Goal: Task Accomplishment & Management: Manage account settings

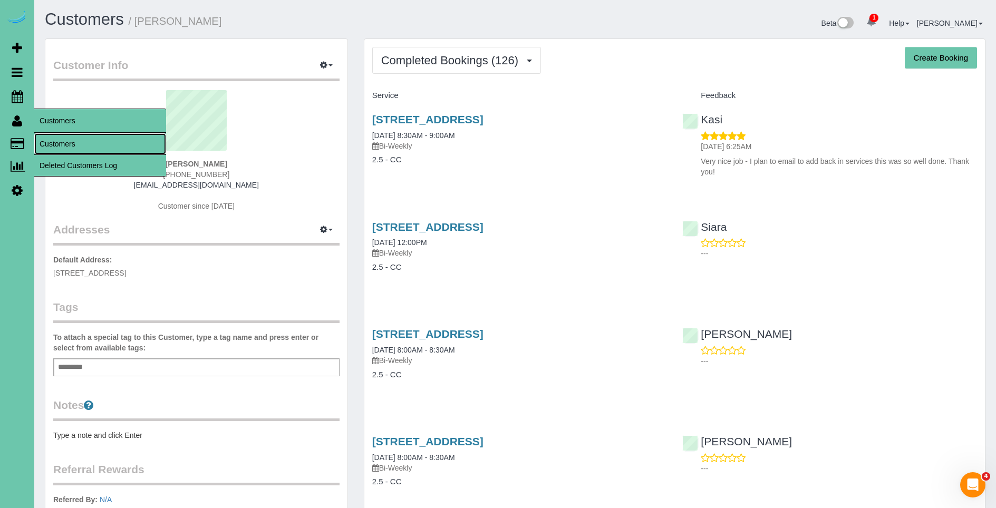
click at [75, 146] on link "Customers" at bounding box center [100, 143] width 132 height 21
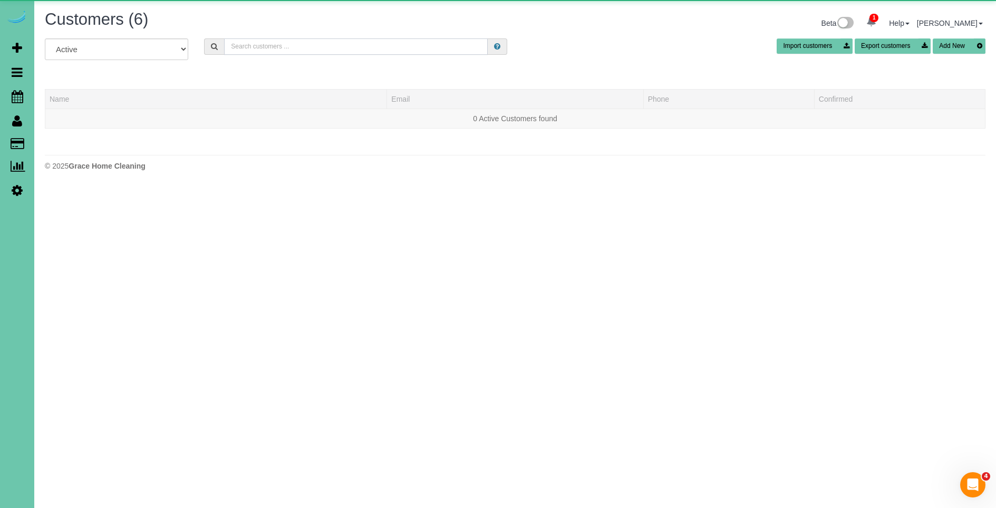
click at [277, 48] on input "text" at bounding box center [356, 47] width 264 height 16
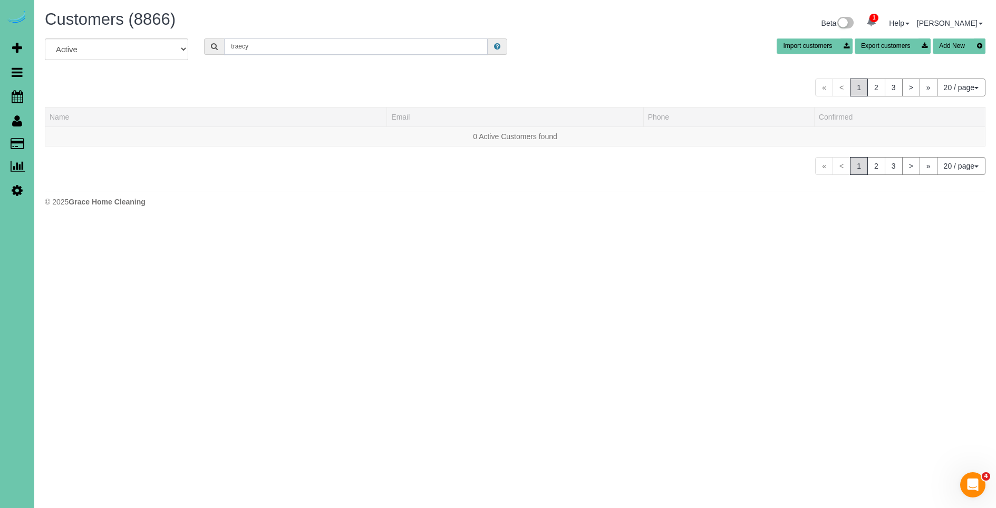
type input "traecy g"
drag, startPoint x: 275, startPoint y: 46, endPoint x: 118, endPoint y: 43, distance: 157.7
click at [112, 45] on div "All Active Archived traecy g Import customers Export customers Add New" at bounding box center [515, 54] width 957 height 30
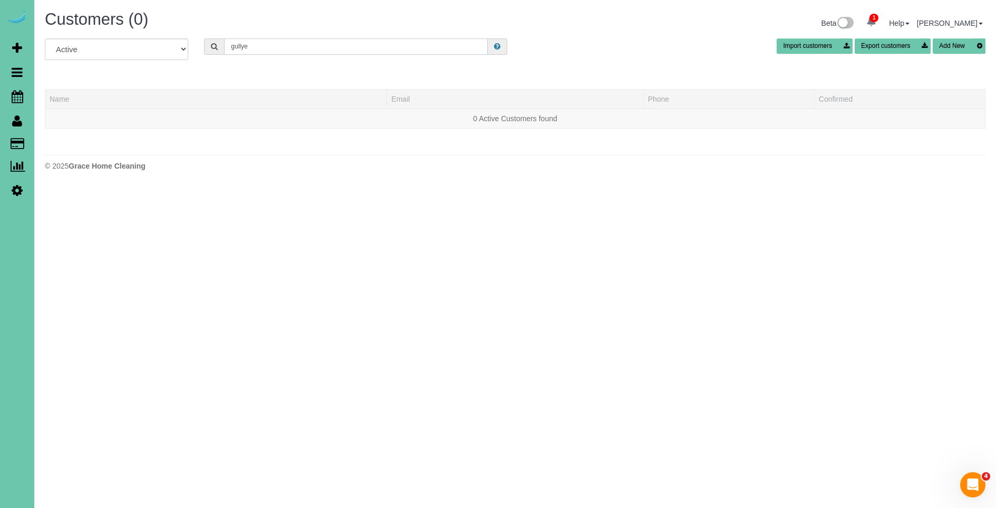
type input "gullyes"
drag, startPoint x: 273, startPoint y: 51, endPoint x: 210, endPoint y: 49, distance: 63.3
click at [210, 49] on div "gullyes" at bounding box center [355, 47] width 303 height 16
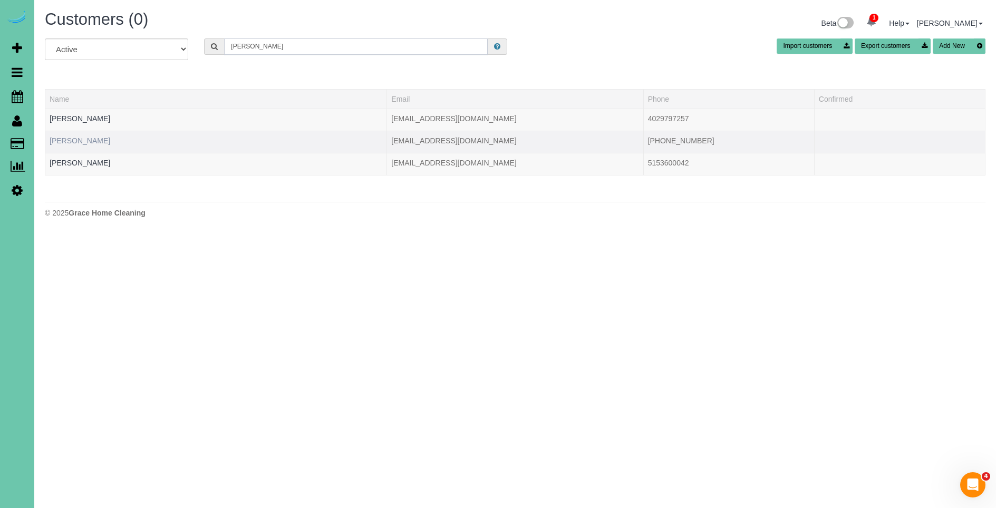
type input "Tracey"
click at [82, 142] on link "Tracey Gullyes" at bounding box center [80, 141] width 61 height 8
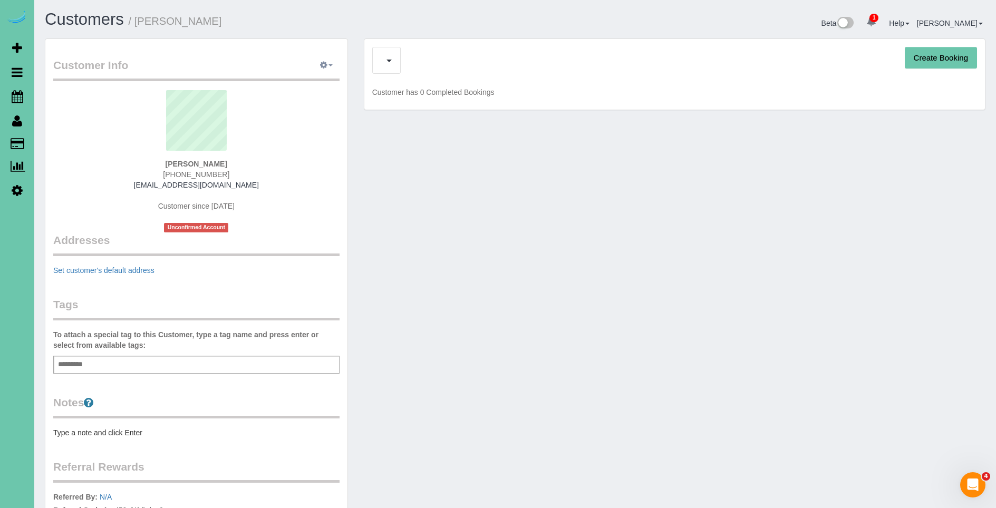
click at [337, 66] on button "button" at bounding box center [326, 65] width 26 height 16
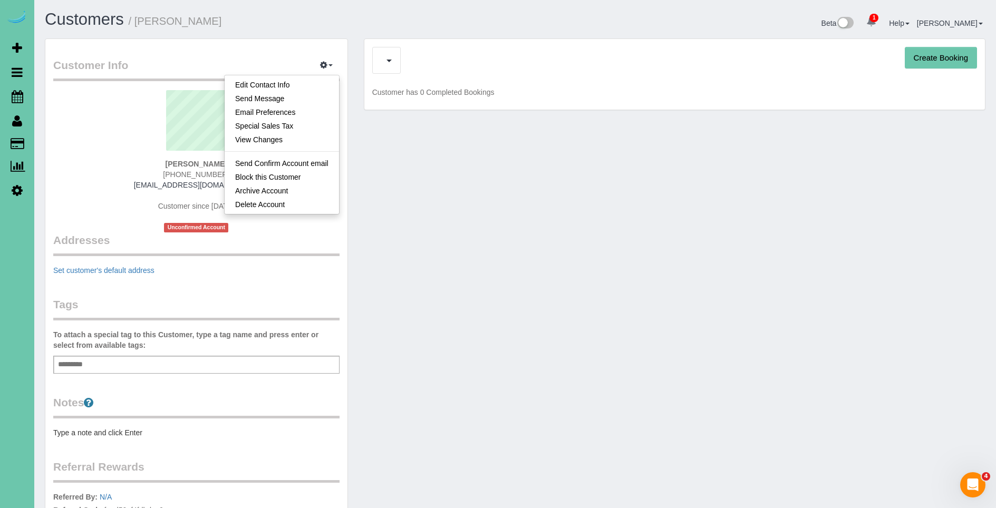
click at [276, 65] on legend "Customer Info Edit Contact Info Send Message Email Preferences Special Sales Ta…" at bounding box center [196, 69] width 286 height 24
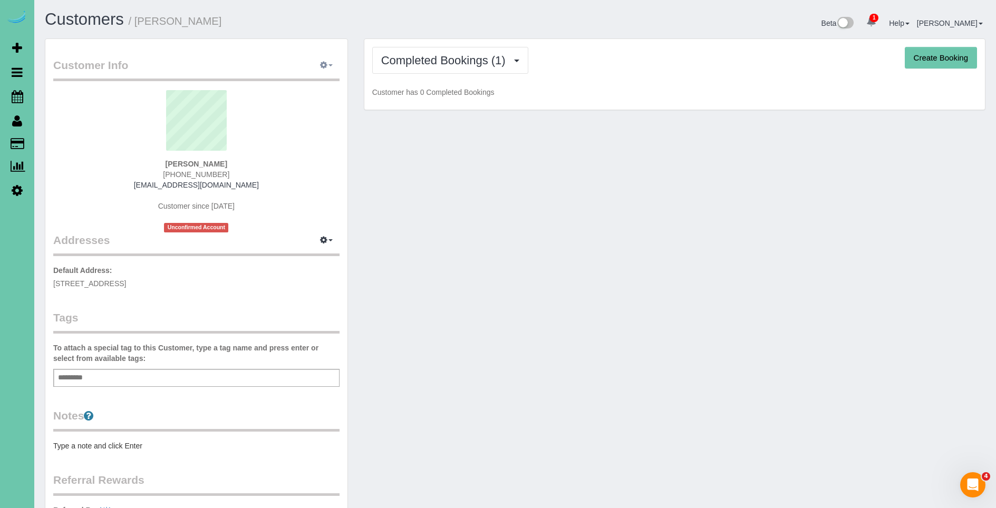
click at [331, 67] on button "button" at bounding box center [326, 65] width 26 height 16
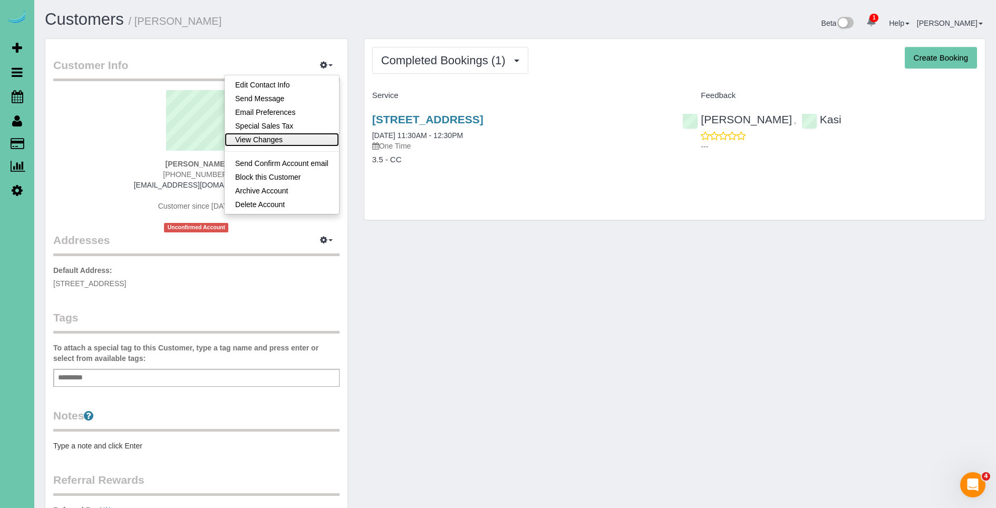
click at [304, 141] on link "View Changes" at bounding box center [282, 140] width 114 height 14
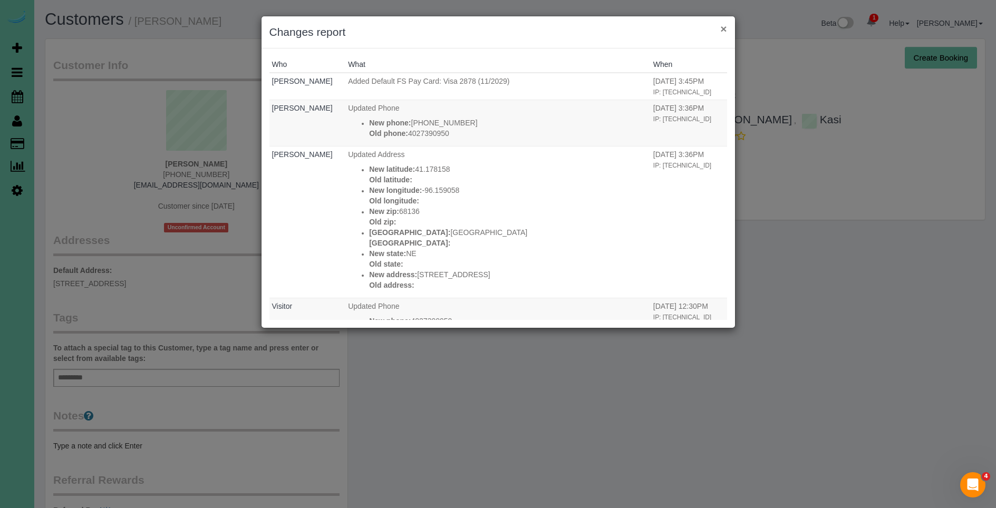
click at [722, 26] on button "×" at bounding box center [723, 28] width 6 height 11
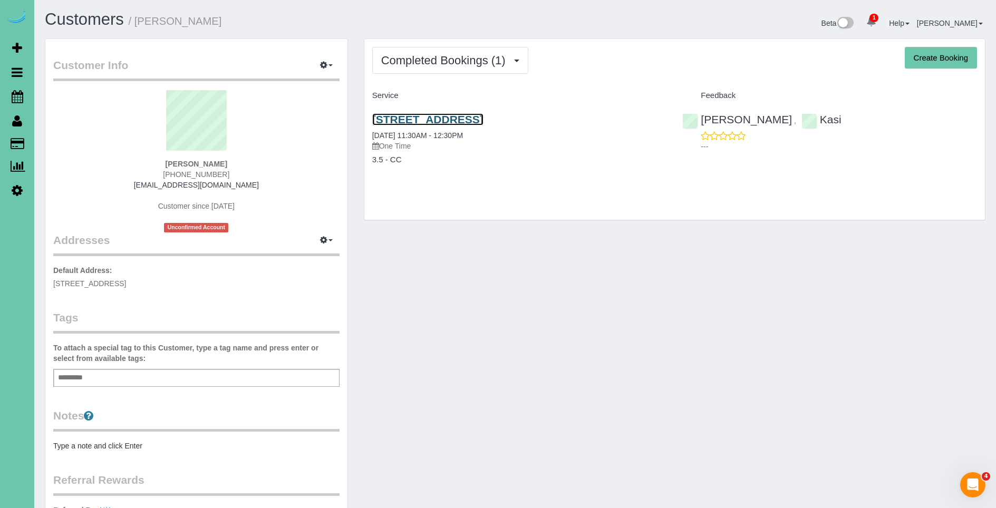
click at [484, 115] on link "15617 Rosewood St #18, Omaha, NE 68136" at bounding box center [427, 119] width 111 height 12
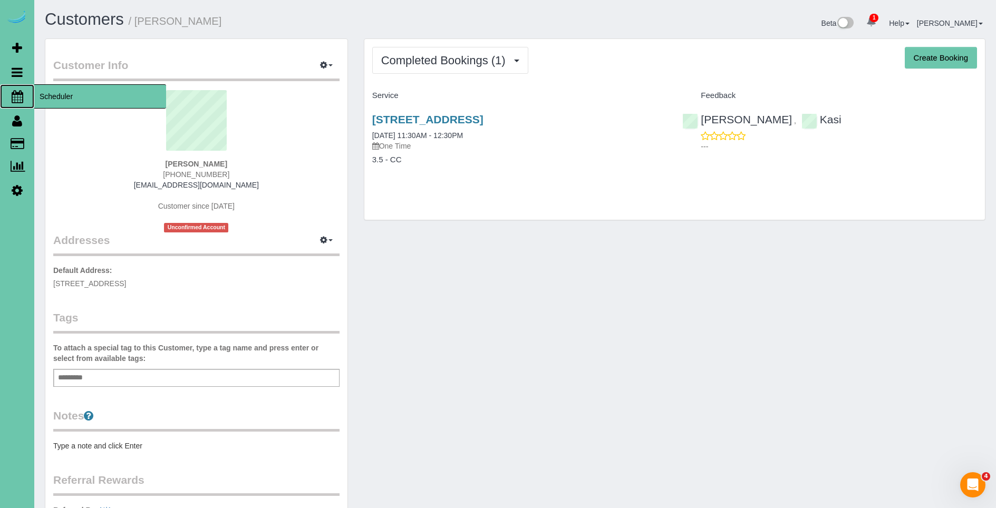
click at [66, 98] on span "Scheduler" at bounding box center [100, 96] width 132 height 24
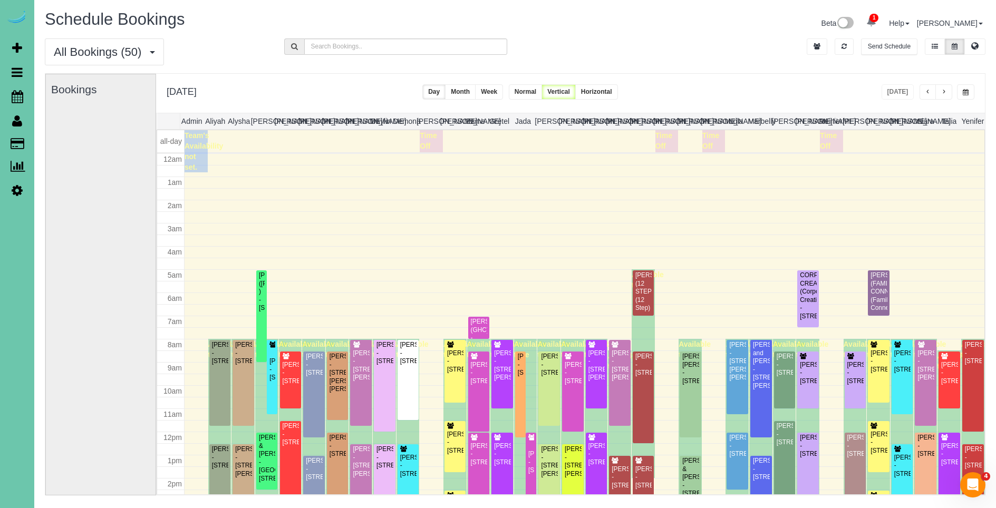
scroll to position [140, 0]
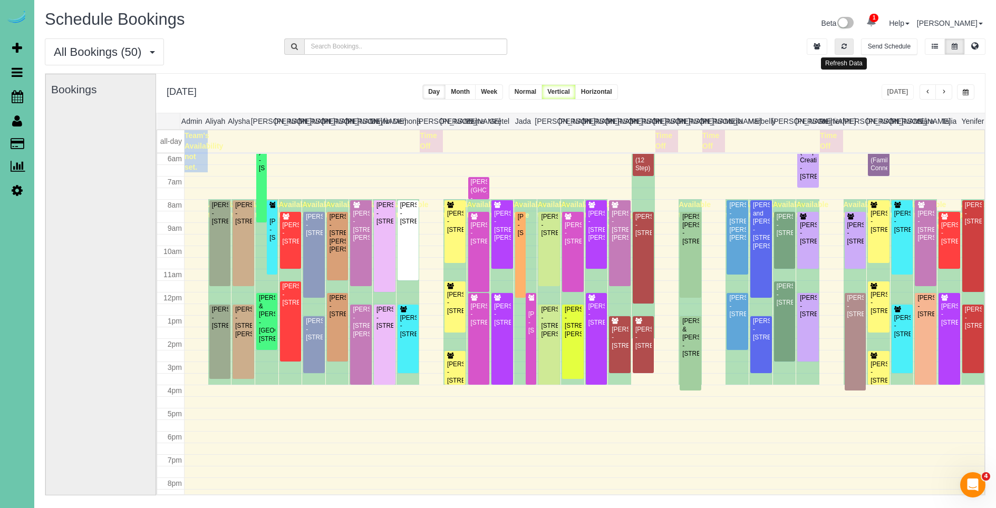
click at [851, 44] on button "button" at bounding box center [844, 47] width 19 height 16
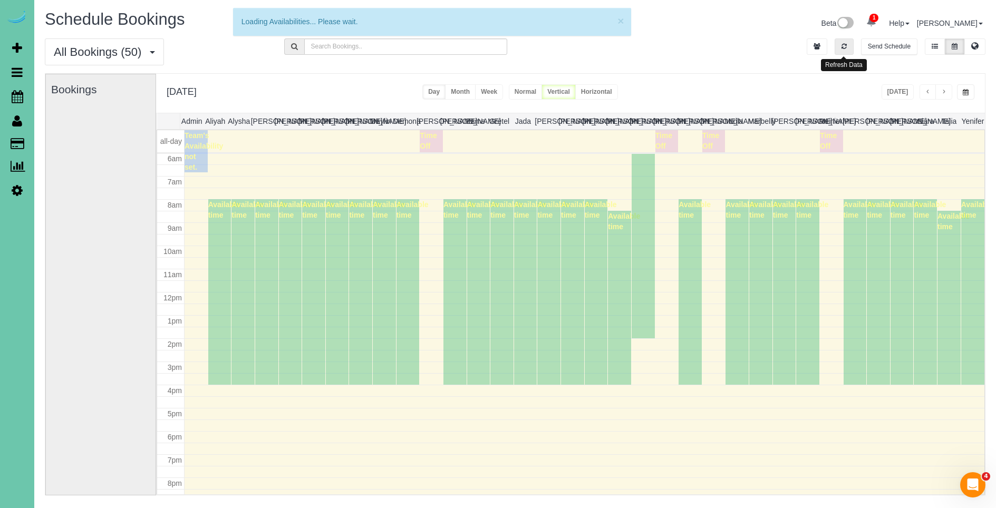
click at [850, 44] on button "button" at bounding box center [844, 47] width 19 height 16
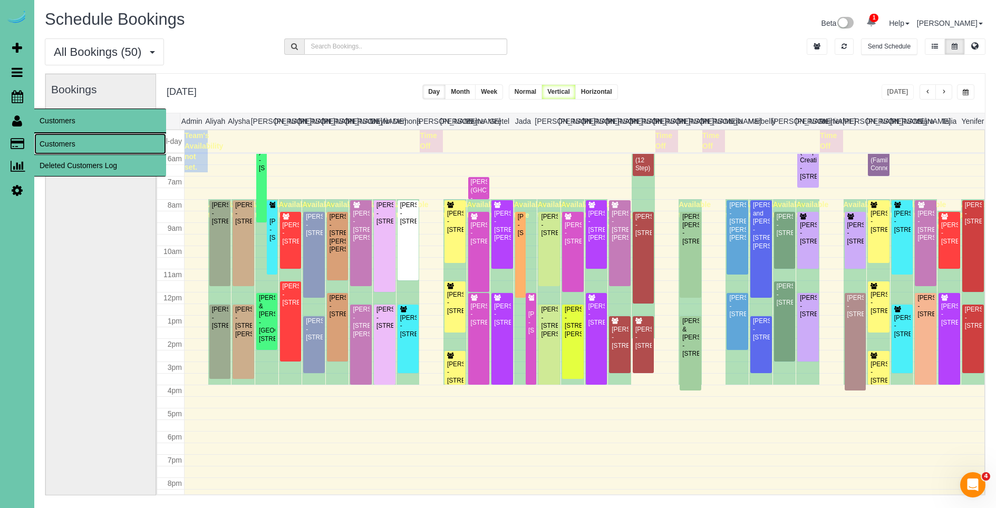
click at [55, 137] on link "Customers" at bounding box center [100, 143] width 132 height 21
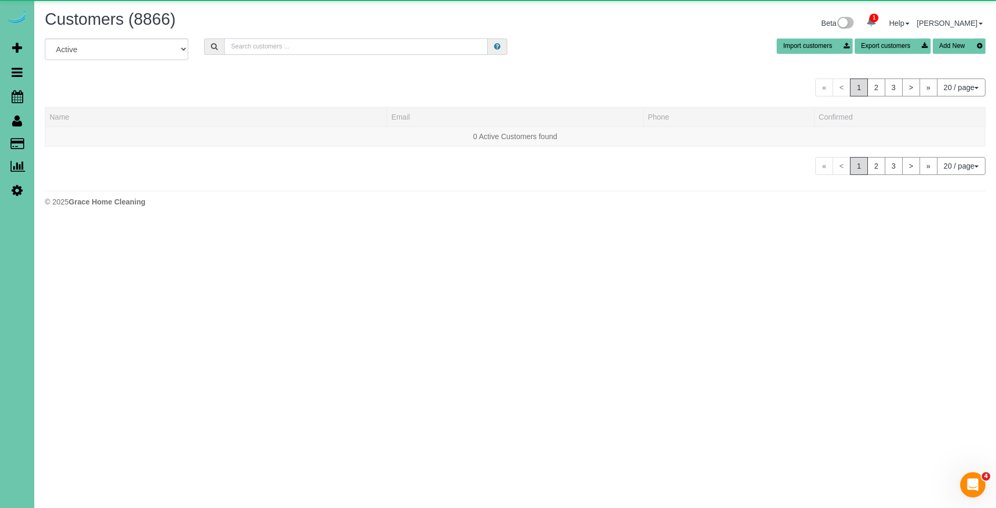
click at [370, 49] on input "text" at bounding box center [356, 47] width 264 height 16
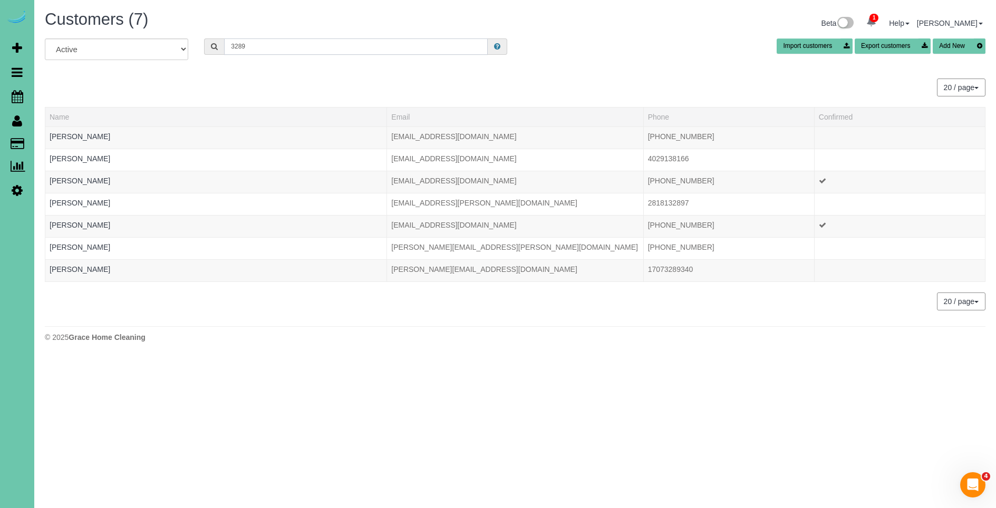
type input "3289"
click at [92, 182] on link "Kristy Norblade" at bounding box center [80, 181] width 61 height 8
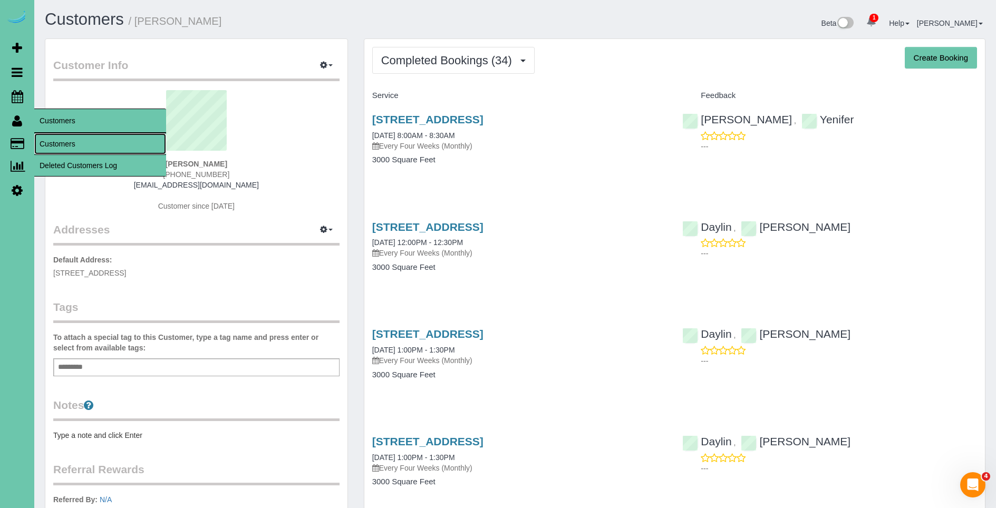
click at [65, 145] on link "Customers" at bounding box center [100, 143] width 132 height 21
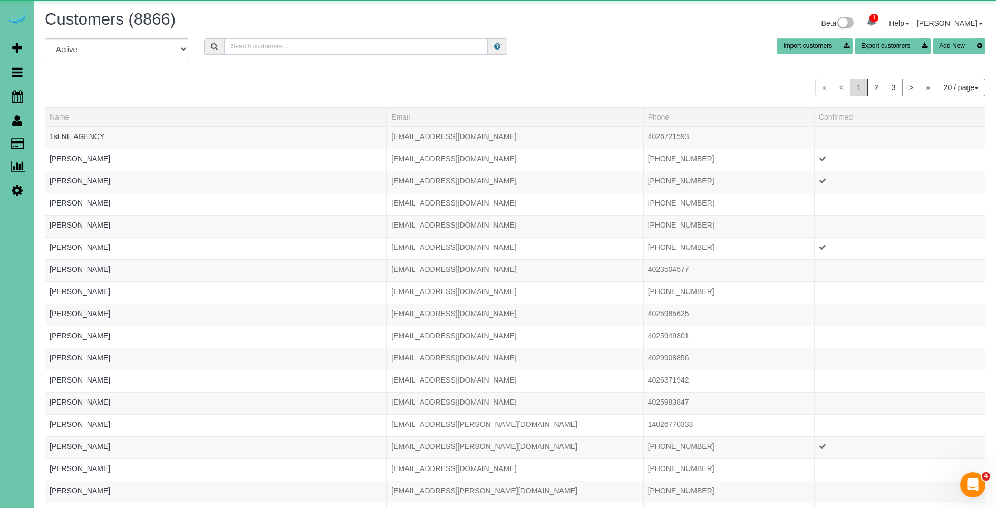
click at [273, 48] on input "text" at bounding box center [356, 47] width 264 height 16
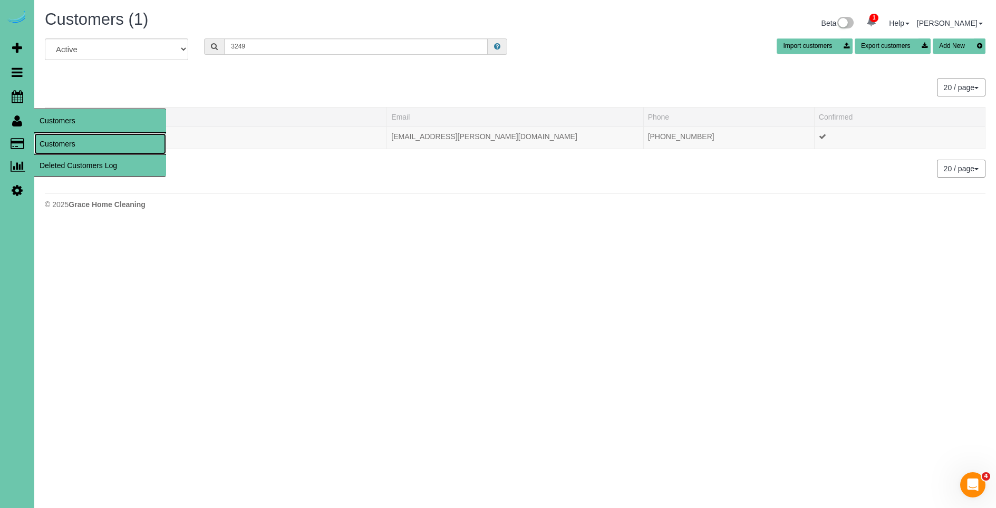
click at [65, 143] on link "Customers" at bounding box center [100, 143] width 132 height 21
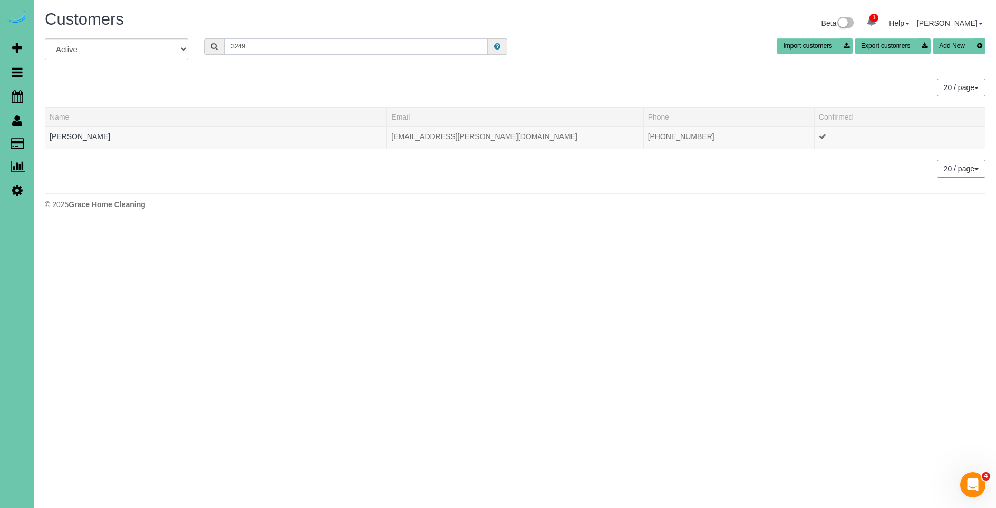
drag, startPoint x: 287, startPoint y: 47, endPoint x: 146, endPoint y: 31, distance: 142.2
click at [146, 31] on div "Customers Beta 1 Your Notifications You have 0 alerts × You have 2 to charge fo…" at bounding box center [515, 112] width 962 height 225
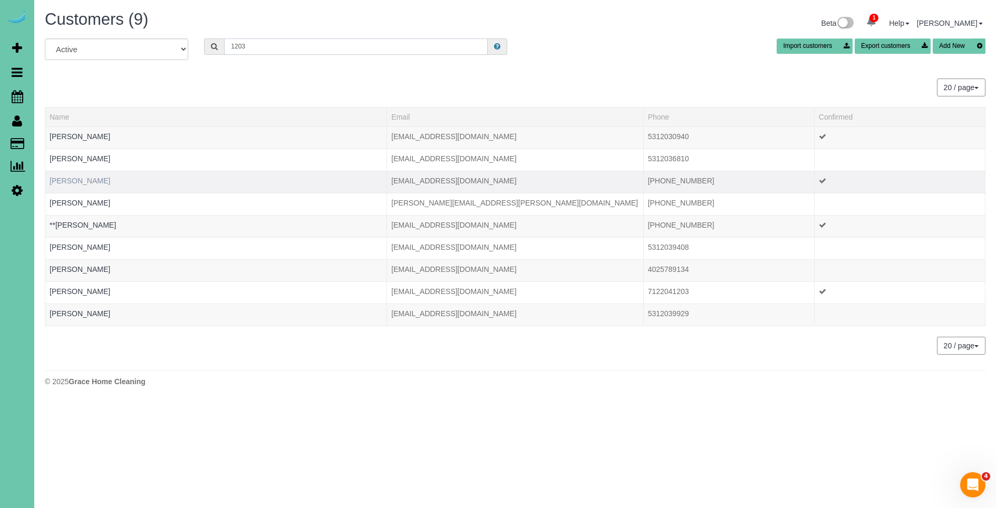
type input "1203"
click at [83, 184] on link "Cassie Coppa" at bounding box center [80, 181] width 61 height 8
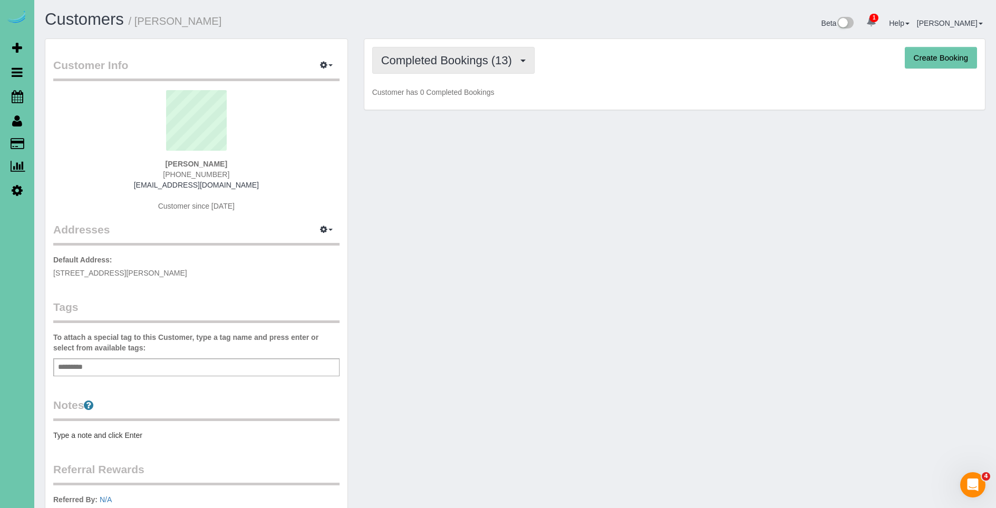
click at [451, 61] on span "Completed Bookings (13)" at bounding box center [449, 60] width 136 height 13
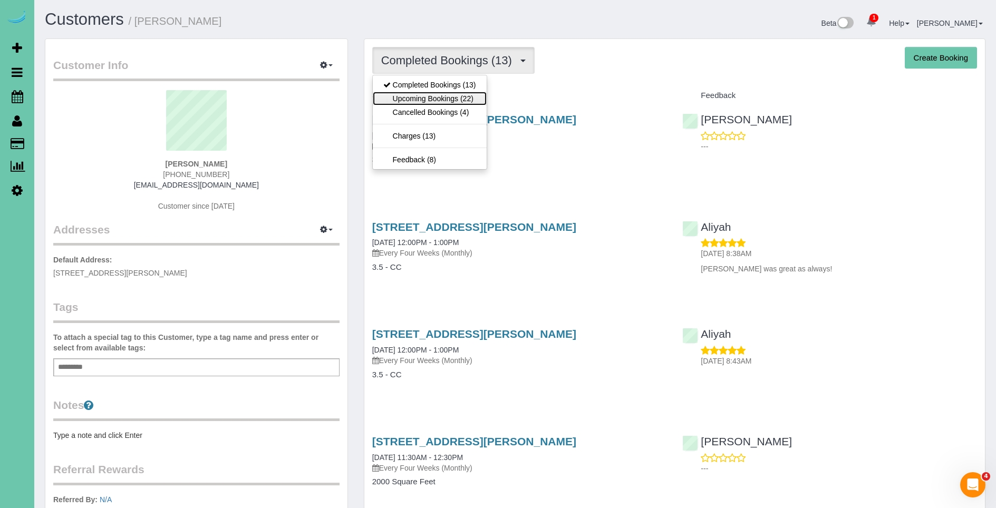
click at [443, 102] on link "Upcoming Bookings (22)" at bounding box center [430, 99] width 114 height 14
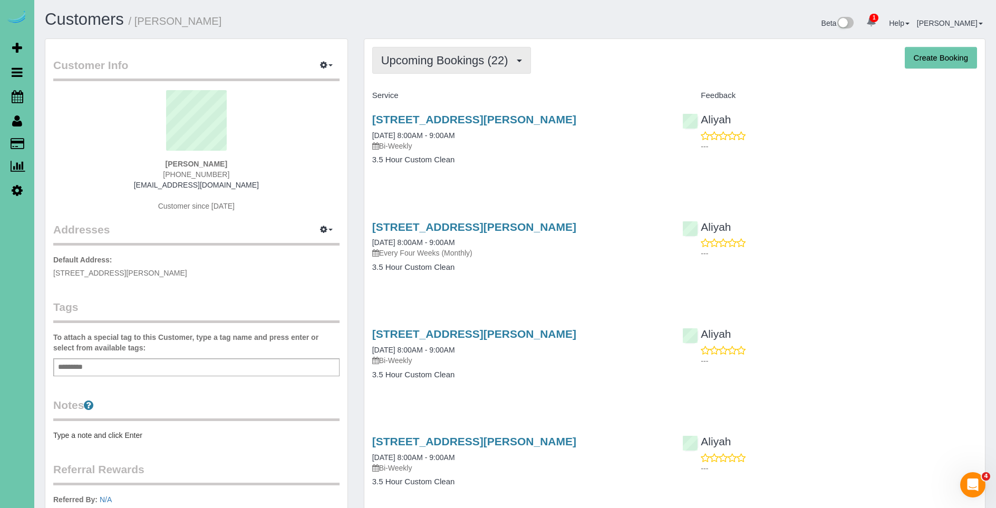
click at [446, 63] on span "Upcoming Bookings (22)" at bounding box center [447, 60] width 132 height 13
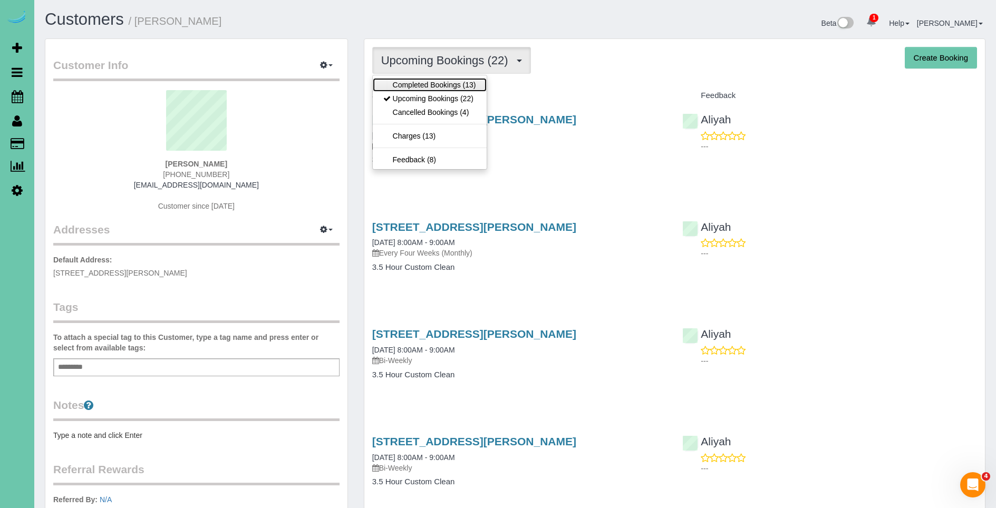
click at [431, 85] on link "Completed Bookings (13)" at bounding box center [430, 85] width 114 height 14
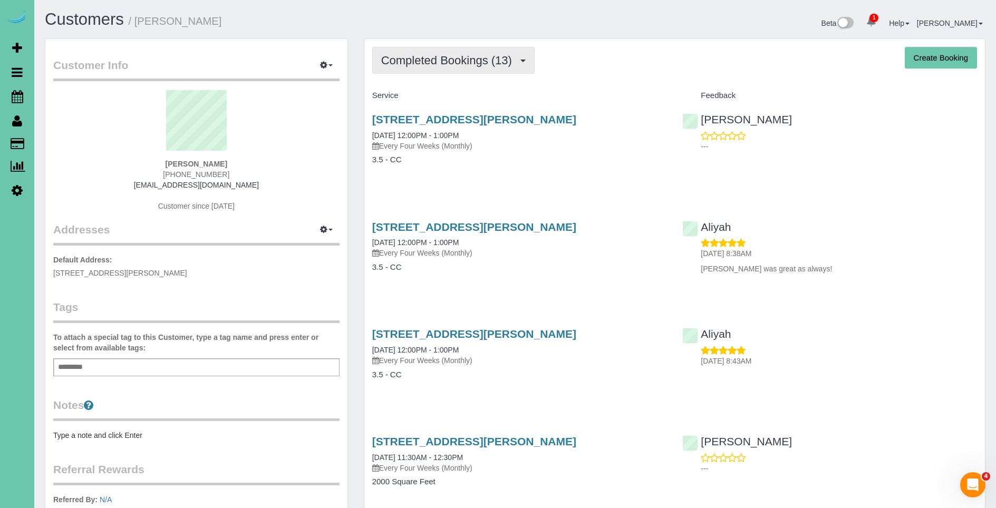
click at [438, 59] on span "Completed Bookings (13)" at bounding box center [449, 60] width 136 height 13
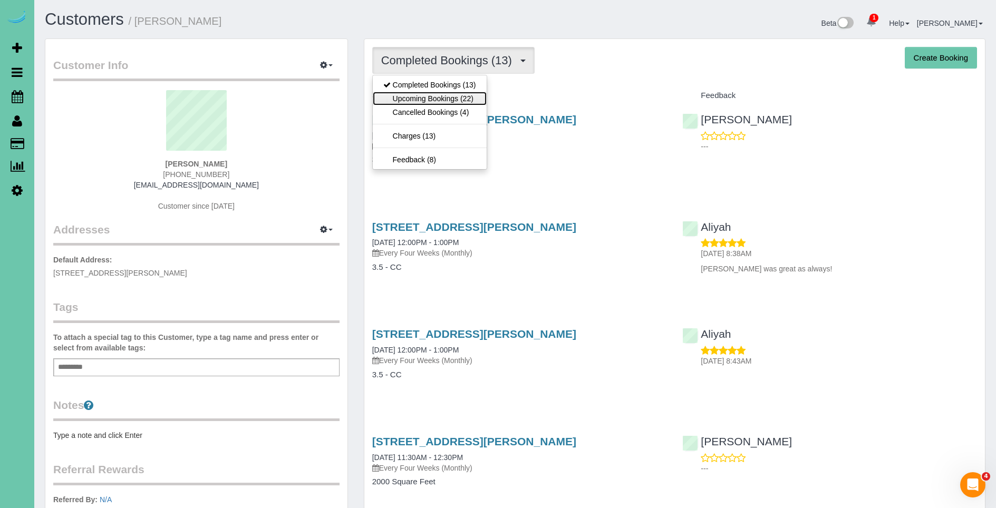
click at [447, 101] on link "Upcoming Bookings (22)" at bounding box center [430, 99] width 114 height 14
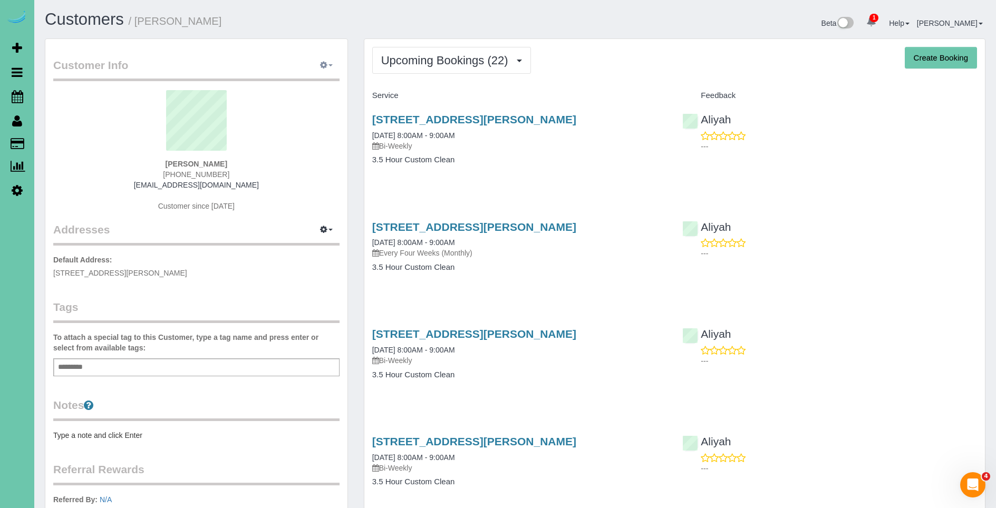
click at [330, 65] on span "button" at bounding box center [331, 65] width 4 height 2
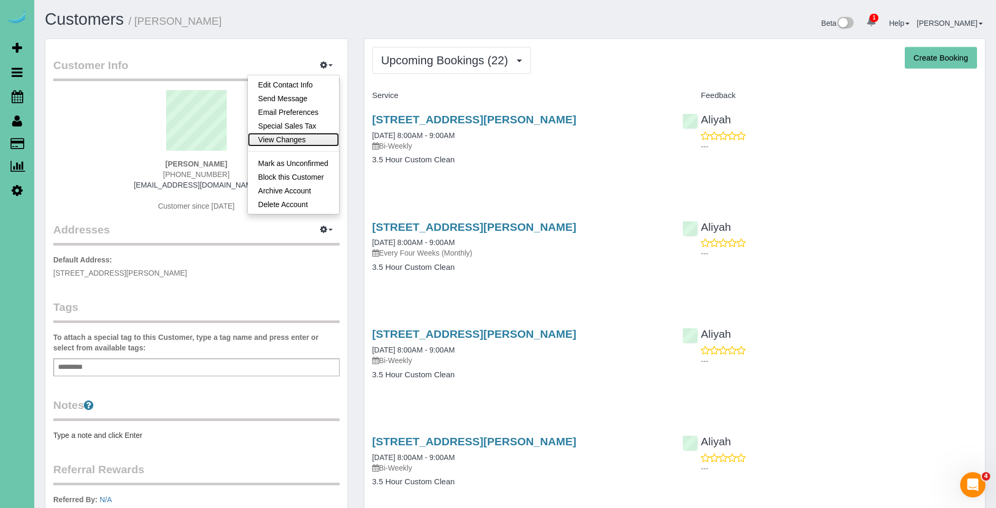
click at [300, 139] on link "View Changes" at bounding box center [293, 140] width 91 height 14
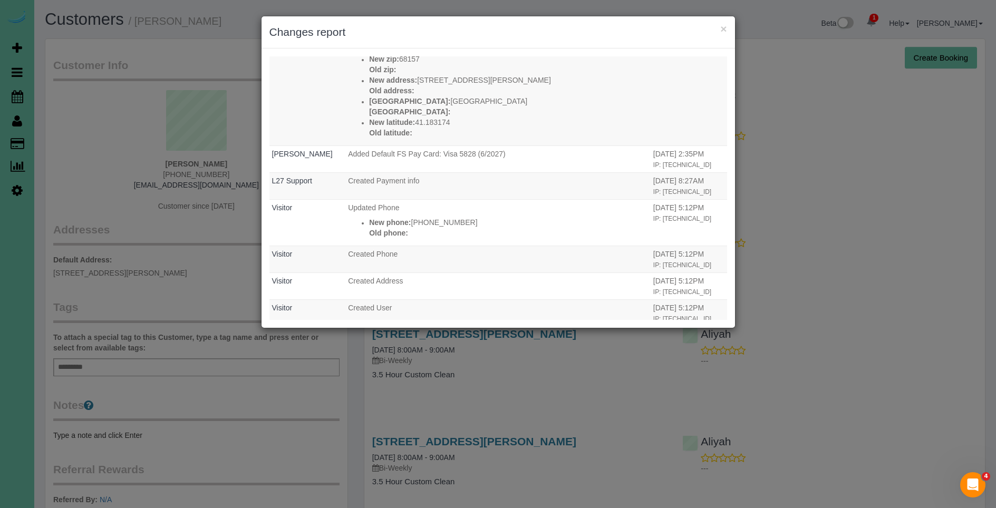
scroll to position [734, 0]
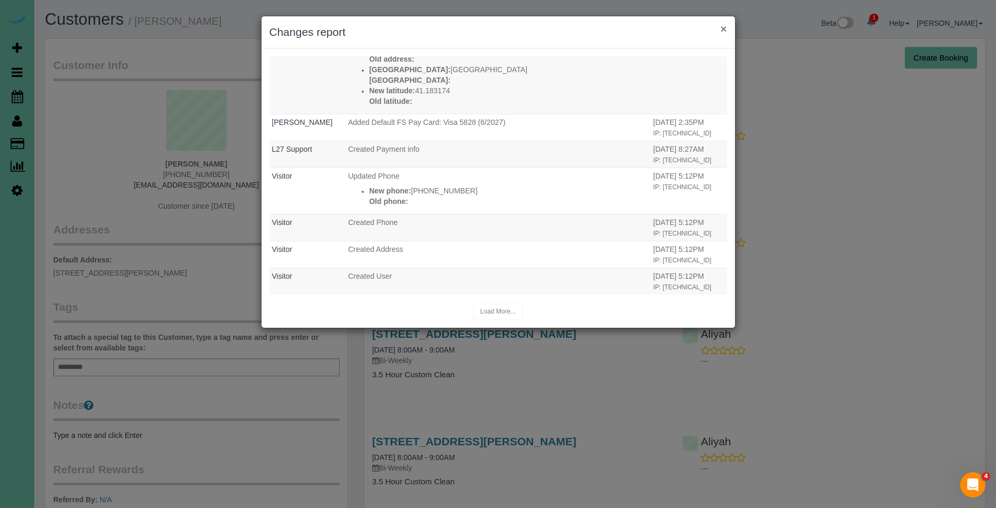
click at [725, 32] on button "×" at bounding box center [723, 28] width 6 height 11
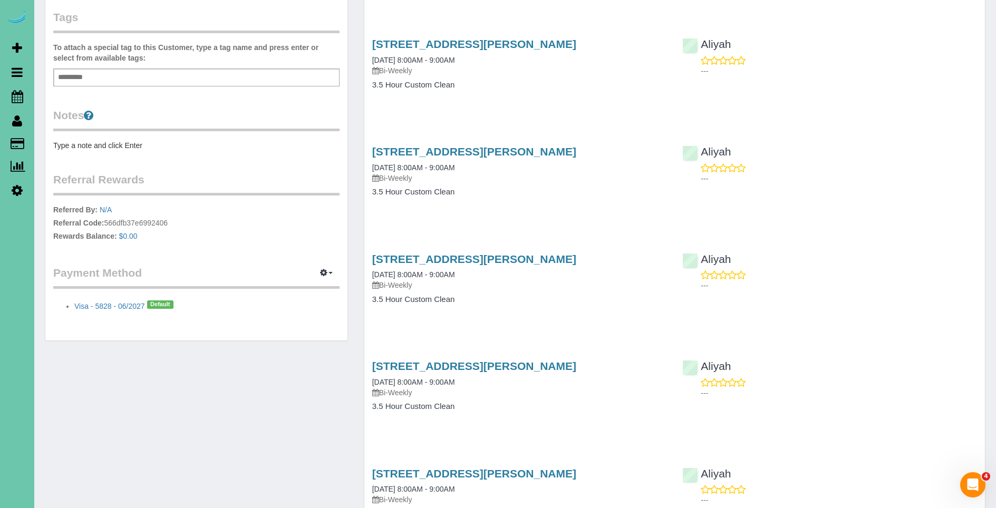
scroll to position [0, 0]
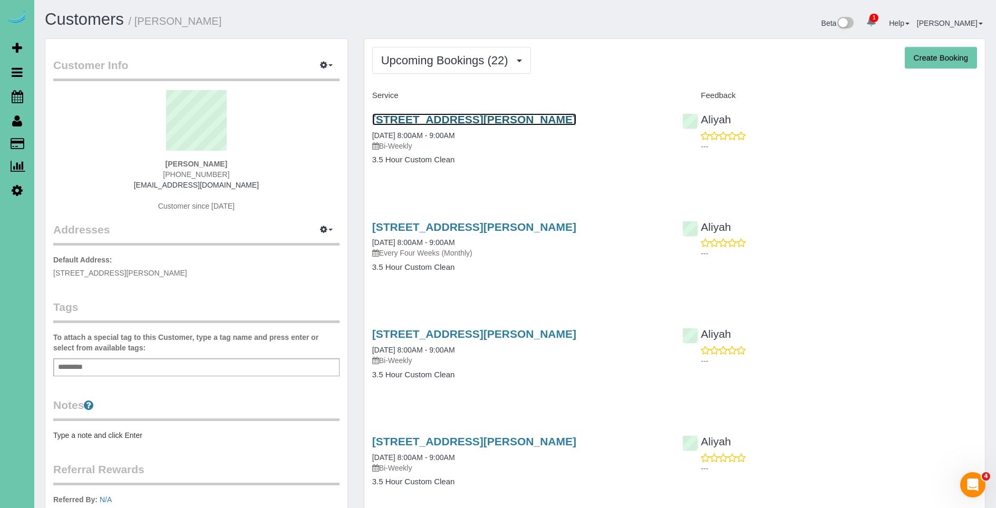
click at [446, 114] on link "5208 Galloway St, Omaha, NE 68157" at bounding box center [474, 119] width 204 height 12
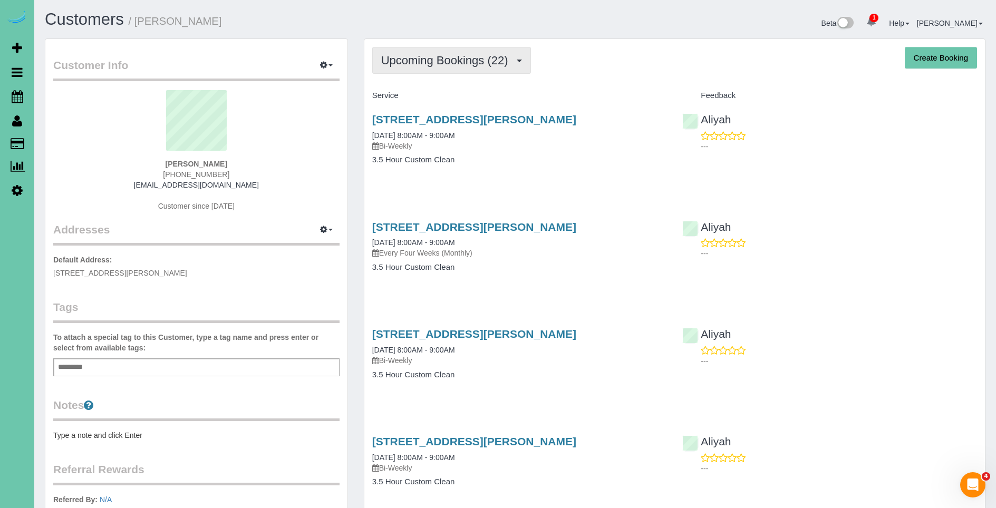
click at [426, 68] on button "Upcoming Bookings (22)" at bounding box center [451, 60] width 159 height 27
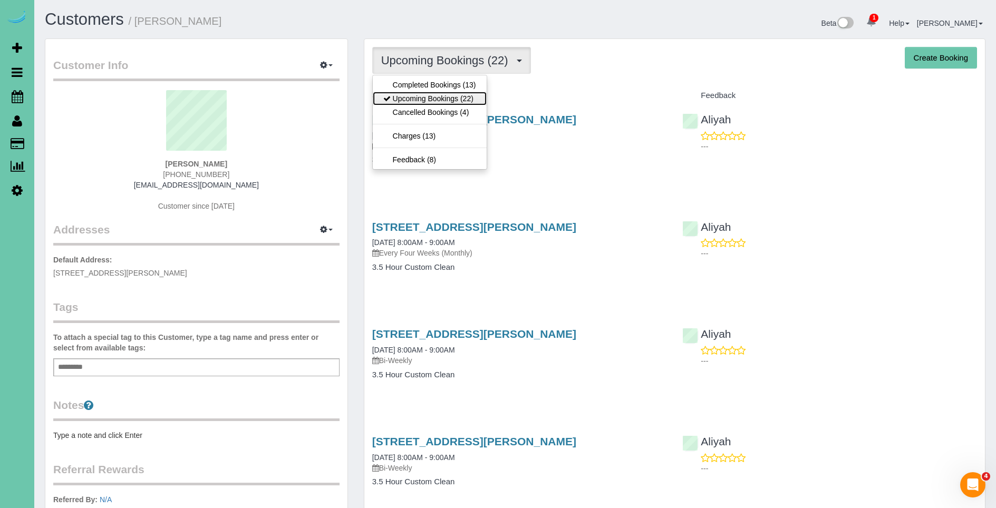
click at [431, 102] on link "Upcoming Bookings (22)" at bounding box center [430, 99] width 114 height 14
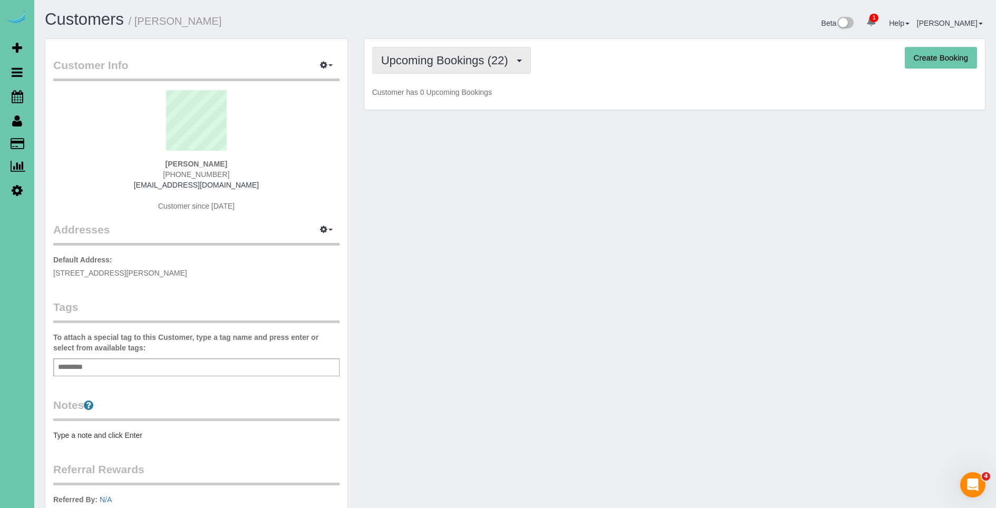
click at [435, 63] on span "Upcoming Bookings (22)" at bounding box center [447, 60] width 132 height 13
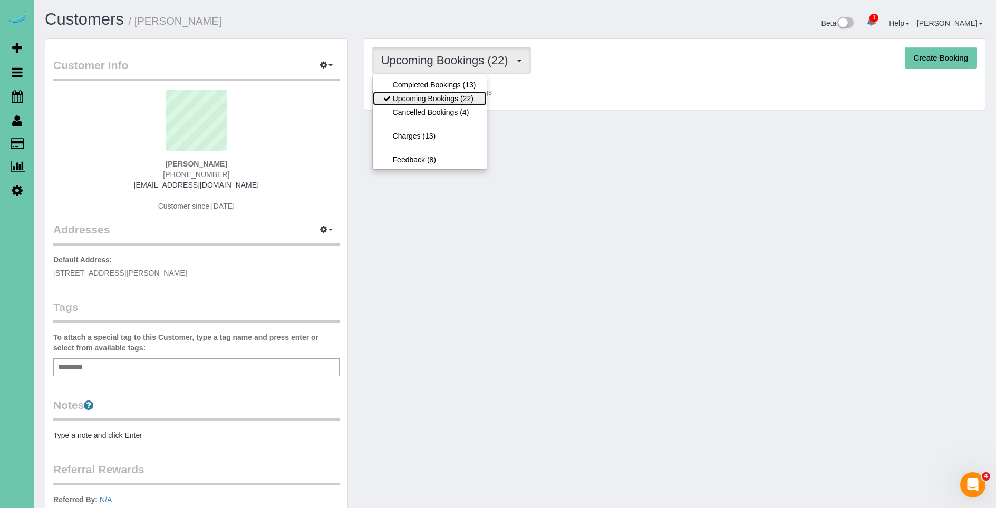
click at [438, 99] on link "Upcoming Bookings (22)" at bounding box center [430, 99] width 114 height 14
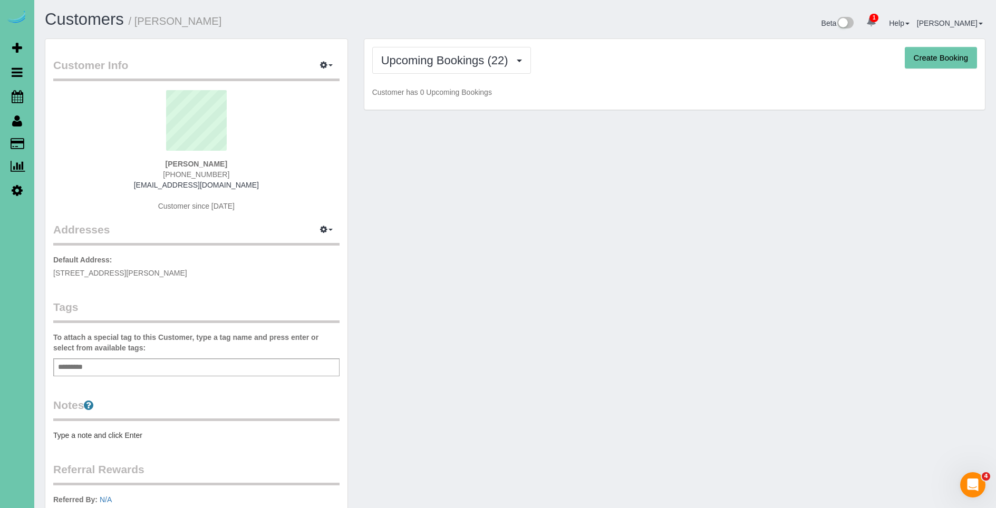
click at [619, 121] on div "Customer Info Edit Contact Info Send Message Email Preferences Special Sales Ta…" at bounding box center [515, 340] width 957 height 603
click at [492, 66] on span "Upcoming Bookings (22)" at bounding box center [447, 60] width 132 height 13
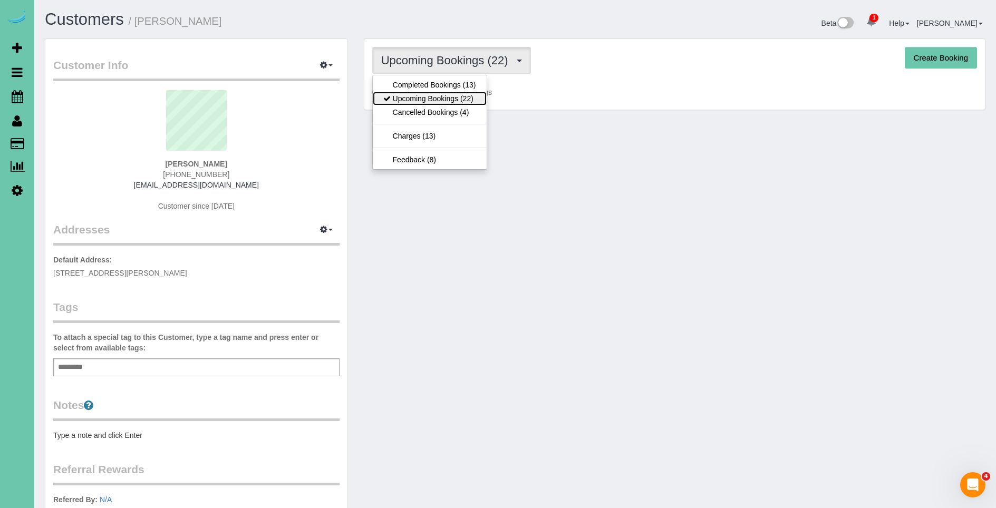
click at [482, 99] on link "Upcoming Bookings (22)" at bounding box center [430, 99] width 114 height 14
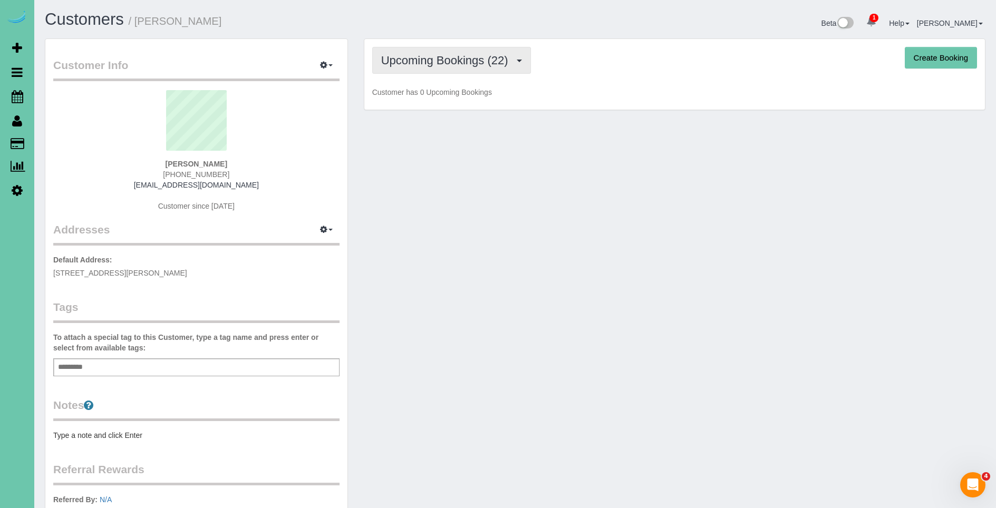
scroll to position [2, 0]
click at [478, 71] on button "Upcoming Bookings (22)" at bounding box center [451, 58] width 159 height 27
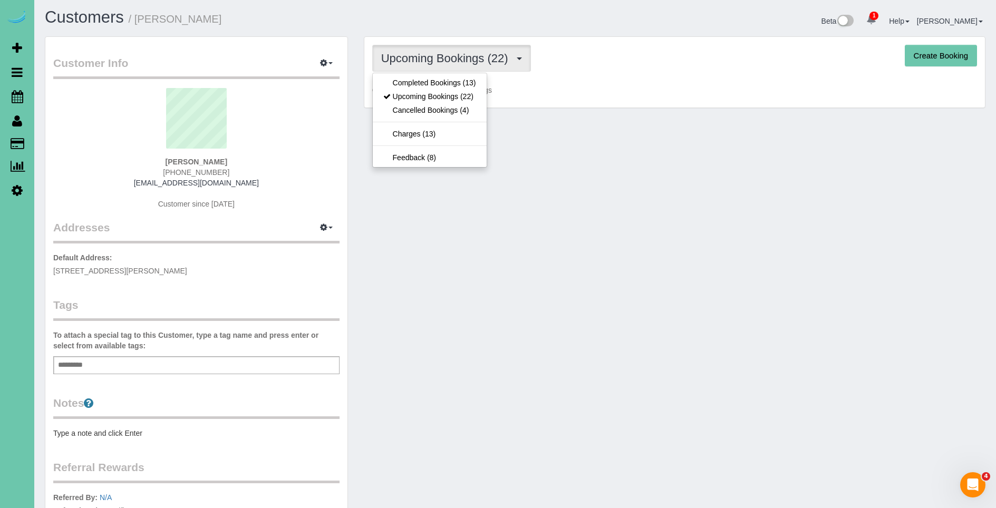
scroll to position [0, 0]
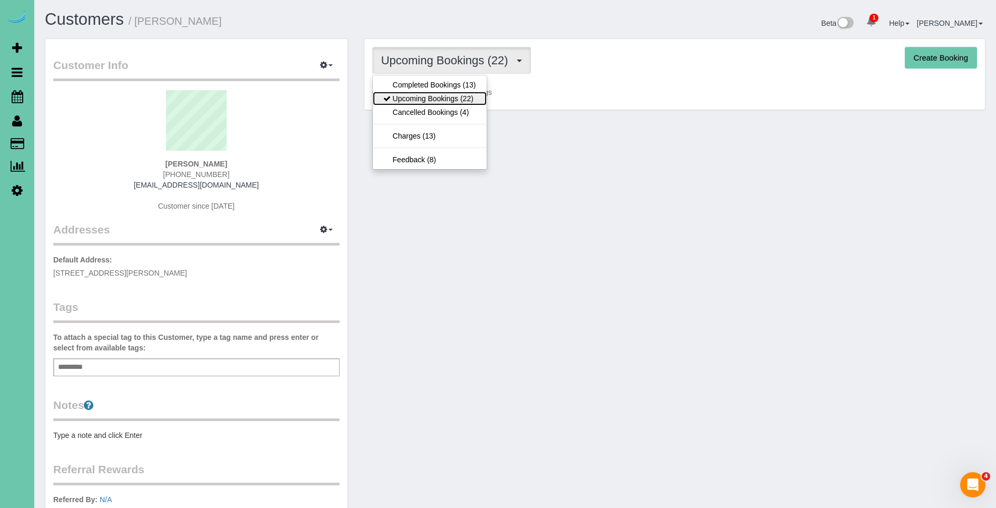
click at [429, 95] on link "Upcoming Bookings (22)" at bounding box center [430, 99] width 114 height 14
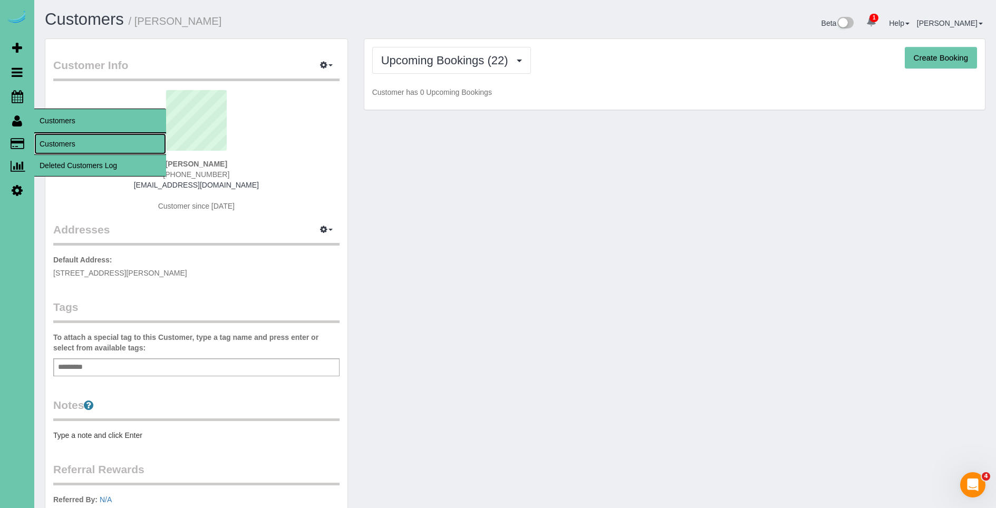
click at [71, 146] on link "Customers" at bounding box center [100, 143] width 132 height 21
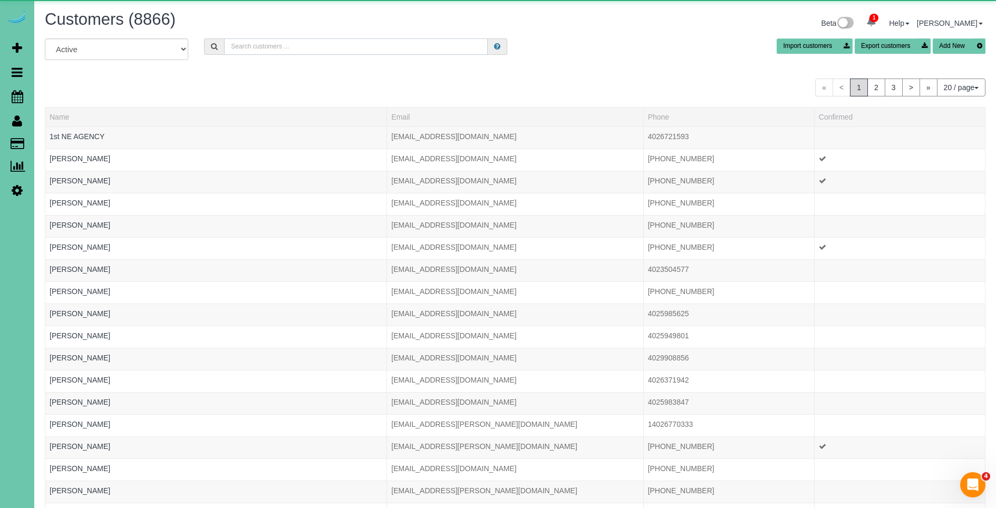
click at [278, 48] on input "text" at bounding box center [356, 47] width 264 height 16
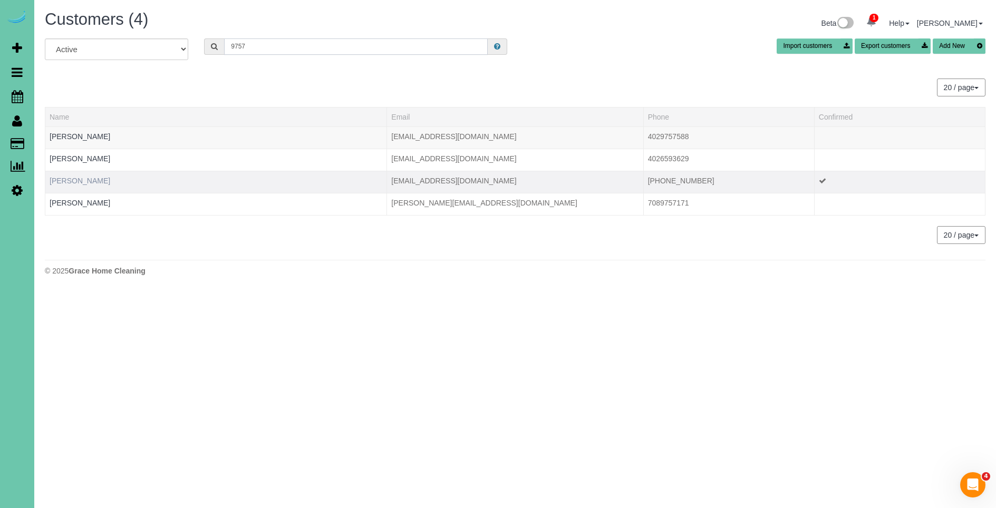
type input "9757"
click at [72, 182] on link "Kelly Acker" at bounding box center [80, 181] width 61 height 8
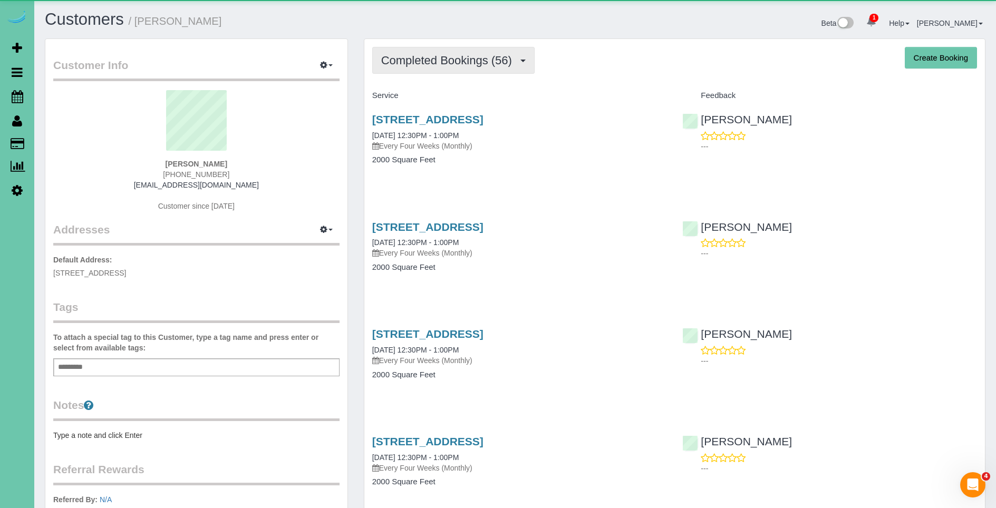
click at [492, 50] on button "Completed Bookings (56)" at bounding box center [453, 60] width 162 height 27
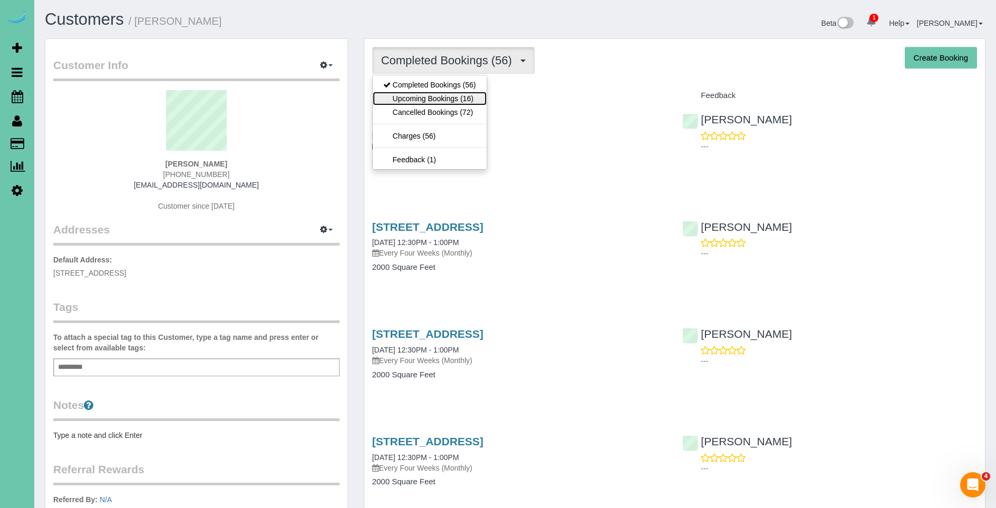
click at [467, 95] on link "Upcoming Bookings (16)" at bounding box center [430, 99] width 114 height 14
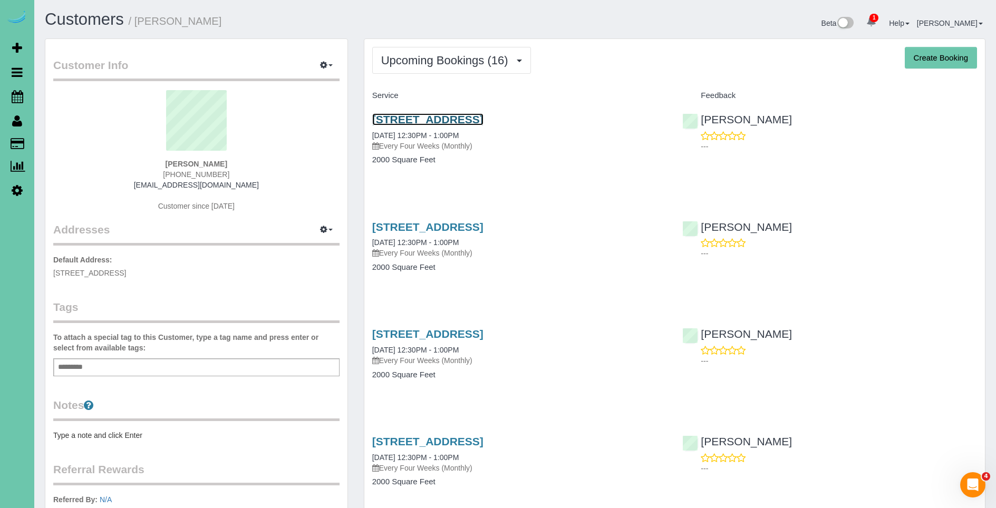
click at [484, 123] on link "16101 S. 57th Ave., Papillion, NE 68133" at bounding box center [427, 119] width 111 height 12
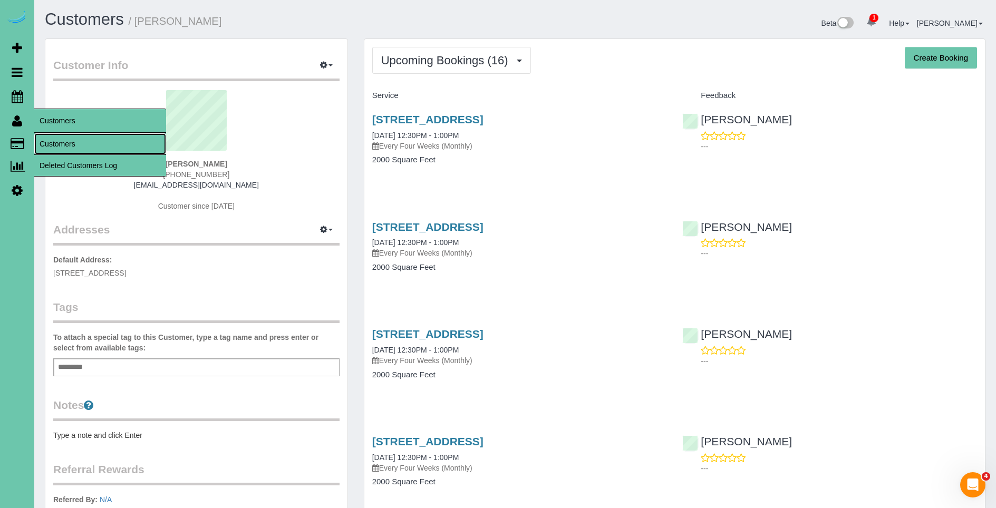
click at [75, 143] on link "Customers" at bounding box center [100, 143] width 132 height 21
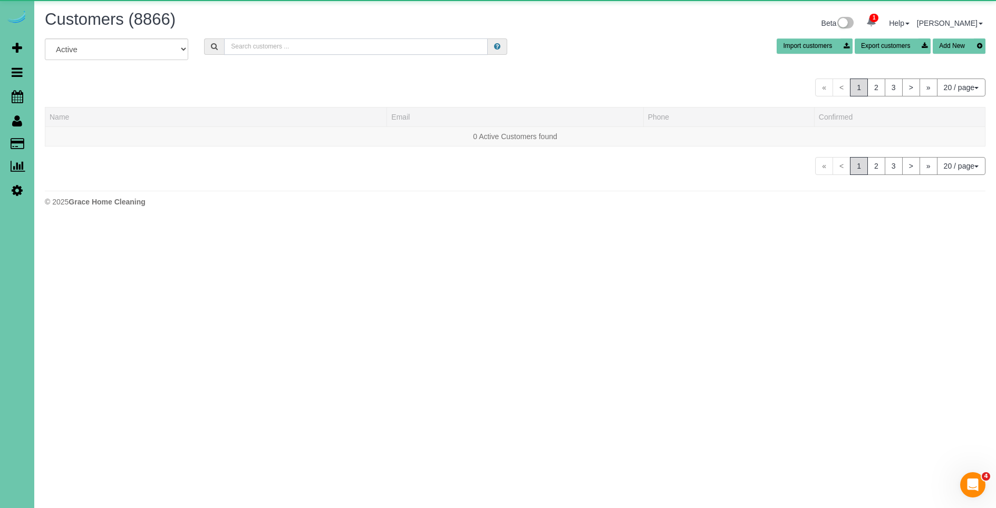
click at [331, 47] on input "text" at bounding box center [356, 47] width 264 height 16
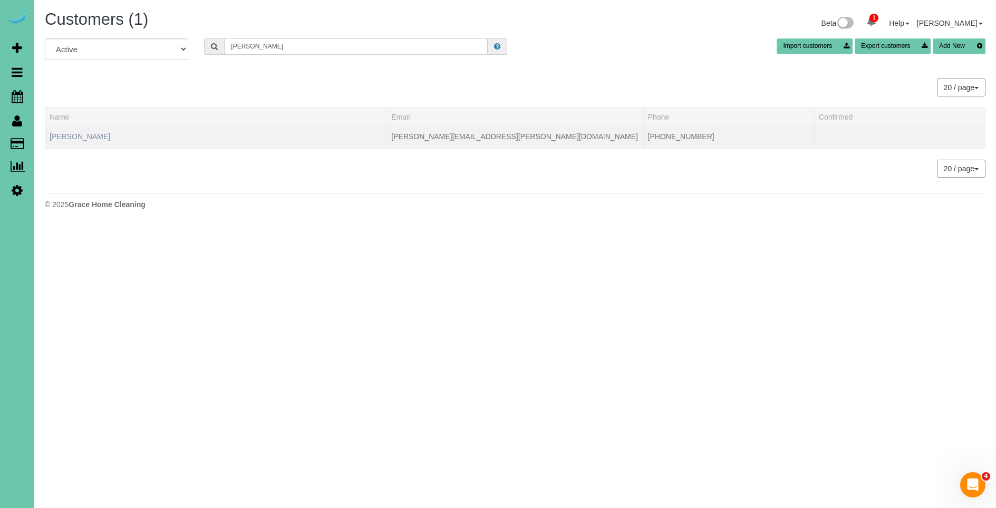
type input "lou l"
click at [71, 139] on link "Lou Lukas" at bounding box center [80, 136] width 61 height 8
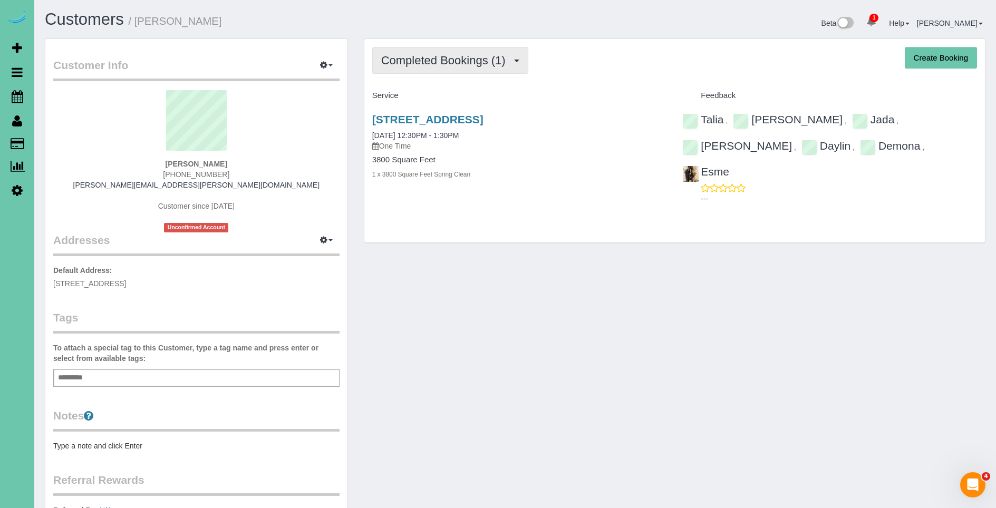
click at [394, 63] on span "Completed Bookings (1)" at bounding box center [446, 60] width 130 height 13
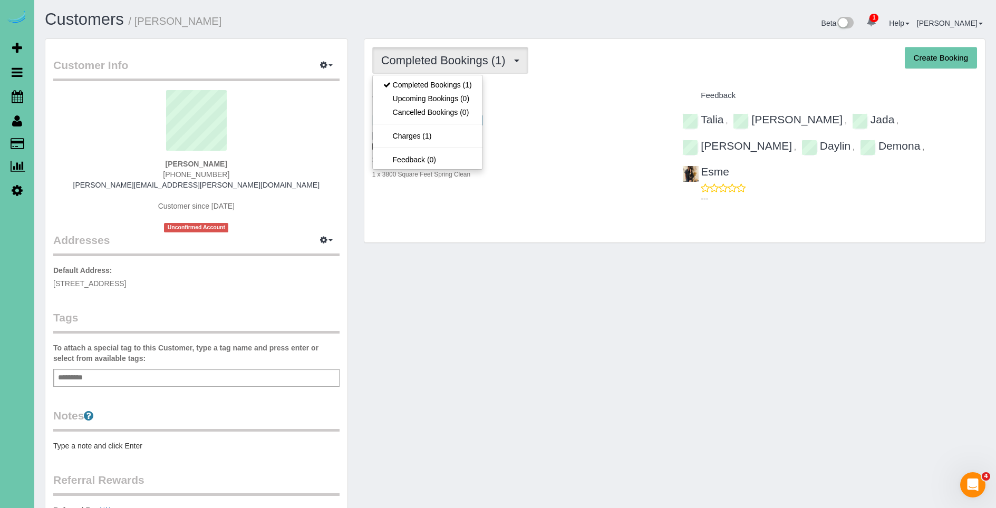
click at [570, 90] on div "Service" at bounding box center [519, 96] width 311 height 18
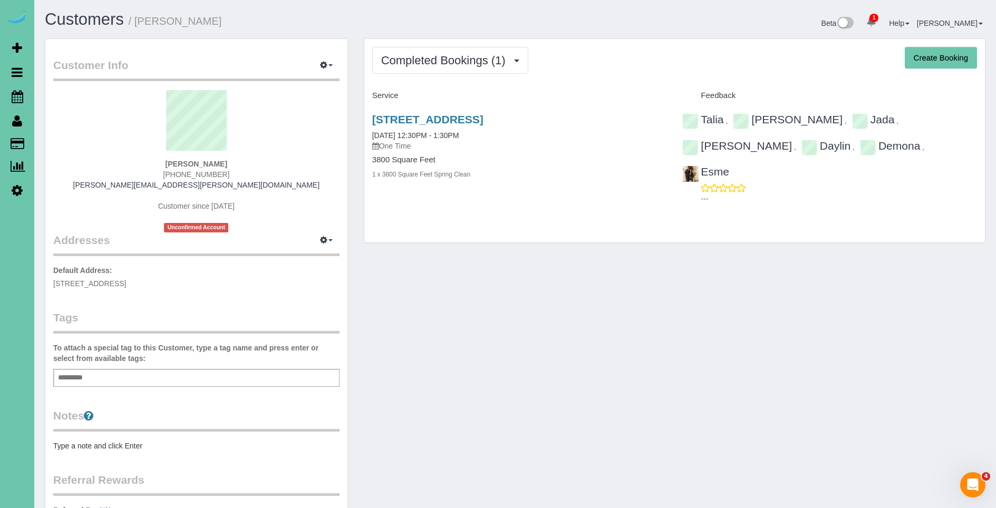
click at [500, 126] on div "11348 Pine Street, Omaha, NE 68144 09/15/2025 12:30PM - 1:30PM One Time" at bounding box center [519, 132] width 295 height 38
click at [484, 121] on link "11348 Pine Street, Omaha, NE 68144" at bounding box center [427, 119] width 111 height 12
click at [272, 187] on div "Lou Lukas (402) 990-4728 lou.lukas@protonemail.com Customer since 2025 Unconfir…" at bounding box center [196, 161] width 286 height 142
drag, startPoint x: 262, startPoint y: 186, endPoint x: 142, endPoint y: 182, distance: 119.3
click at [142, 182] on div "Lou Lukas (402) 990-4728 lou.lukas@protonemail.com Customer since 2025 Unconfir…" at bounding box center [196, 161] width 286 height 142
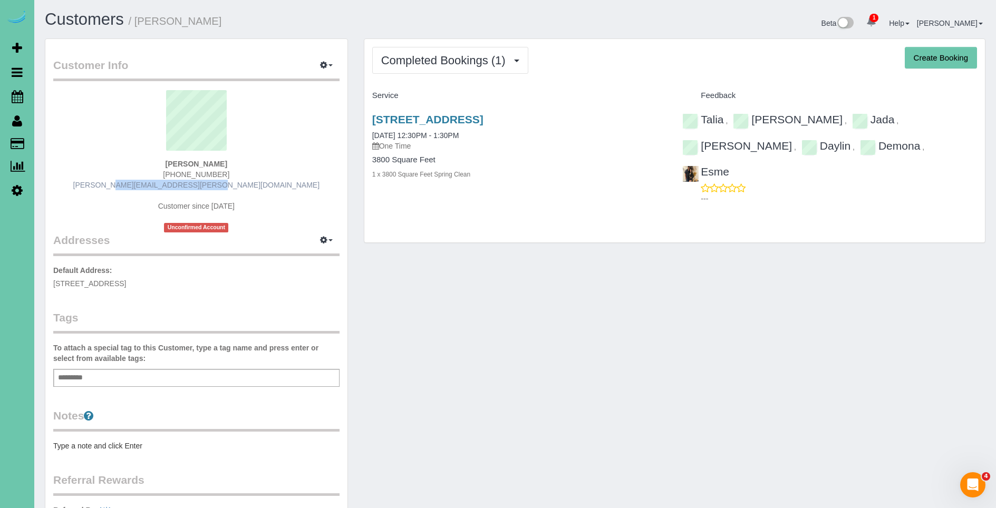
copy link "lou.lukas@protonemail.com"
click at [253, 172] on div "Lou Lukas (402) 990-4728 lou.lukas@protonemail.com Customer since 2025 Unconfir…" at bounding box center [196, 161] width 286 height 142
drag, startPoint x: 247, startPoint y: 171, endPoint x: 162, endPoint y: 174, distance: 84.4
click at [162, 174] on div "Lou Lukas (402) 990-4728 lou.lukas@protonemail.com Customer since 2025 Unconfir…" at bounding box center [196, 161] width 286 height 142
copy span "(402) 990-4728"
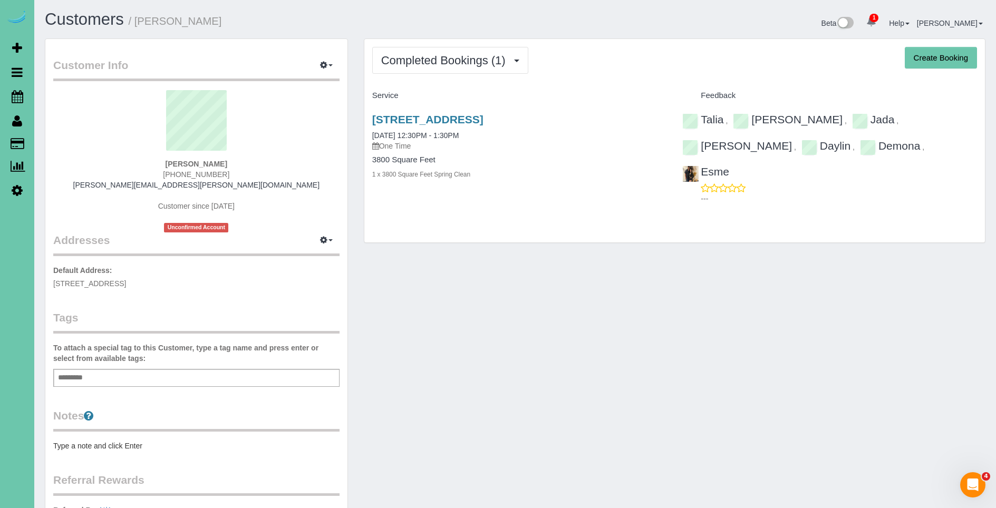
click at [615, 119] on h3 "11348 Pine Street, Omaha, NE 68144" at bounding box center [519, 119] width 295 height 12
drag, startPoint x: 615, startPoint y: 119, endPoint x: 376, endPoint y: 120, distance: 239.5
click at [376, 120] on h3 "11348 Pine Street, Omaha, NE 68144" at bounding box center [519, 119] width 295 height 12
copy div "11348 Pine Street, Omaha, NE 68144"
click at [327, 60] on button "button" at bounding box center [326, 65] width 26 height 16
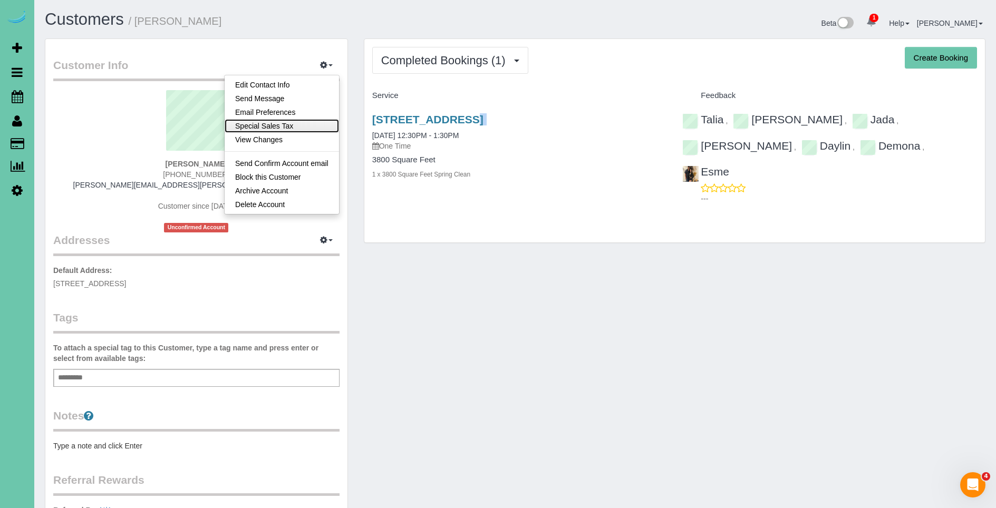
click at [285, 129] on link "Special Sales Tax" at bounding box center [282, 126] width 114 height 14
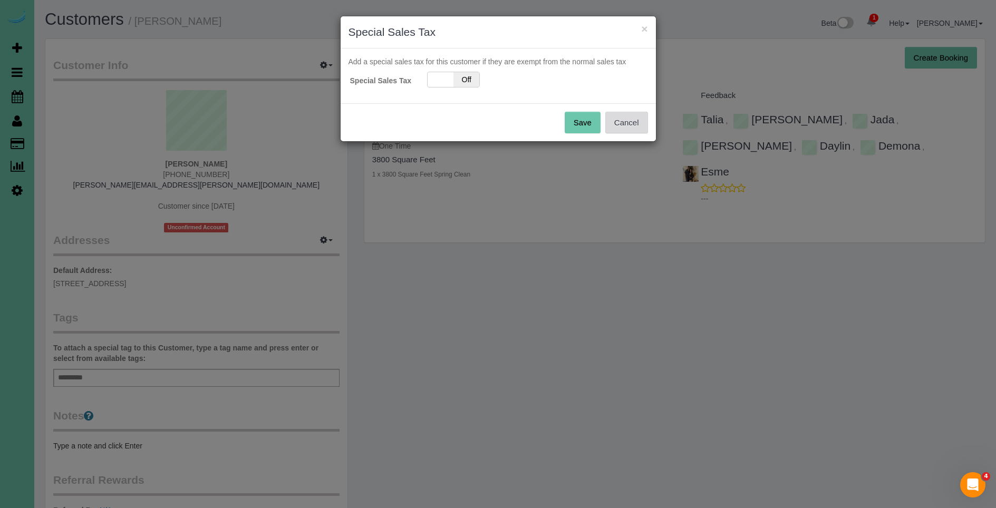
click at [633, 122] on button "Cancel" at bounding box center [626, 123] width 43 height 22
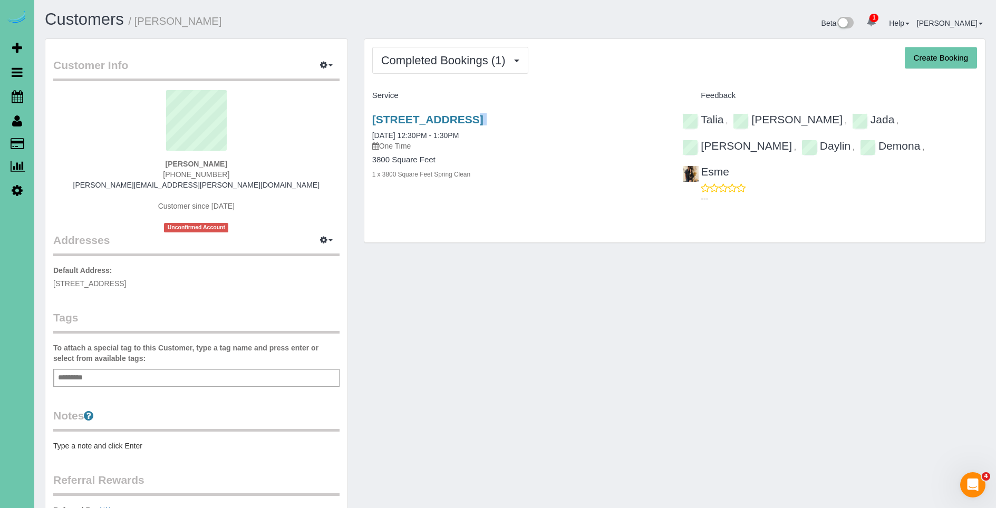
click at [633, 102] on button "Cancel" at bounding box center [626, 91] width 43 height 22
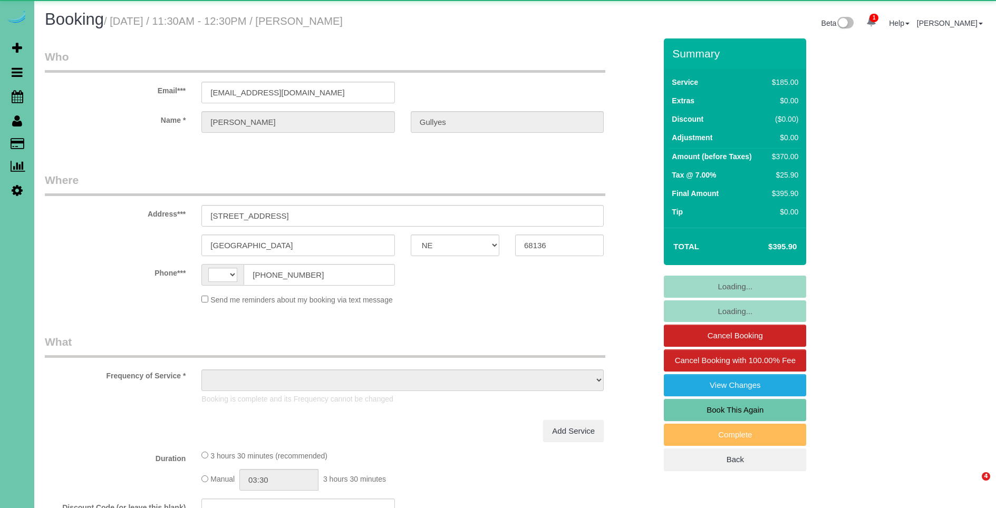
select select "NE"
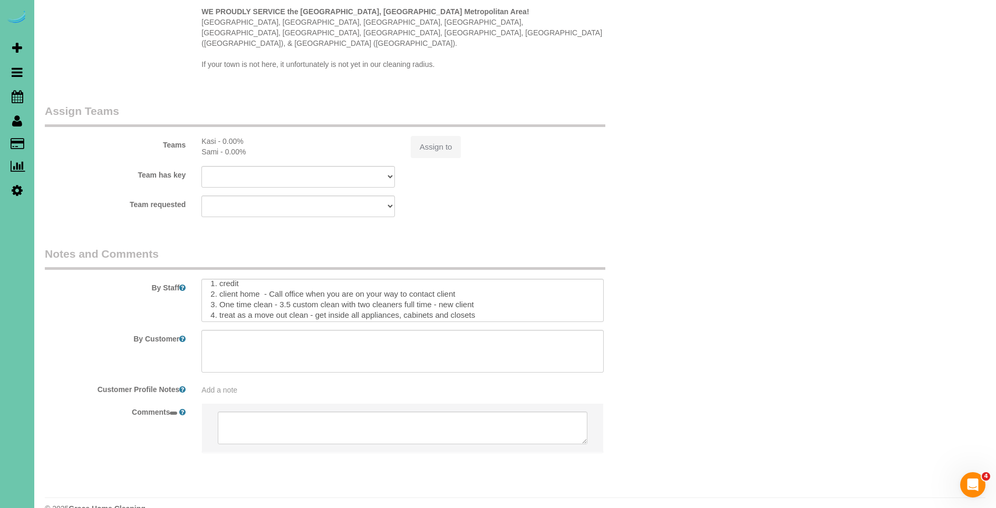
scroll to position [949, 0]
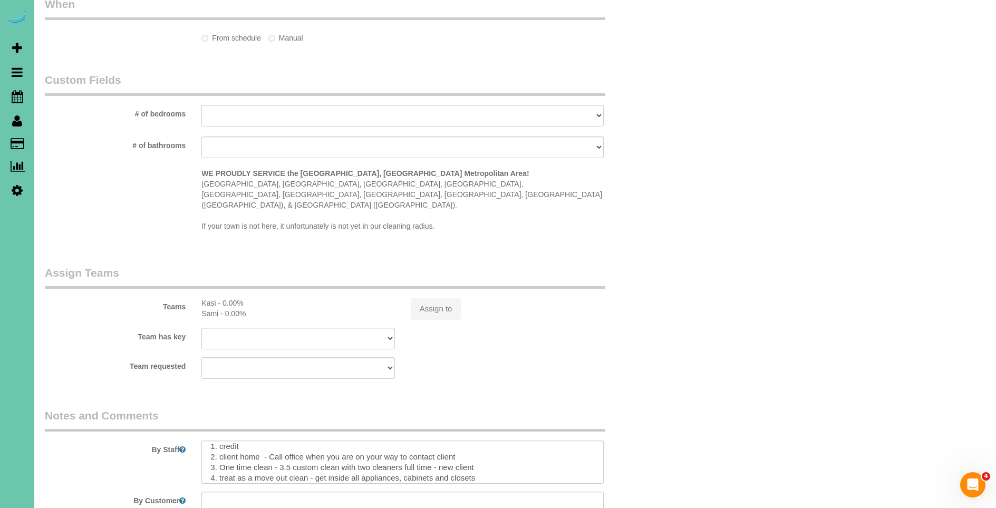
select select "string:US"
select select "object:896"
select select "string:fspay-c2d8b5e0-fad9-448c-925b-d8a9ee6cd0f9"
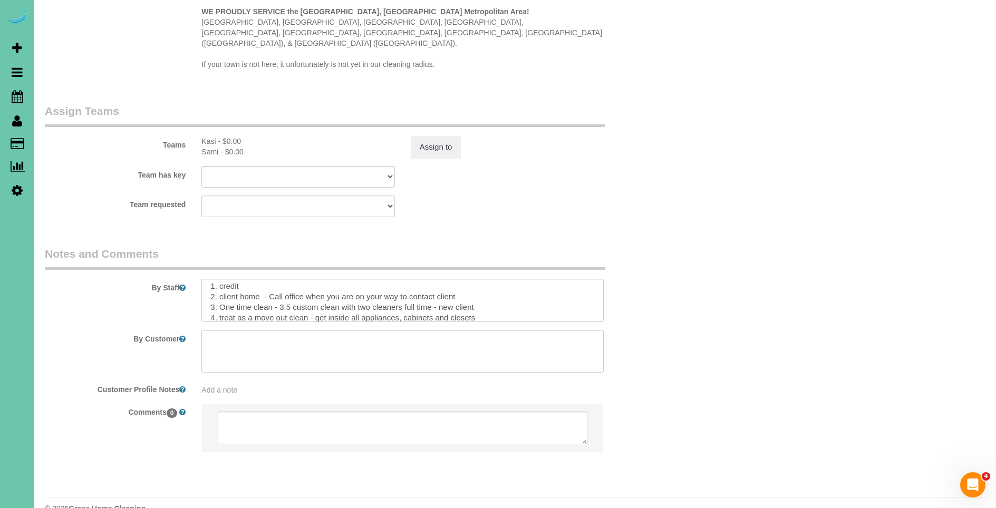
select select "object:900"
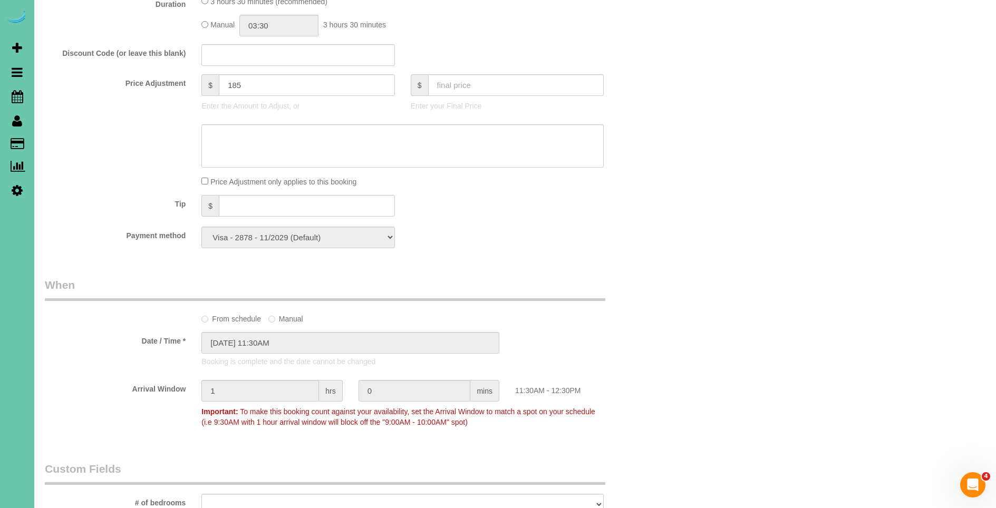
scroll to position [510, 0]
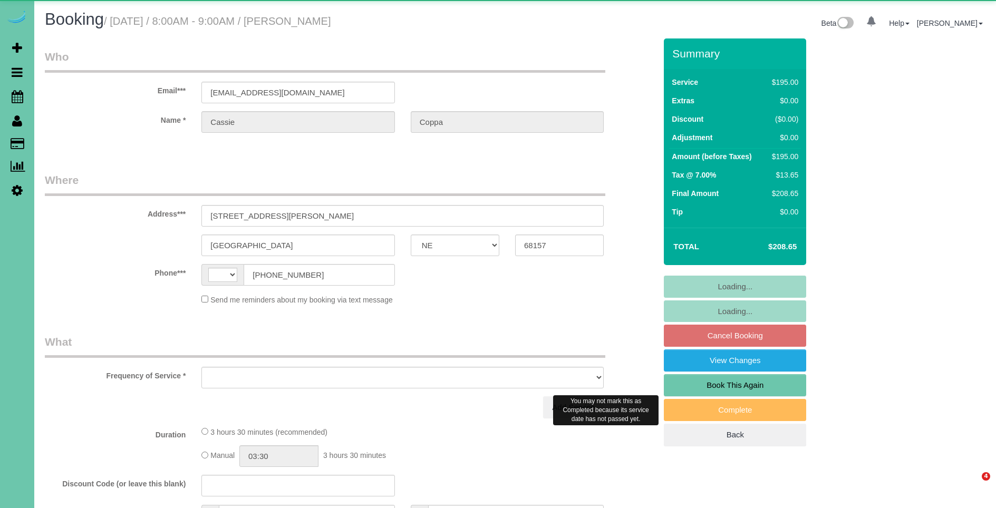
select select "NE"
select select "string:US"
select select "object:382"
select select "string:fspay-d751276b-98f3-4408-82c0-a6a80ecc30cf"
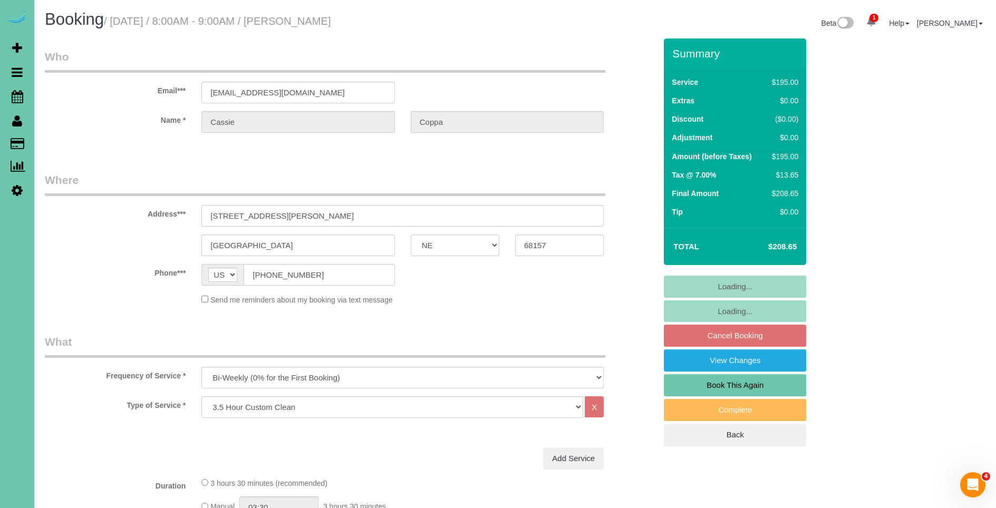
select select "object:894"
click at [740, 337] on fieldset "Loading... Loading... Cancel Booking View Changes Book This Again Complete Back" at bounding box center [735, 361] width 142 height 171
click at [724, 338] on fieldset "Loading... Loading... Cancel Booking View Changes Book This Again Complete Back" at bounding box center [735, 361] width 142 height 171
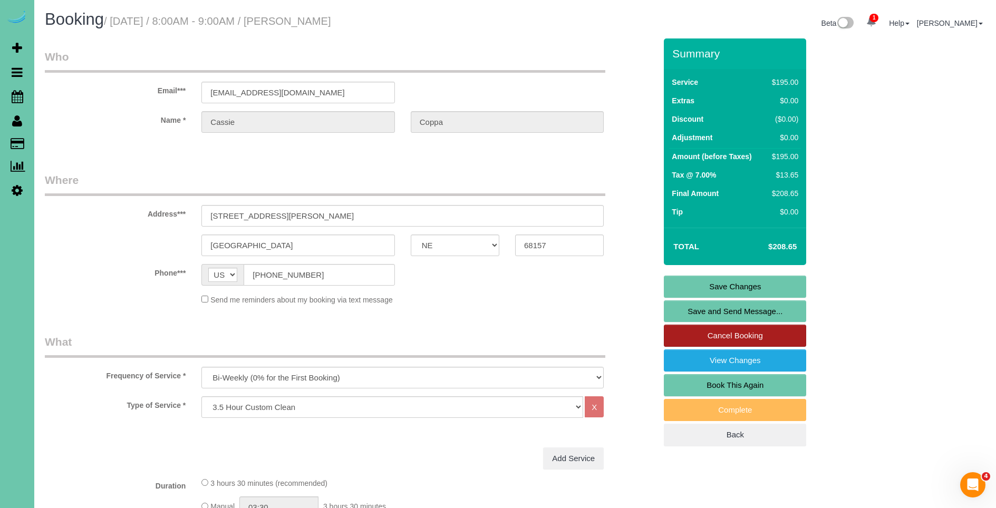
click at [722, 337] on link "Cancel Booking" at bounding box center [735, 336] width 142 height 22
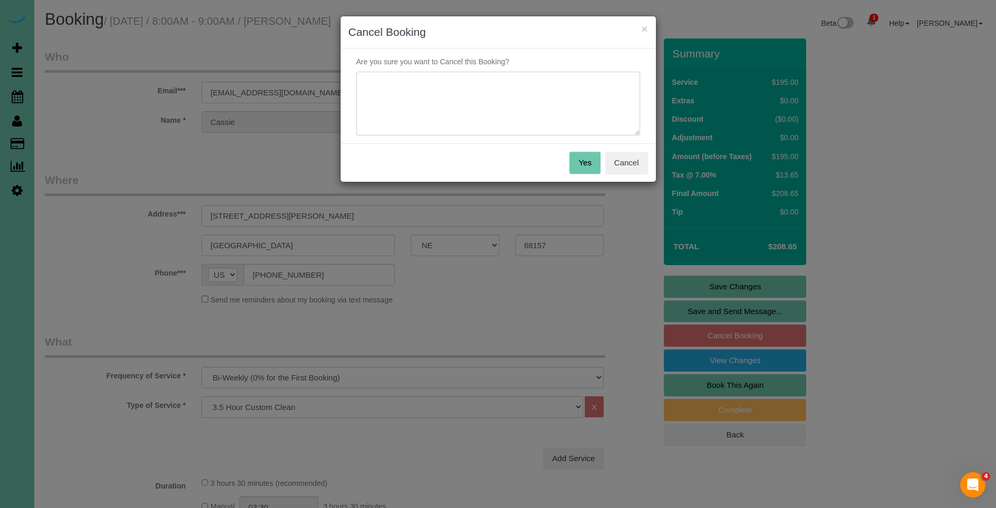
click at [460, 113] on textarea at bounding box center [499, 104] width 284 height 64
type textarea "double booking"
click at [583, 161] on button "Yes" at bounding box center [585, 163] width 31 height 22
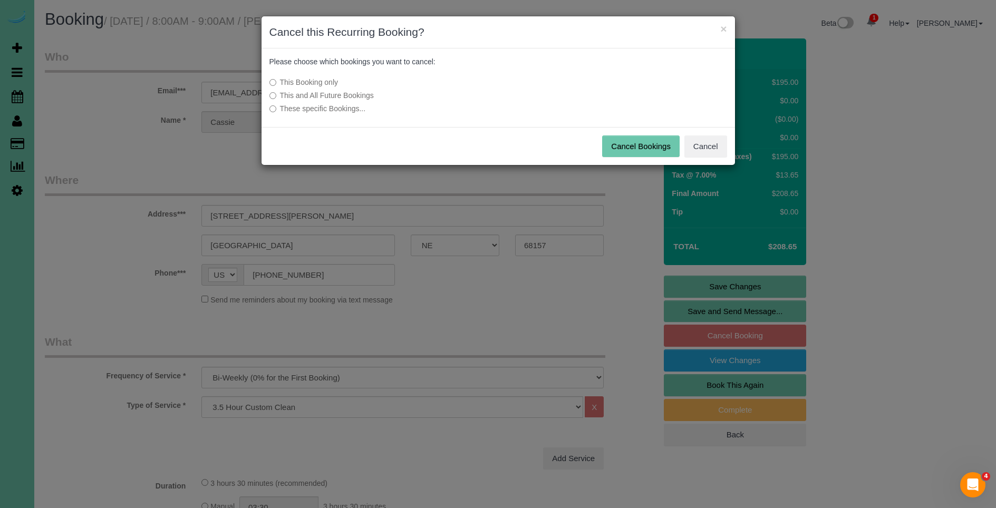
click at [319, 95] on label "This and All Future Bookings" at bounding box center [420, 95] width 300 height 11
click at [630, 144] on button "Cancel Bookings" at bounding box center [641, 147] width 78 height 22
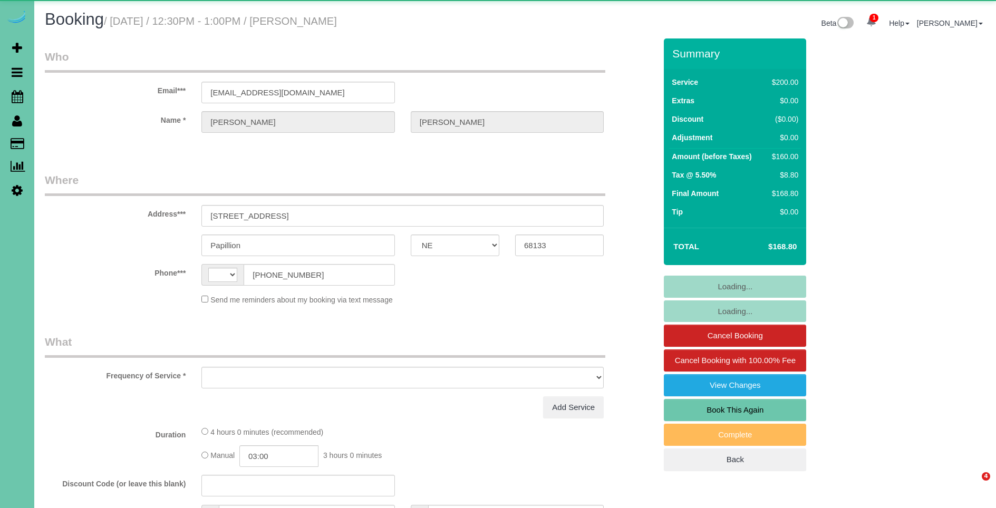
select select "NE"
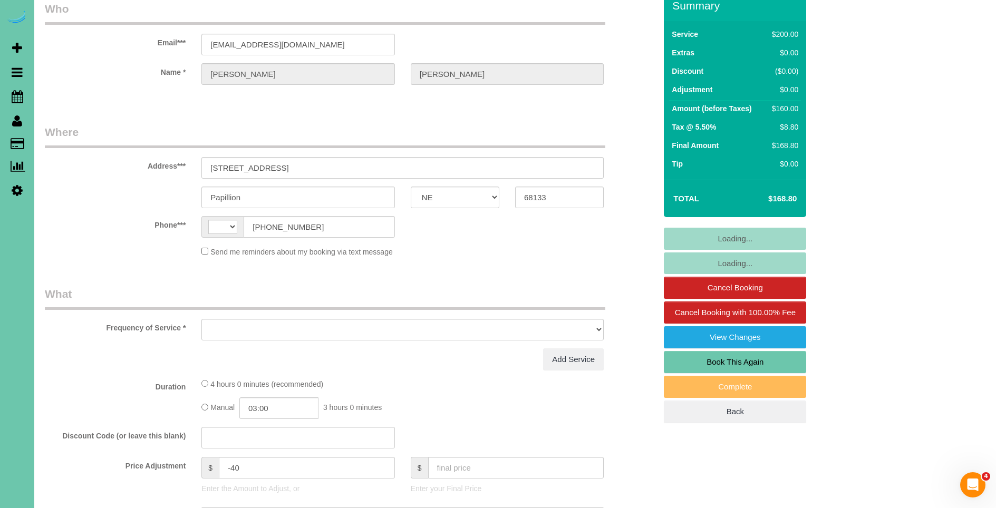
select select "string:[GEOGRAPHIC_DATA]"
select select "string:fspay-82b3c51e-b709-4794-96ad-9abe65f385e6"
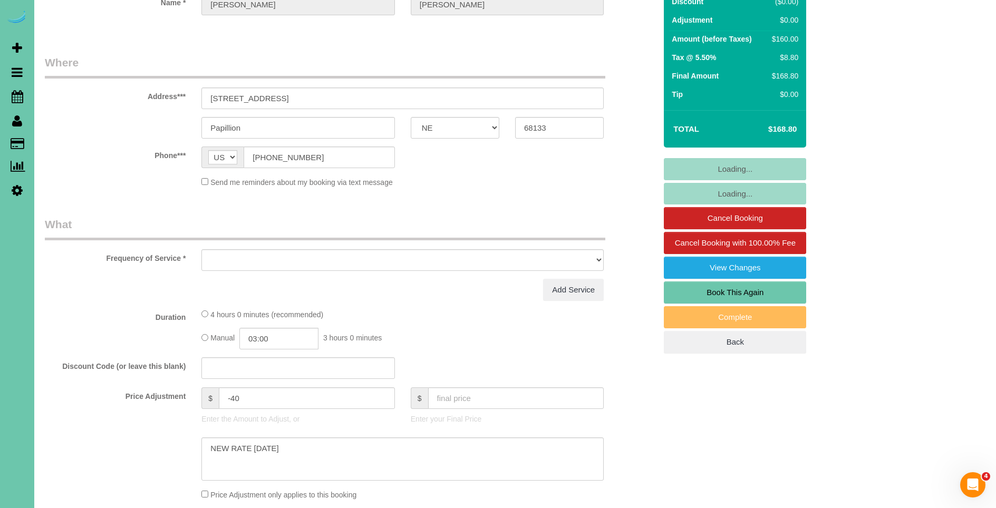
scroll to position [124, 0]
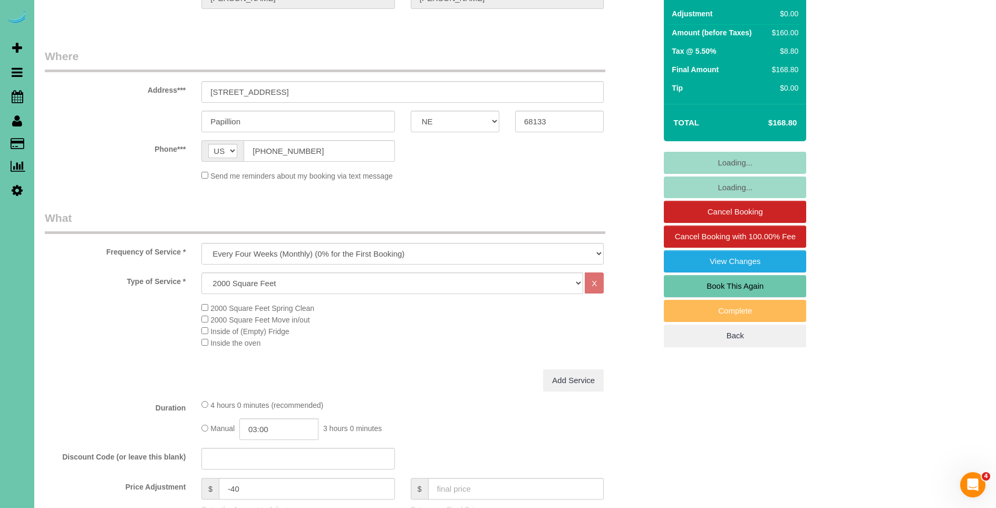
select select "object:845"
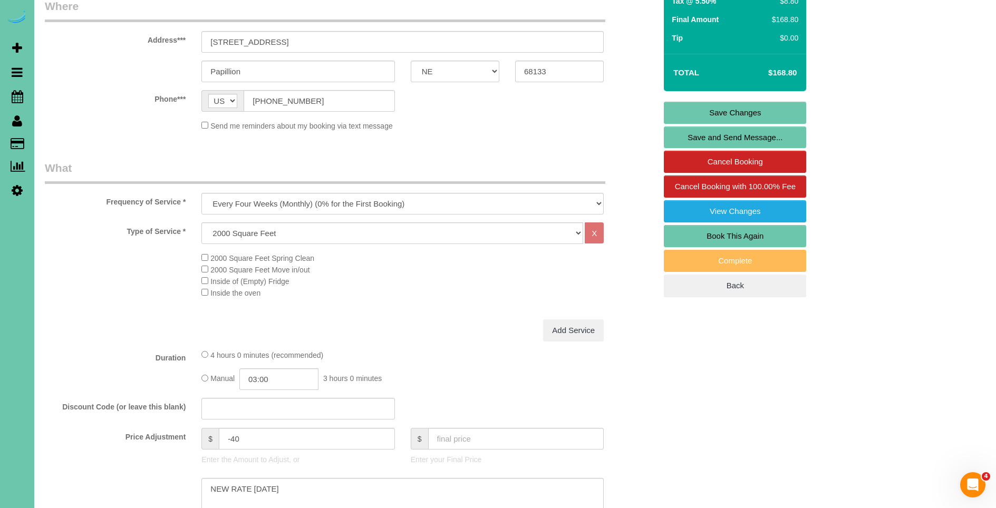
scroll to position [188, 0]
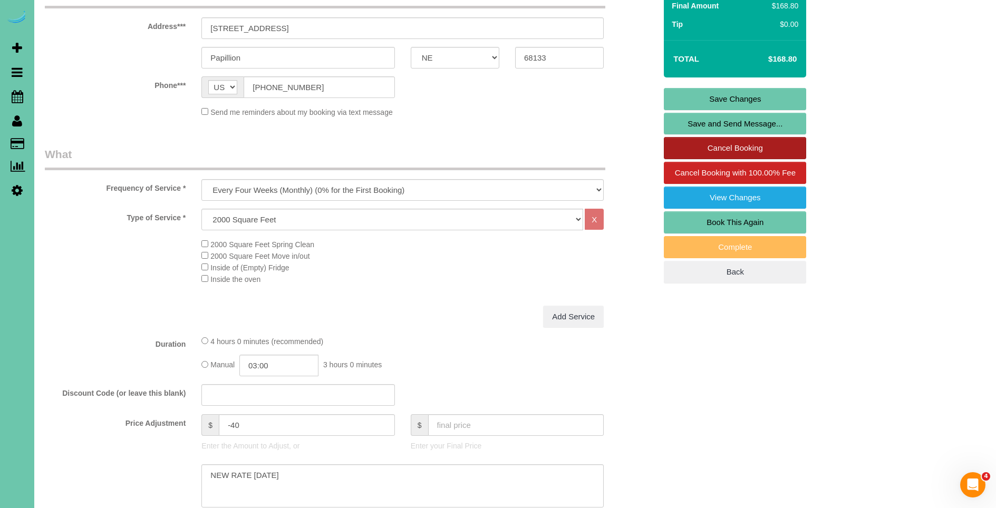
click at [714, 146] on link "Cancel Booking" at bounding box center [735, 148] width 142 height 22
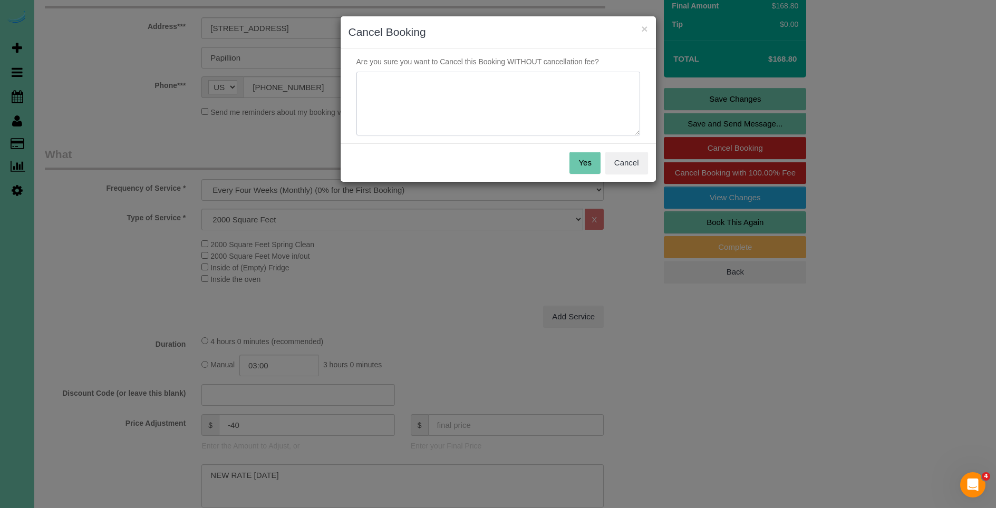
click at [477, 126] on textarea at bounding box center [499, 104] width 284 height 64
type textarea "message in that she wants to pause cleanings on friday"
click at [585, 165] on button "Yes" at bounding box center [585, 163] width 31 height 22
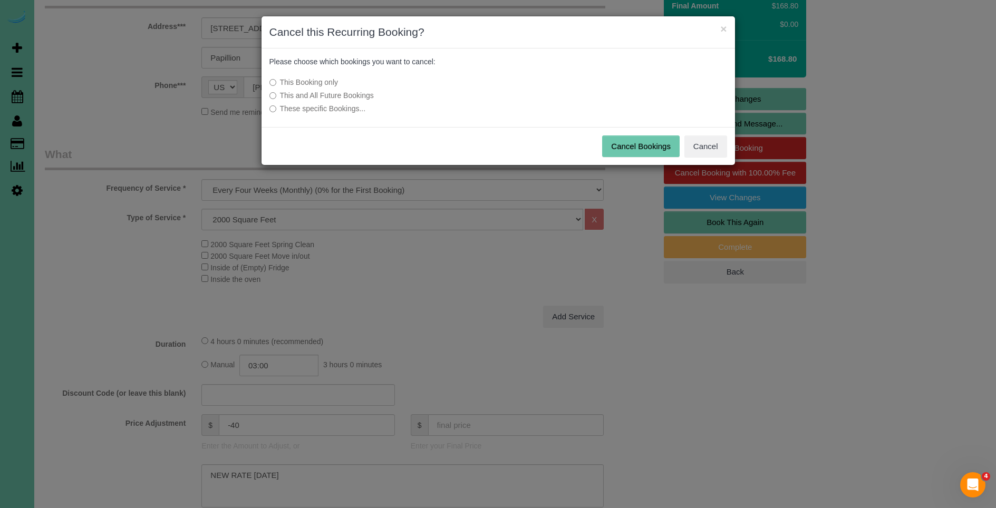
click at [346, 98] on label "This and All Future Bookings" at bounding box center [420, 95] width 300 height 11
click at [322, 98] on label "This and All Future Bookings" at bounding box center [420, 95] width 300 height 11
click at [626, 143] on button "Cancel Bookings" at bounding box center [641, 147] width 78 height 22
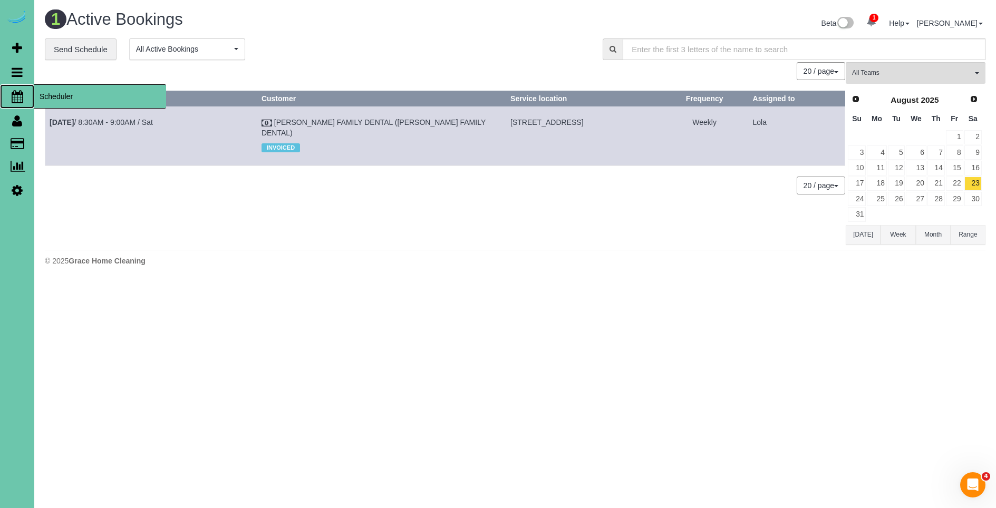
click at [56, 94] on span "Scheduler" at bounding box center [100, 96] width 132 height 24
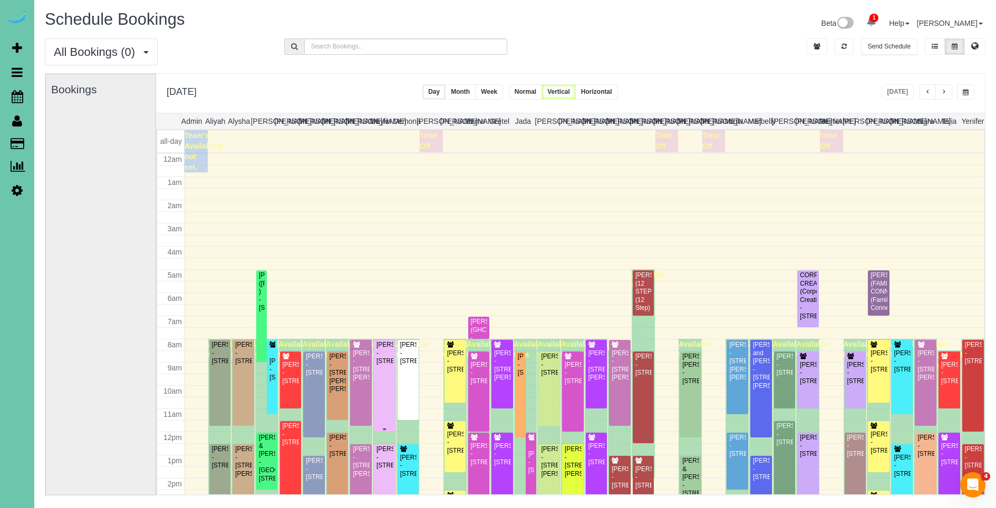
scroll to position [140, 0]
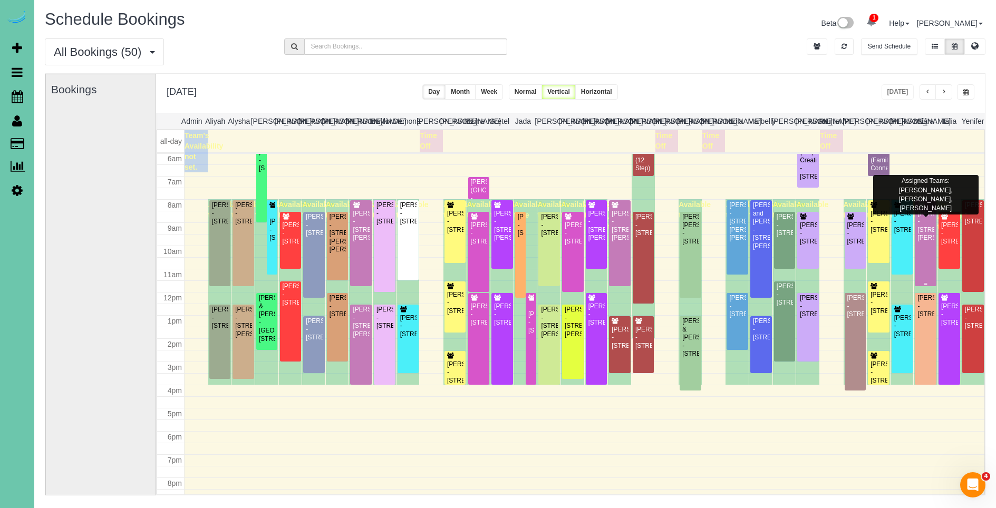
click at [927, 243] on div "[PERSON_NAME] - [STREET_ADDRESS][PERSON_NAME]" at bounding box center [925, 226] width 17 height 33
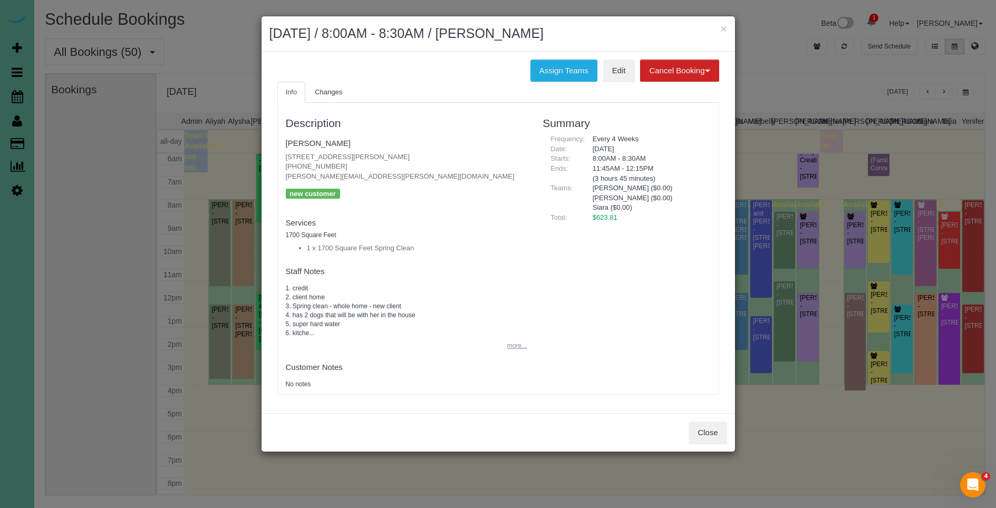
click at [515, 344] on button "more..." at bounding box center [514, 346] width 26 height 15
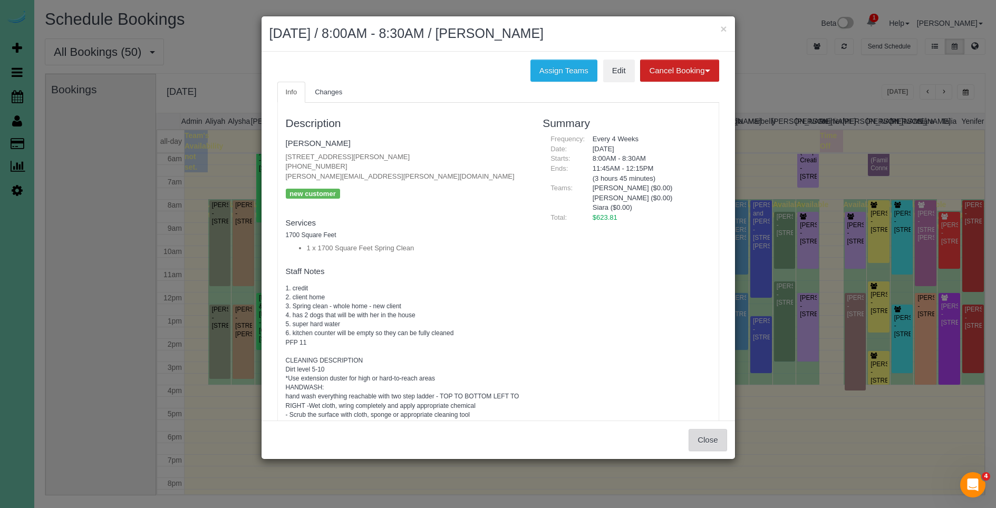
click at [709, 442] on button "Close" at bounding box center [708, 440] width 38 height 22
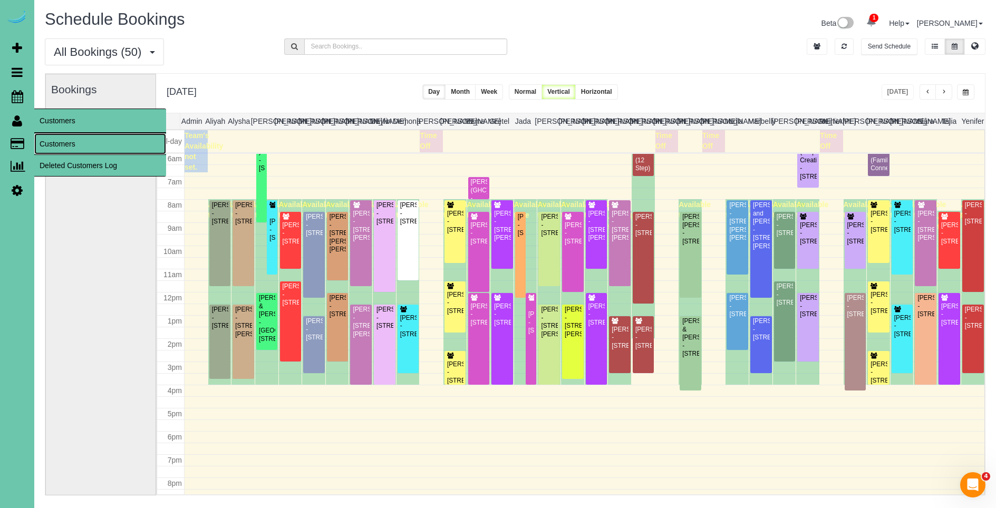
click at [86, 143] on link "Customers" at bounding box center [100, 143] width 132 height 21
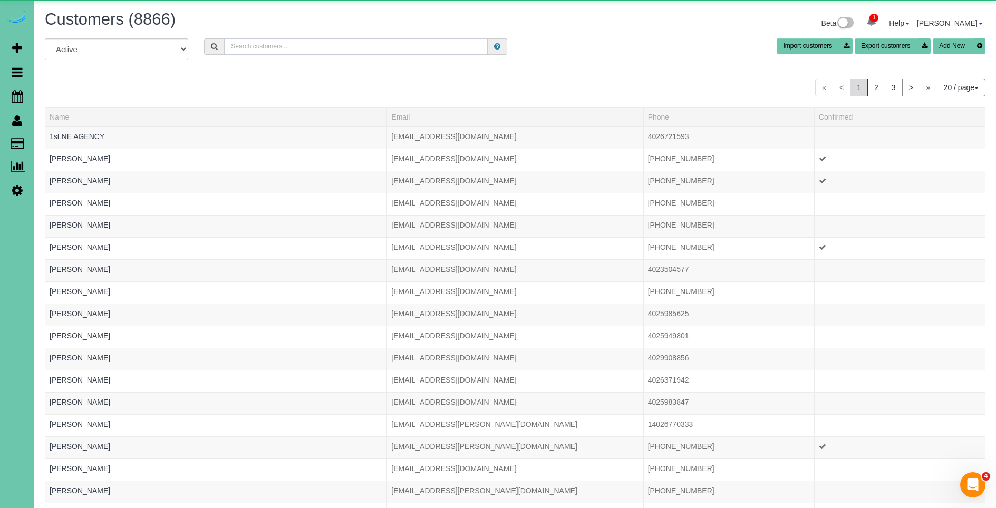
click at [336, 51] on input "text" at bounding box center [356, 47] width 264 height 16
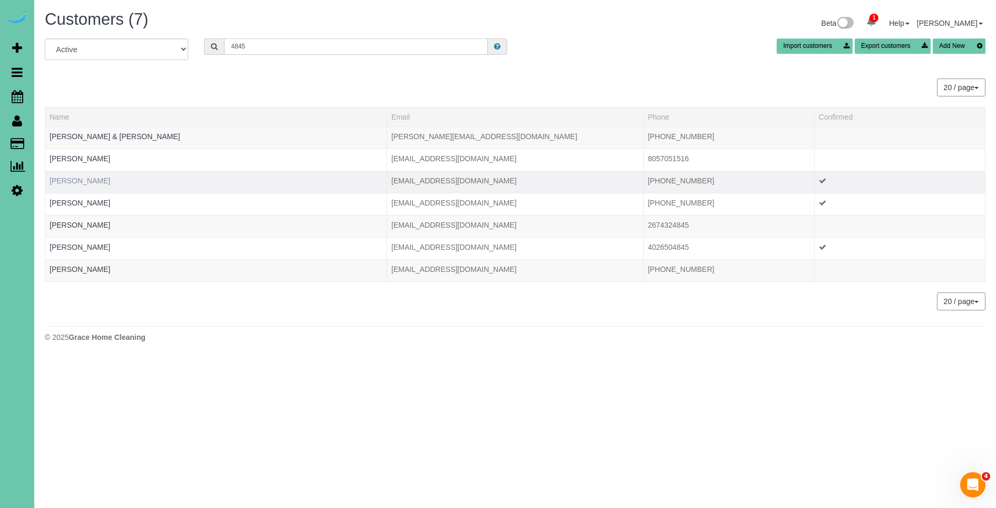
type input "4845"
click at [82, 182] on link "Briana Lynch" at bounding box center [80, 181] width 61 height 8
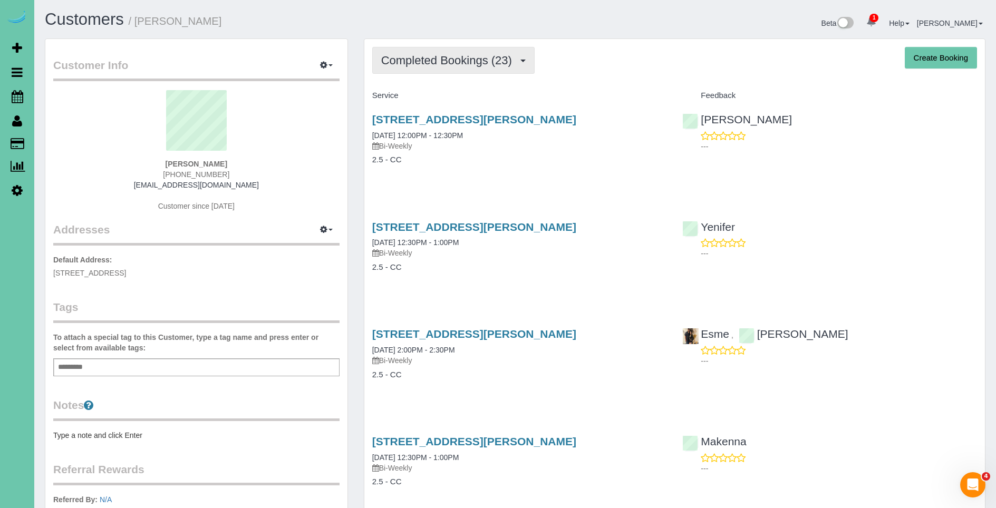
click at [448, 66] on span "Completed Bookings (23)" at bounding box center [449, 60] width 136 height 13
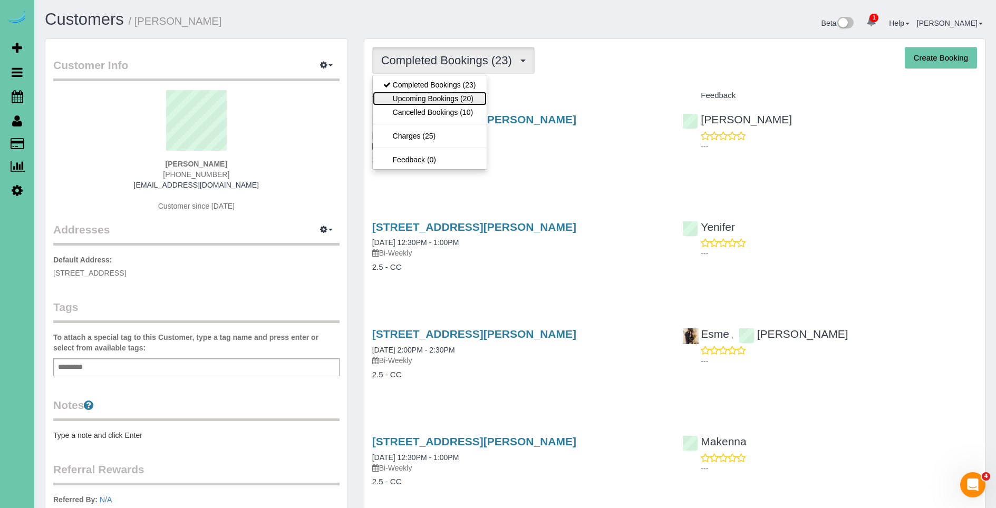
click at [450, 99] on link "Upcoming Bookings (20)" at bounding box center [430, 99] width 114 height 14
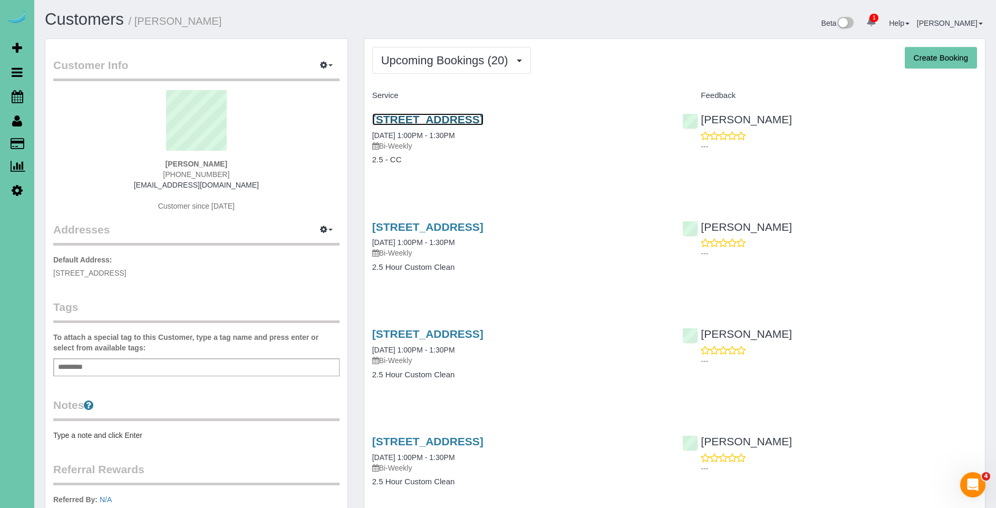
click at [440, 120] on link "4702 N 133rd Plaza #112, Omaha, NE 68164" at bounding box center [427, 119] width 111 height 12
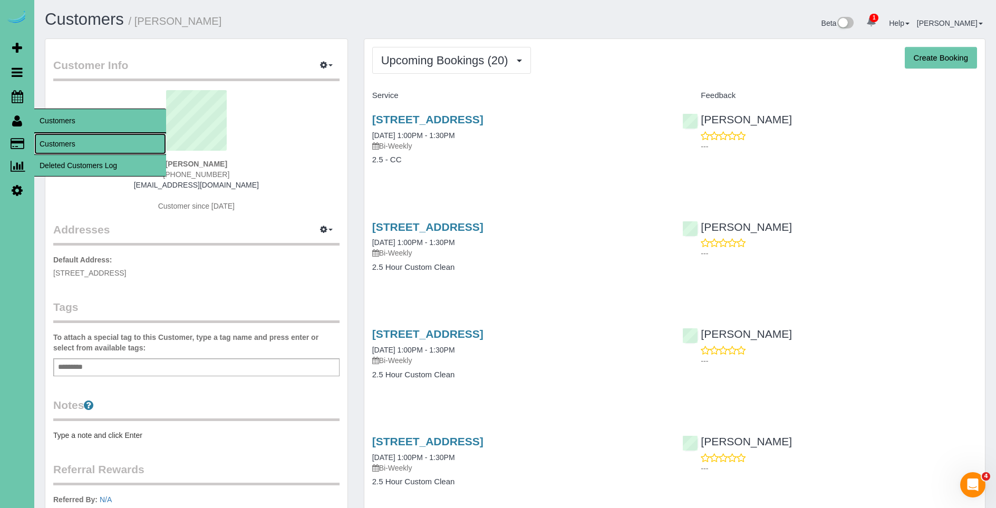
click at [70, 147] on link "Customers" at bounding box center [100, 143] width 132 height 21
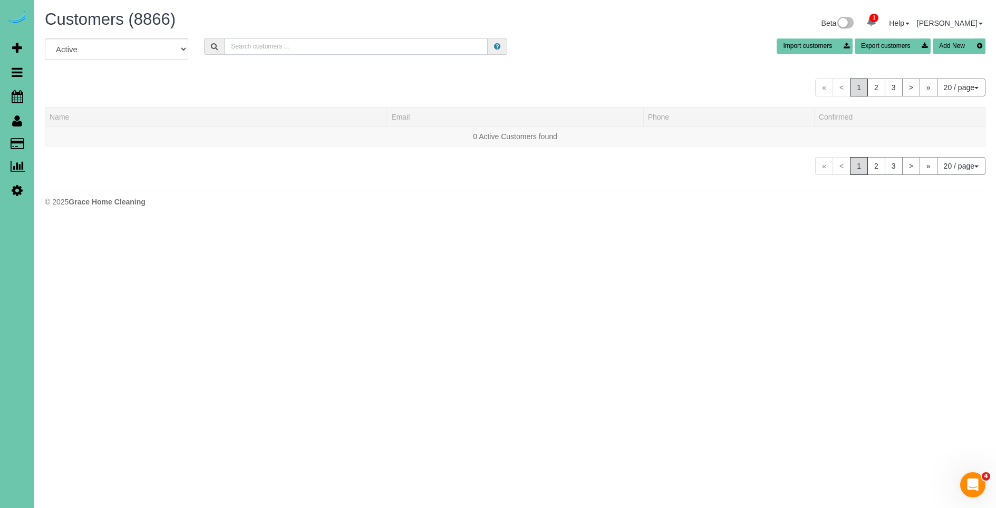
click at [300, 54] on input "text" at bounding box center [356, 47] width 264 height 16
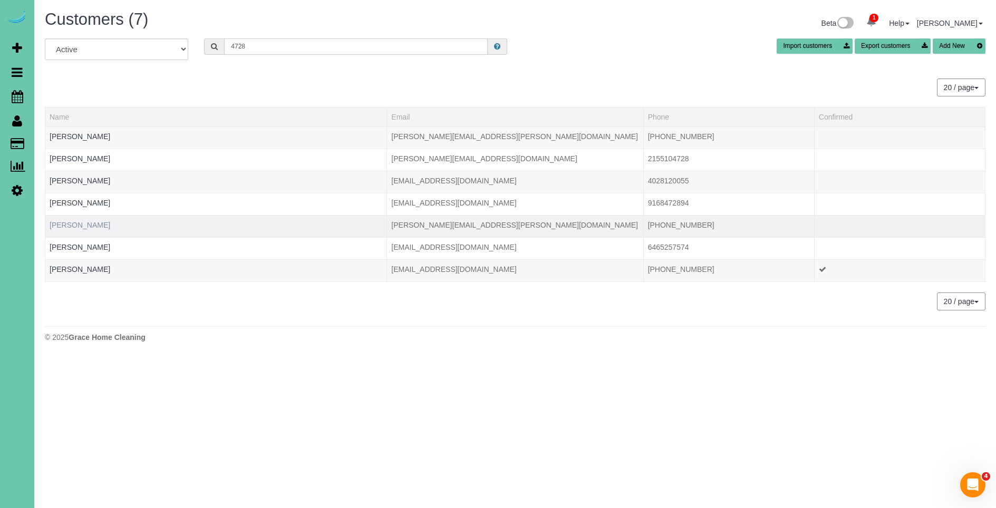
type input "4728"
click at [70, 224] on link "Lou Lukas" at bounding box center [80, 225] width 61 height 8
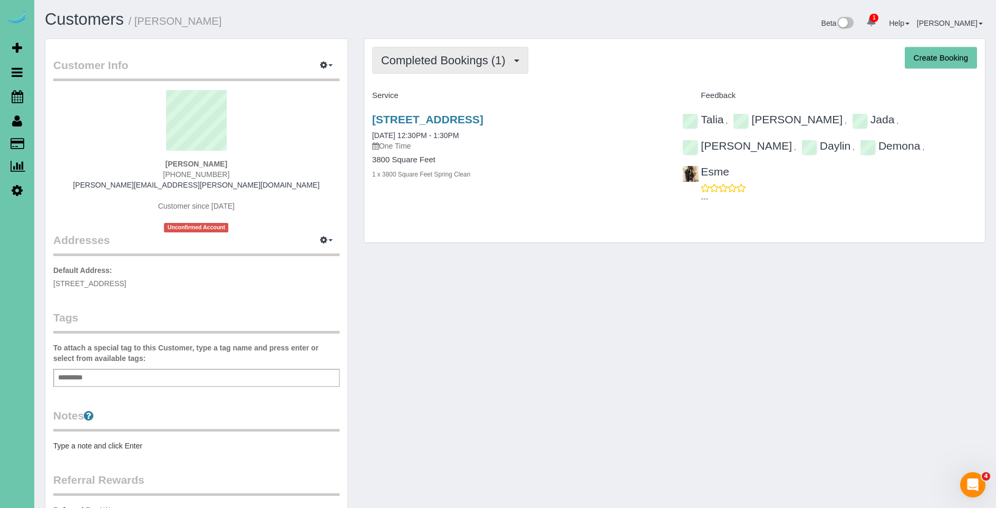
click at [439, 61] on span "Completed Bookings (1)" at bounding box center [446, 60] width 130 height 13
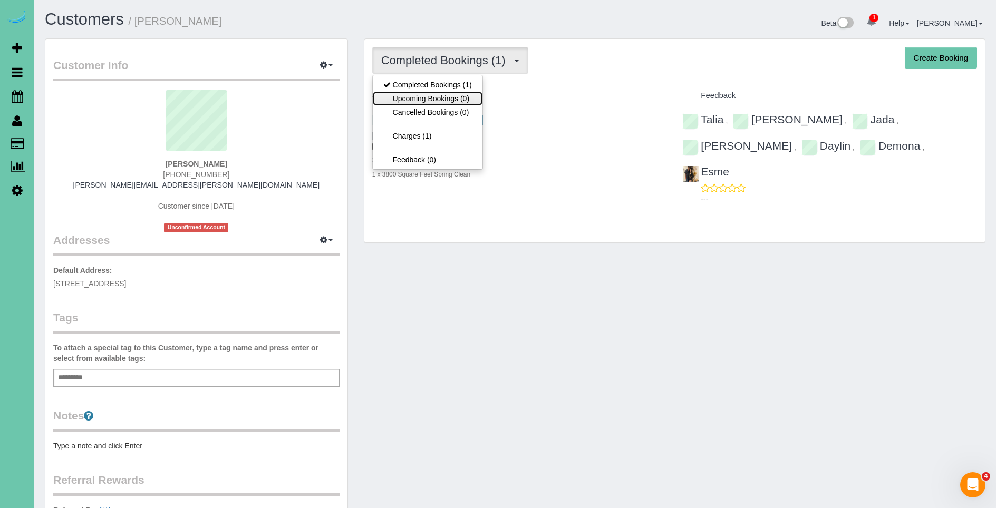
click at [454, 96] on link "Upcoming Bookings (0)" at bounding box center [428, 99] width 110 height 14
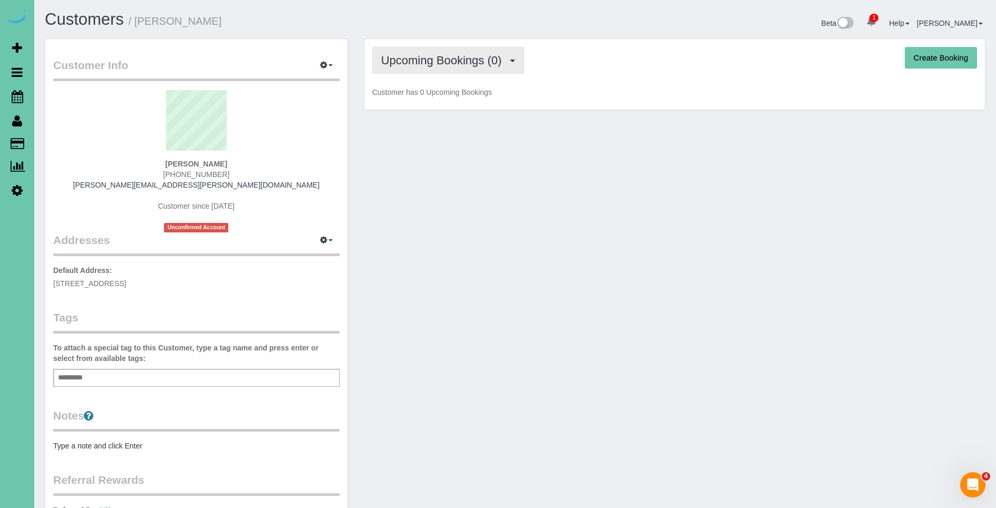
click at [448, 65] on span "Upcoming Bookings (0)" at bounding box center [444, 60] width 126 height 13
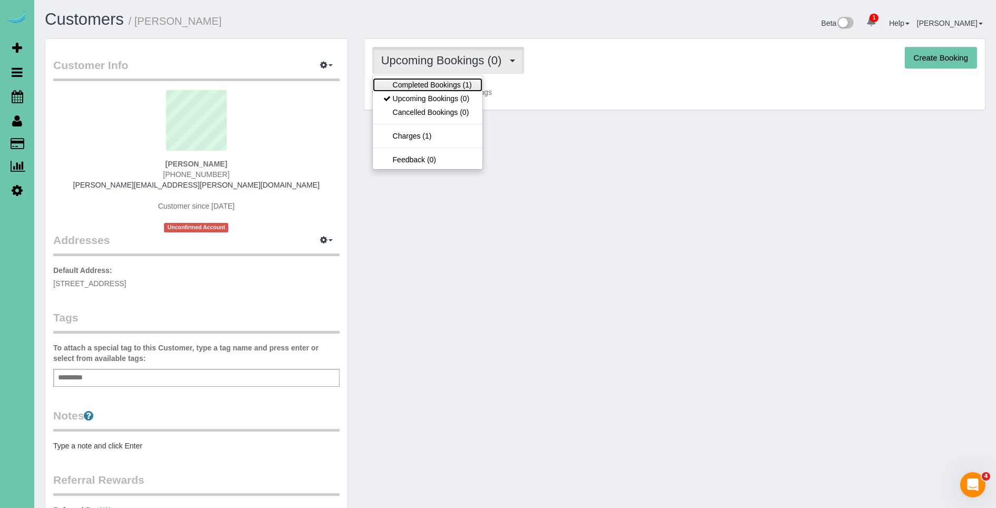
click at [440, 85] on link "Completed Bookings (1)" at bounding box center [428, 85] width 110 height 14
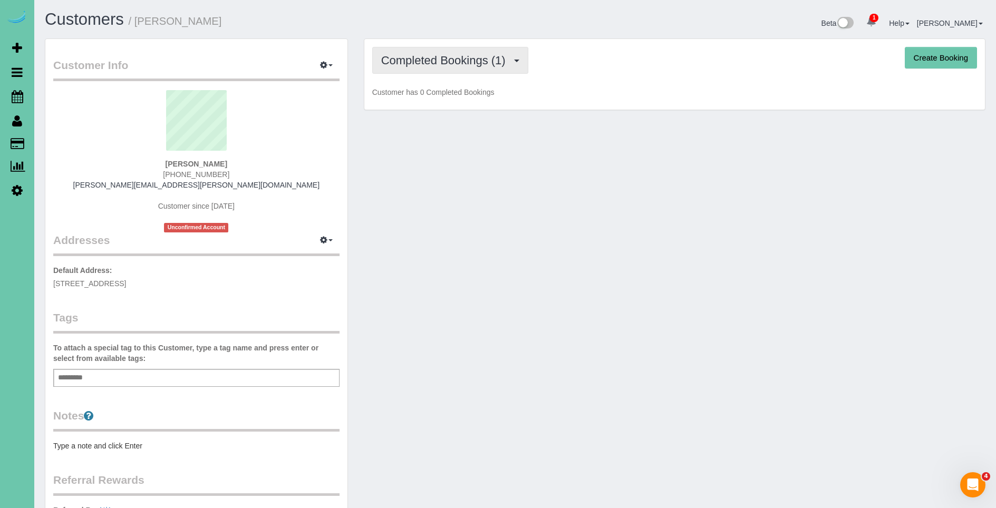
click at [450, 67] on button "Completed Bookings (1)" at bounding box center [450, 60] width 156 height 27
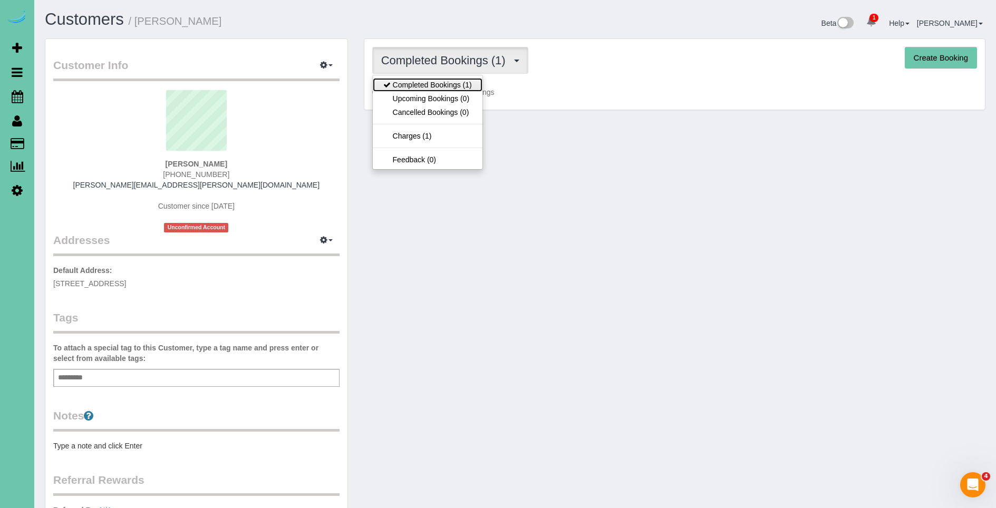
click at [432, 84] on link "Completed Bookings (1)" at bounding box center [428, 85] width 110 height 14
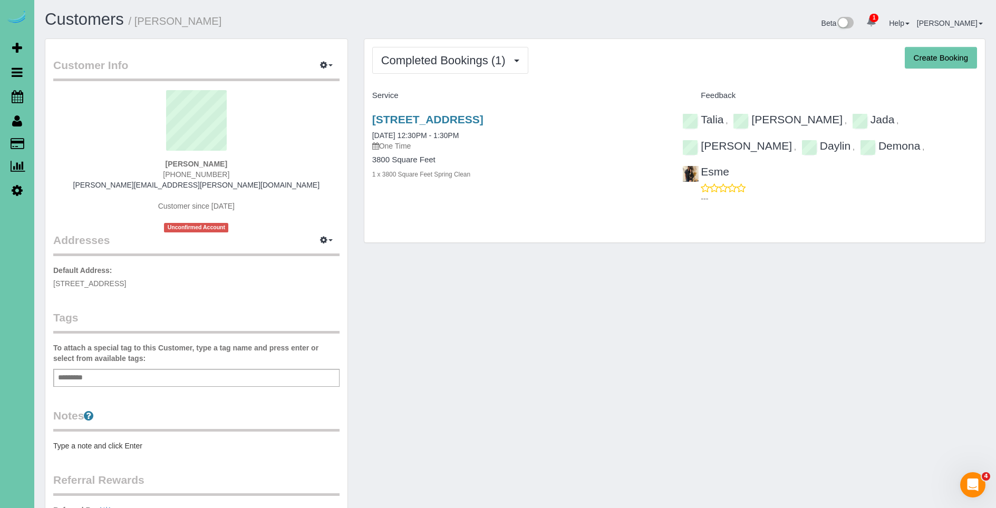
scroll to position [1, 0]
click at [439, 67] on button "Completed Bookings (1)" at bounding box center [450, 59] width 156 height 27
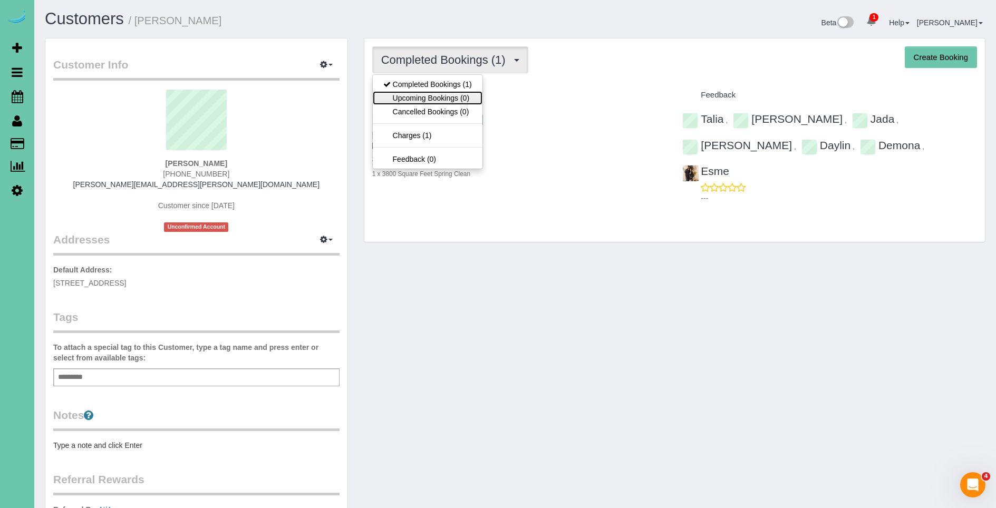
click at [473, 99] on link "Upcoming Bookings (0)" at bounding box center [428, 98] width 110 height 14
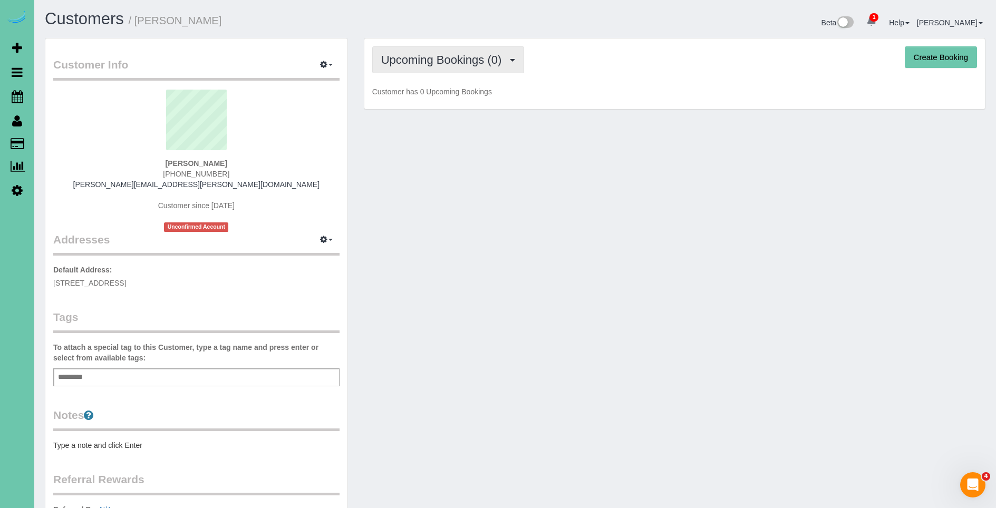
click at [455, 59] on span "Upcoming Bookings (0)" at bounding box center [444, 59] width 126 height 13
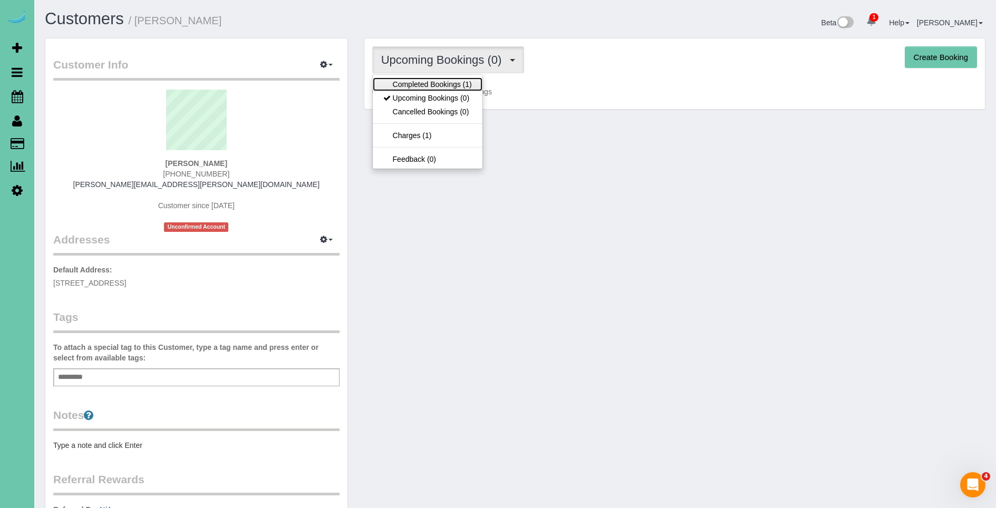
click at [438, 79] on link "Completed Bookings (1)" at bounding box center [428, 85] width 110 height 14
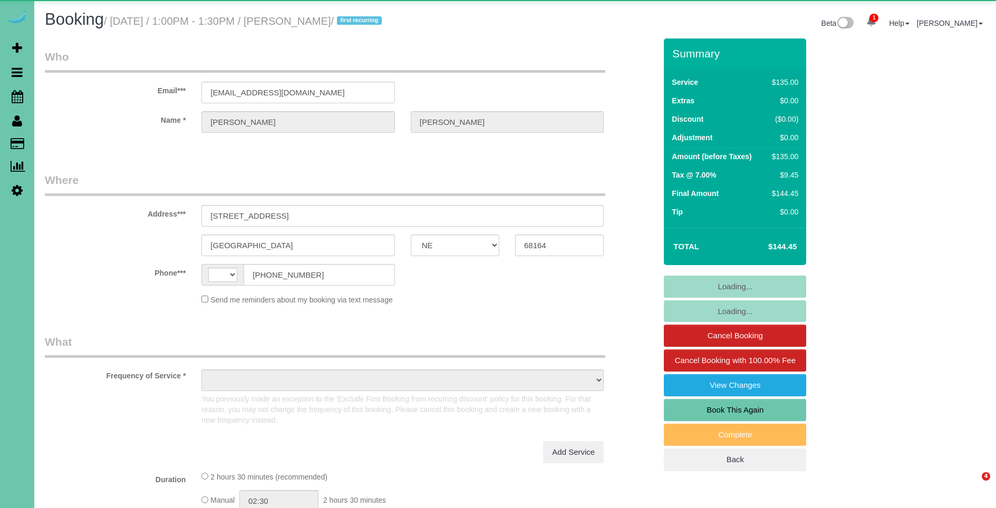
select select "NE"
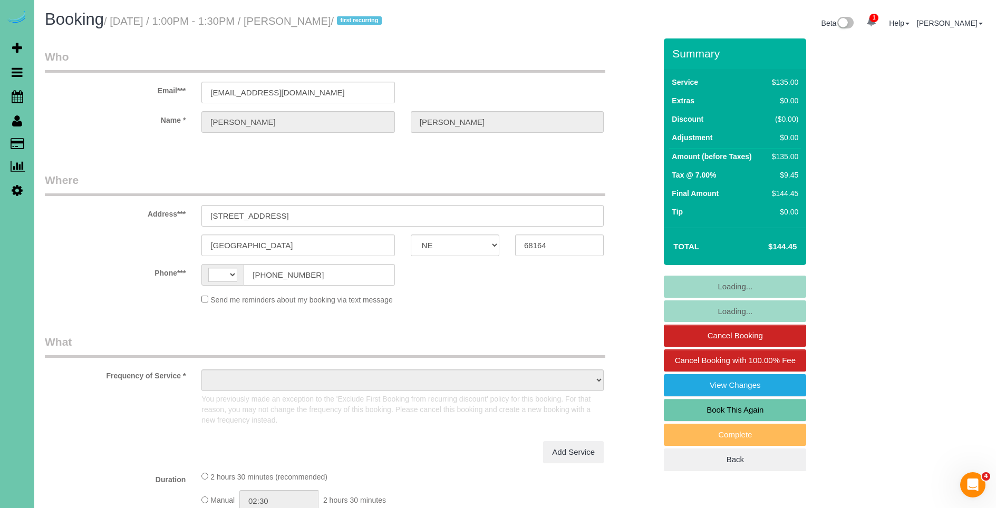
select select "string:US"
select select "object:639"
select select "string:fspay-2050ae64-8759-4c5c-b044-d2e0ee8882c1"
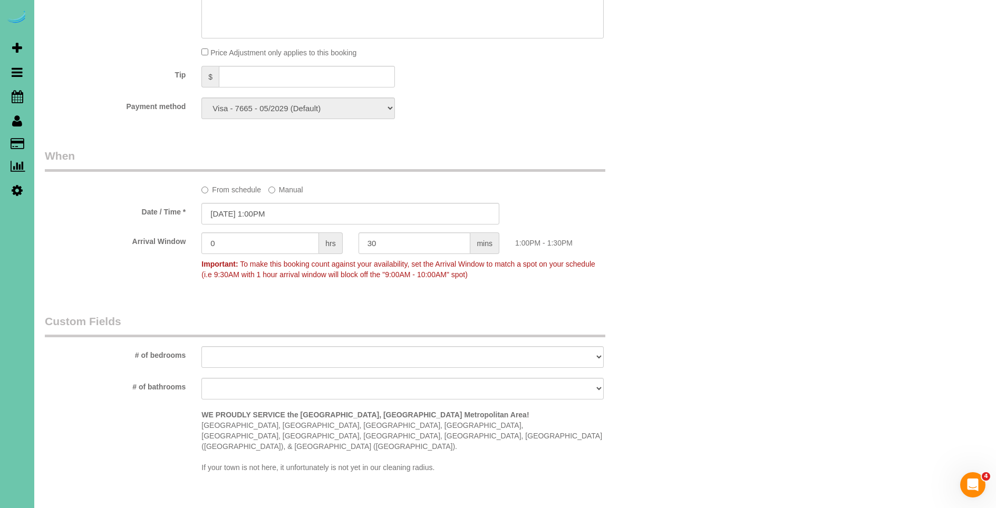
select select "object:904"
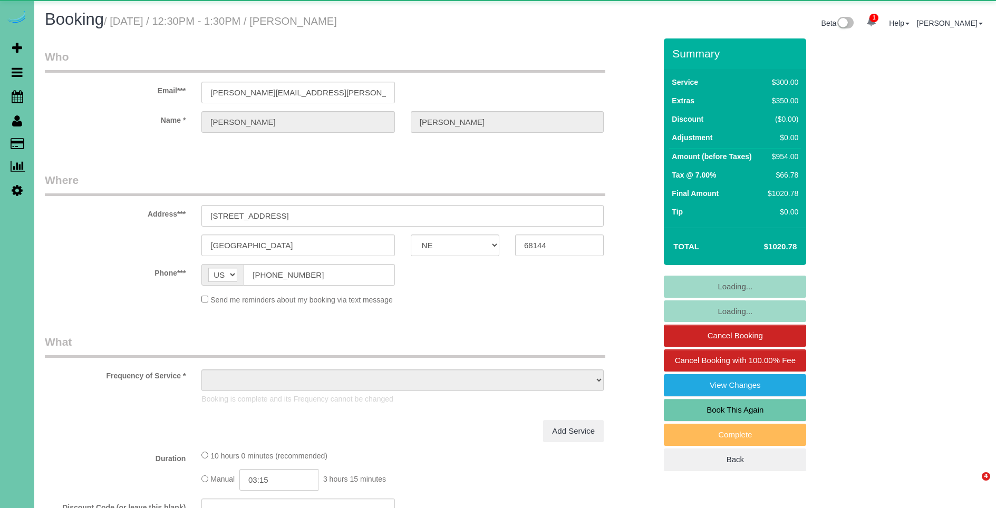
select select "NE"
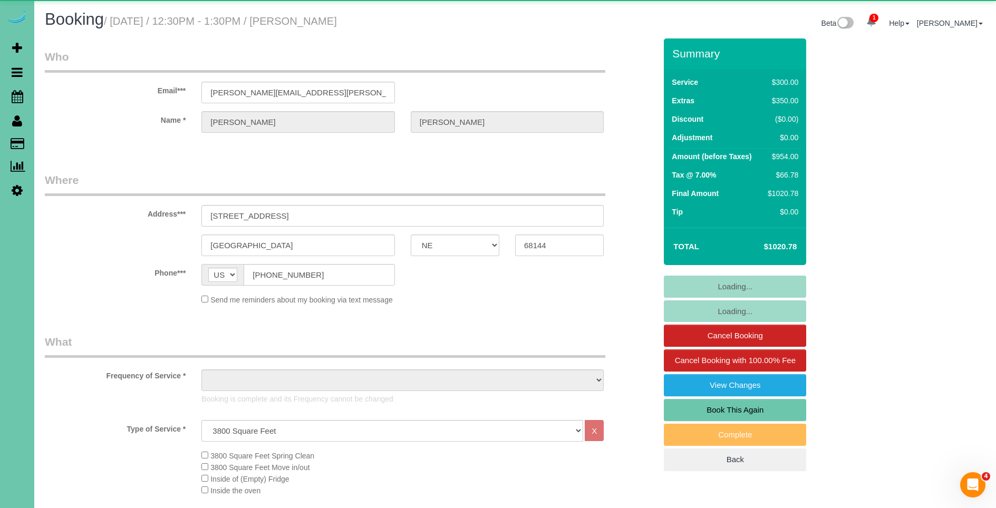
select select "string:fspay-03fed572-bbd6-41e0-82d2-be73213d571e"
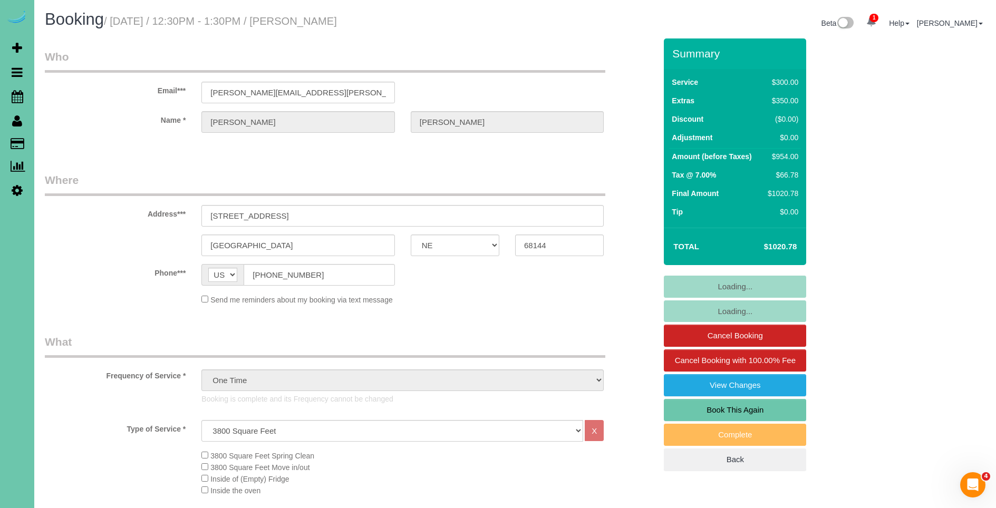
select select "object:952"
select select "number:36"
select select "number:43"
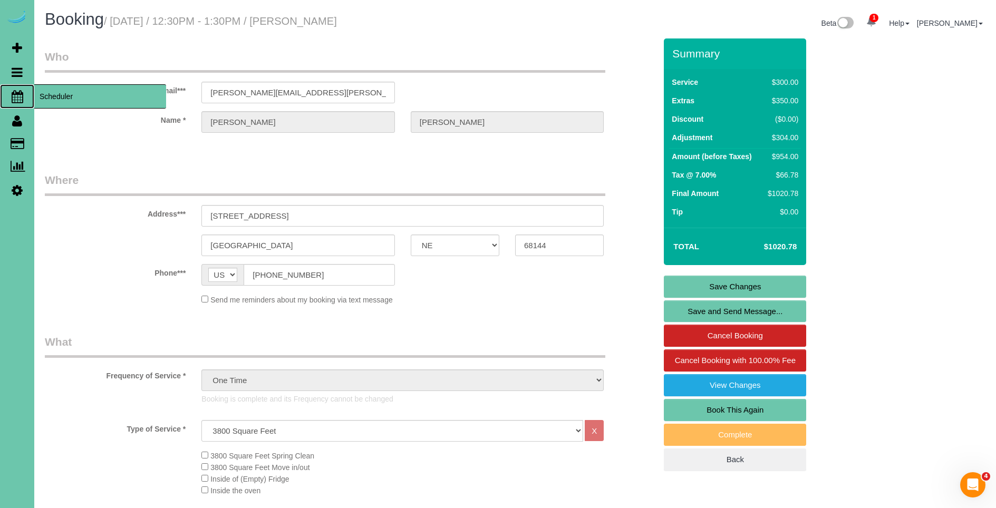
click at [70, 94] on span "Scheduler" at bounding box center [100, 96] width 132 height 24
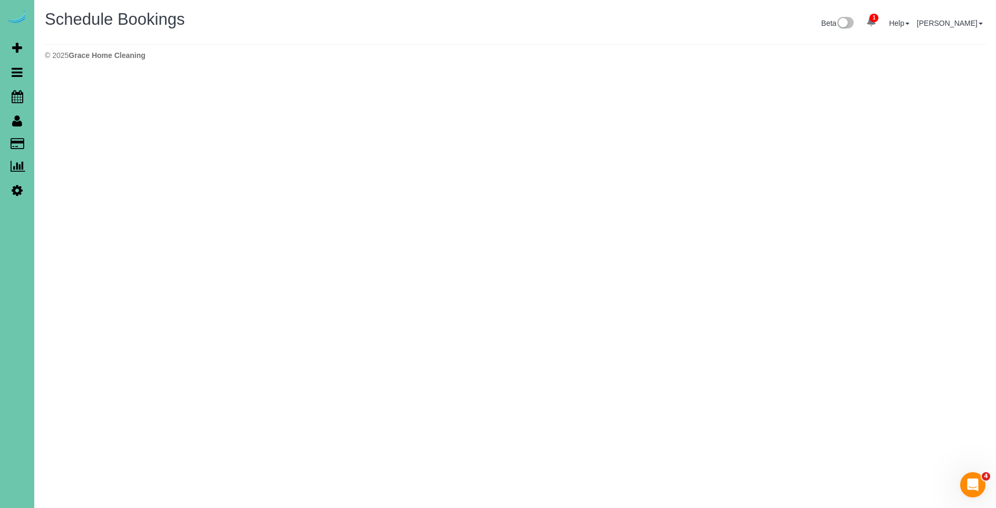
click at [701, 27] on div "Beta 1 Your Notifications You have 0 alerts × You have 2 to charge for [DATE] H…" at bounding box center [754, 25] width 478 height 28
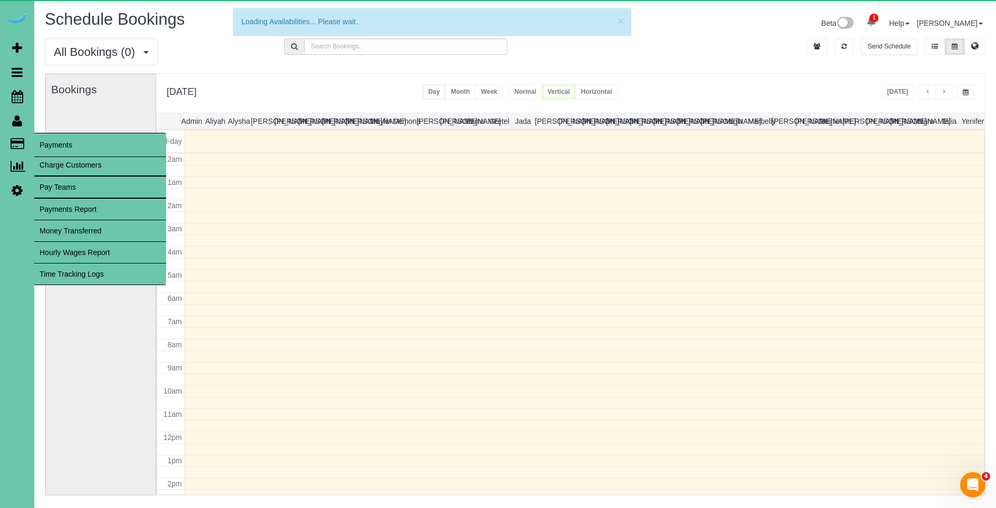
scroll to position [140, 0]
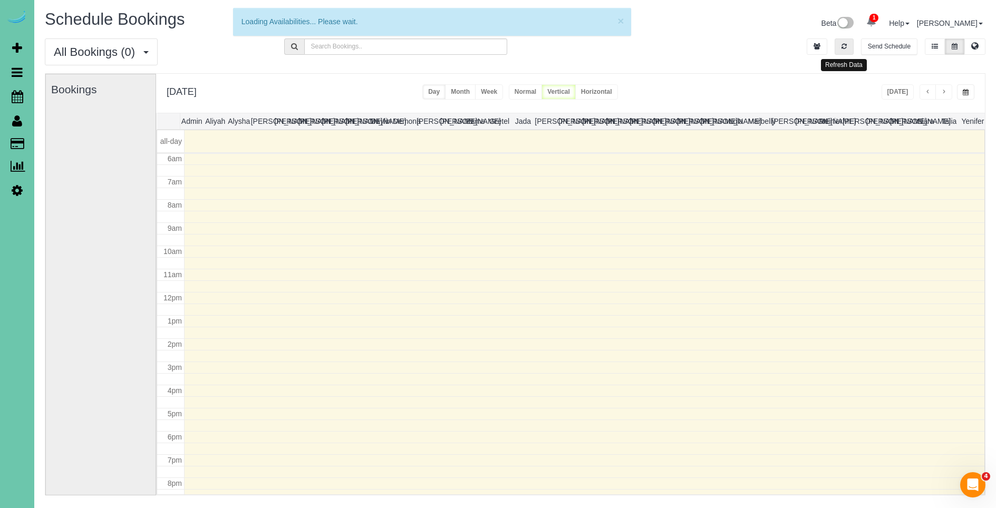
click at [844, 43] on icon "button" at bounding box center [844, 46] width 5 height 6
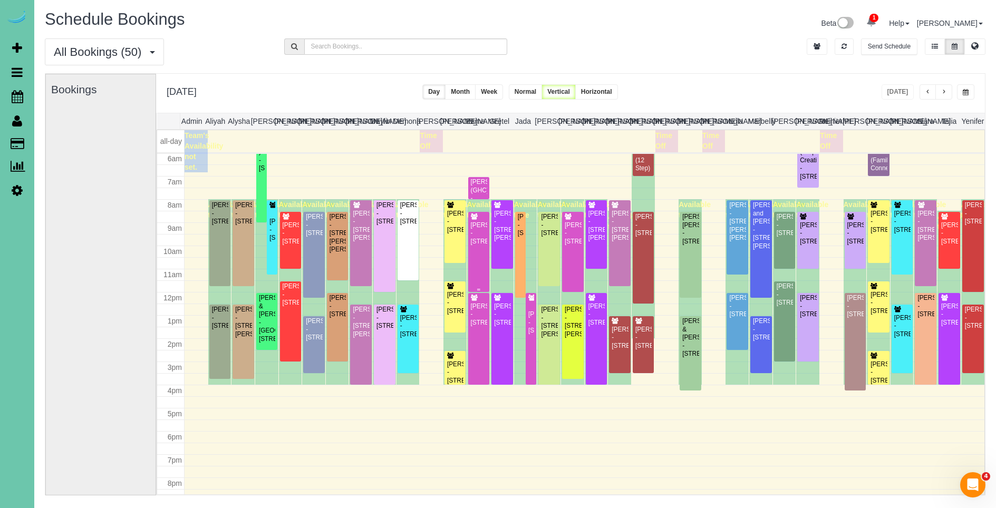
click at [477, 241] on div "[PERSON_NAME] - [STREET_ADDRESS]" at bounding box center [478, 234] width 17 height 24
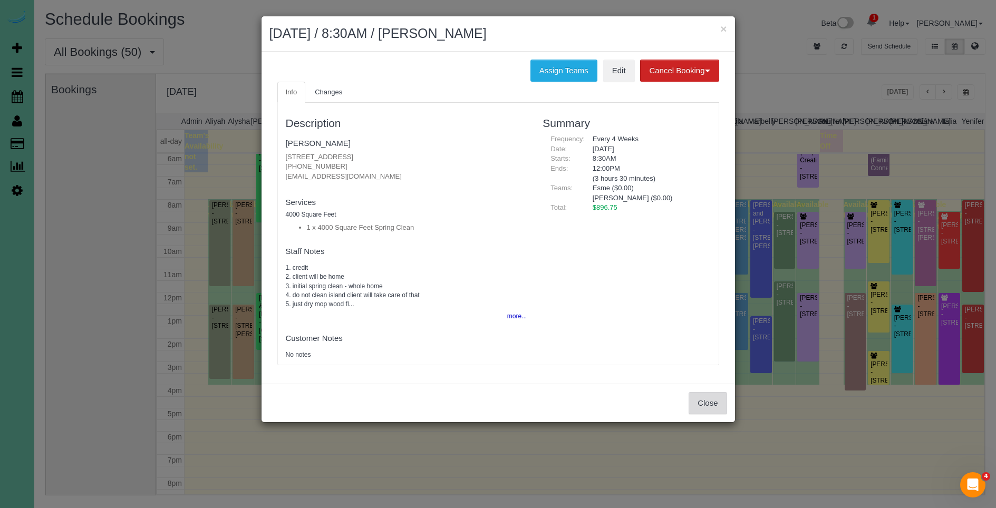
click at [715, 404] on button "Close" at bounding box center [708, 403] width 38 height 22
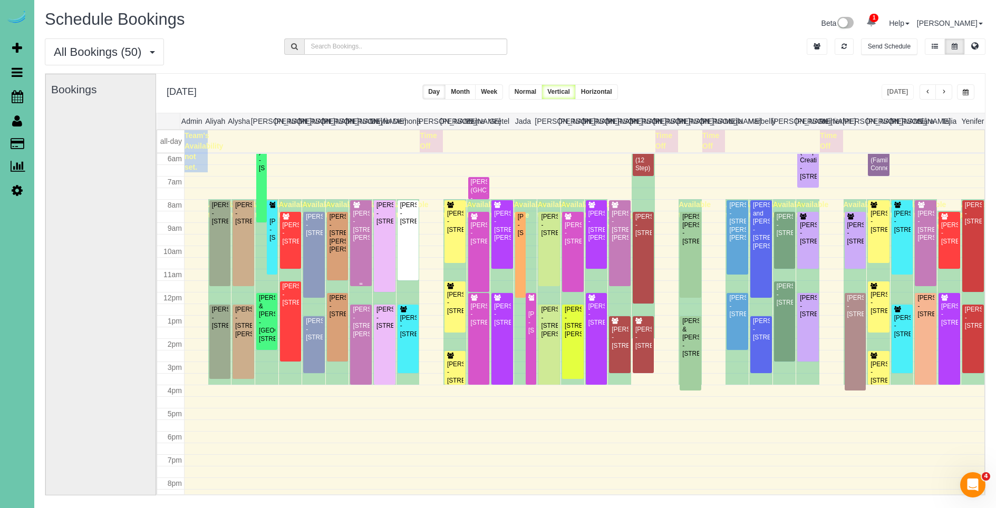
click at [369, 243] on div "[PERSON_NAME] - [STREET_ADDRESS][PERSON_NAME]" at bounding box center [360, 226] width 17 height 33
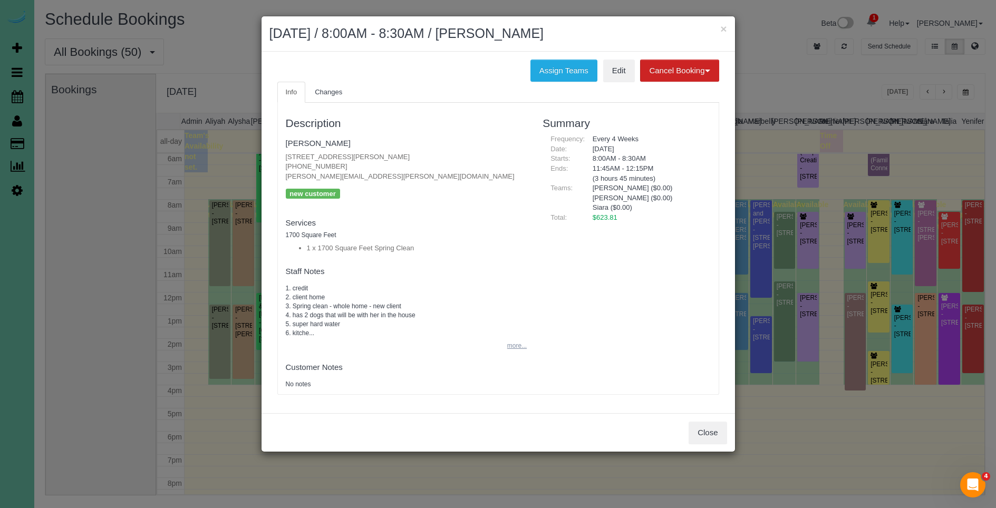
click at [525, 347] on button "more..." at bounding box center [514, 346] width 26 height 15
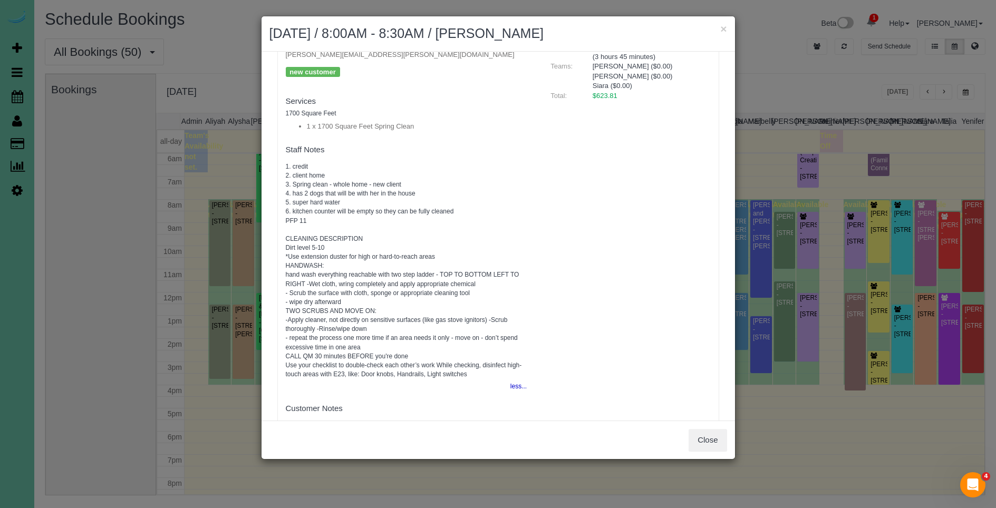
scroll to position [121, 0]
click at [717, 447] on button "Close" at bounding box center [708, 440] width 38 height 22
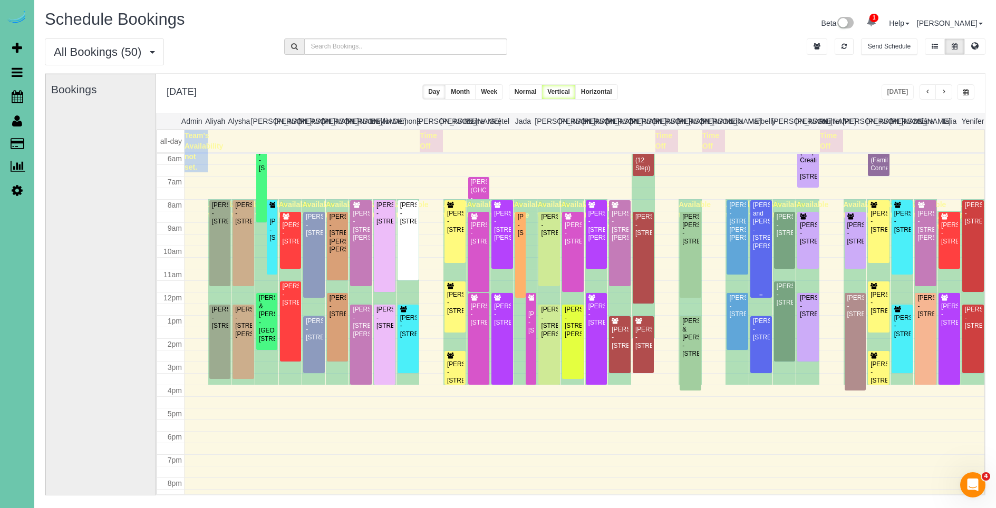
click at [767, 236] on div "Brad and Kelly Blessen - 11275 S 200th Ave, Gretna, NE 68028" at bounding box center [761, 225] width 17 height 49
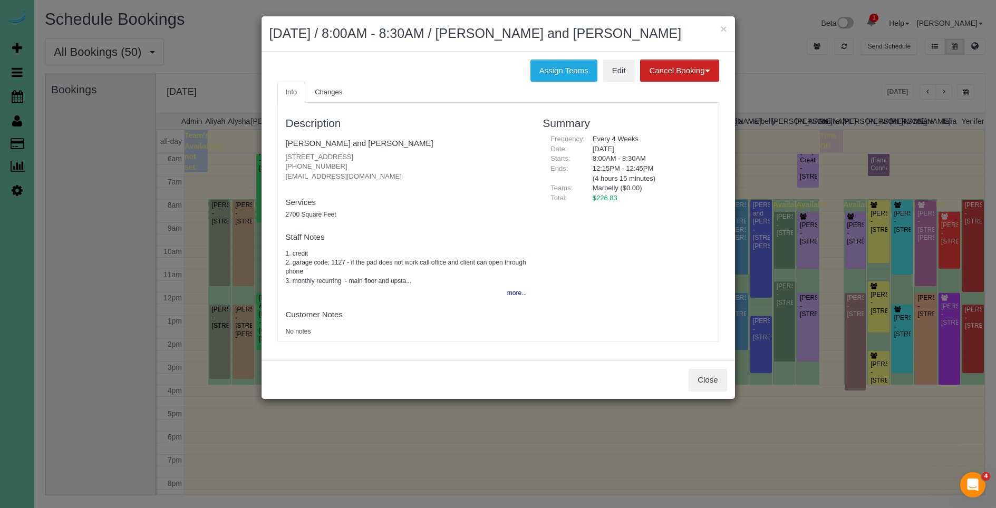
click at [230, 35] on div "× September 22, 2025 / 8:00AM - 8:30AM / Brad and Kelly Blessen Assign Teams Ed…" at bounding box center [498, 254] width 996 height 508
click at [723, 27] on button "×" at bounding box center [723, 28] width 6 height 11
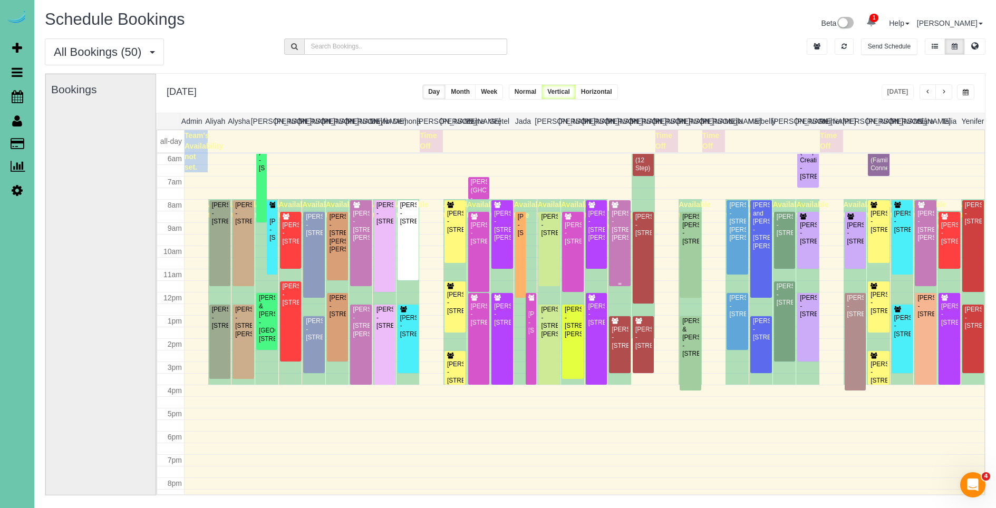
click at [619, 238] on div "Julie Mierau - 6006 Charles St, Omaha, NE 68132" at bounding box center [619, 226] width 17 height 33
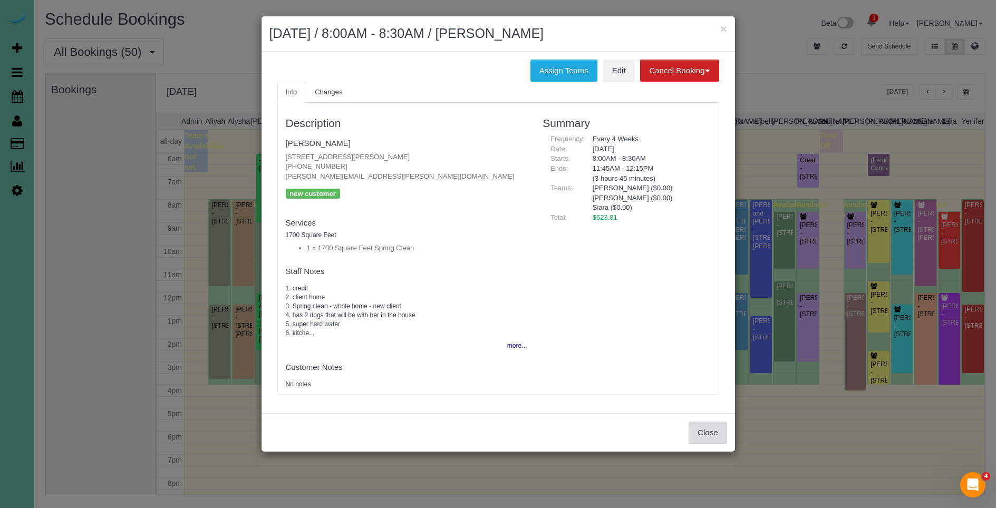
click at [707, 437] on button "Close" at bounding box center [708, 433] width 38 height 22
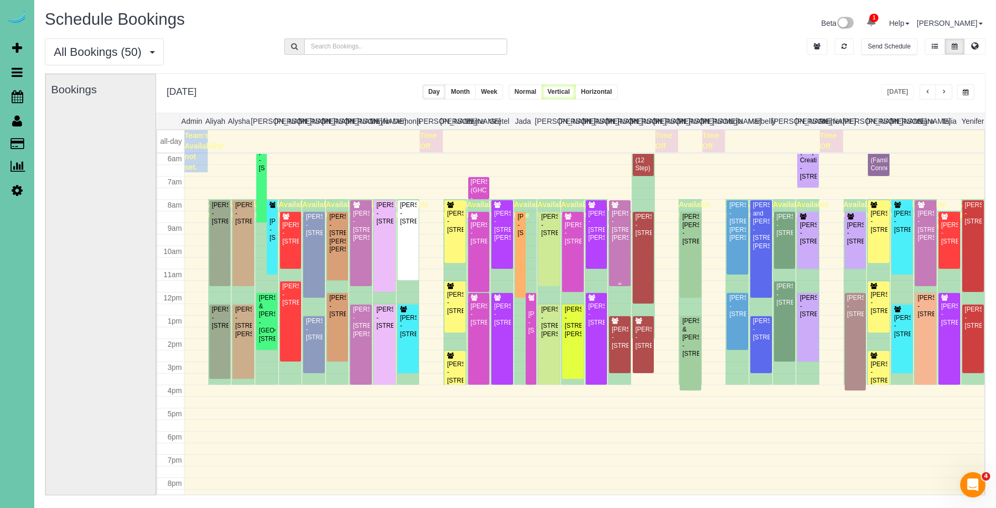
click at [621, 238] on div "Julie Mierau - 6006 Charles St, Omaha, NE 68132" at bounding box center [619, 226] width 17 height 33
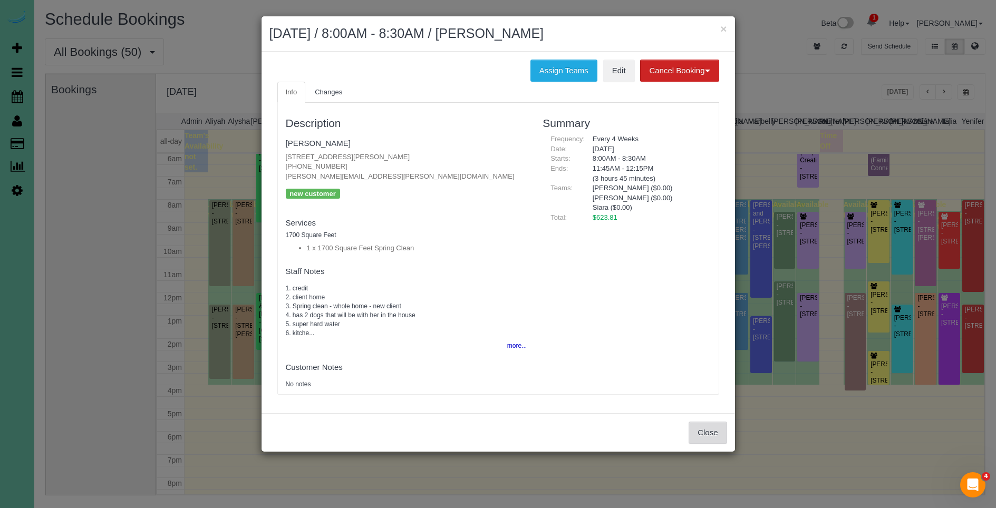
click at [697, 432] on button "Close" at bounding box center [708, 433] width 38 height 22
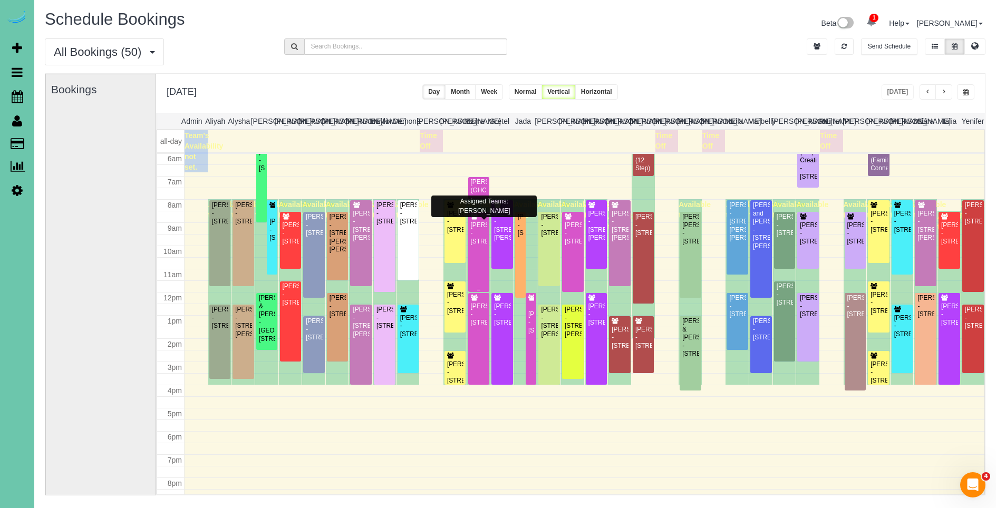
click at [477, 238] on div "Karen Johnson - 22651 Poplar Ct, Grenta, NE 68028" at bounding box center [478, 234] width 17 height 24
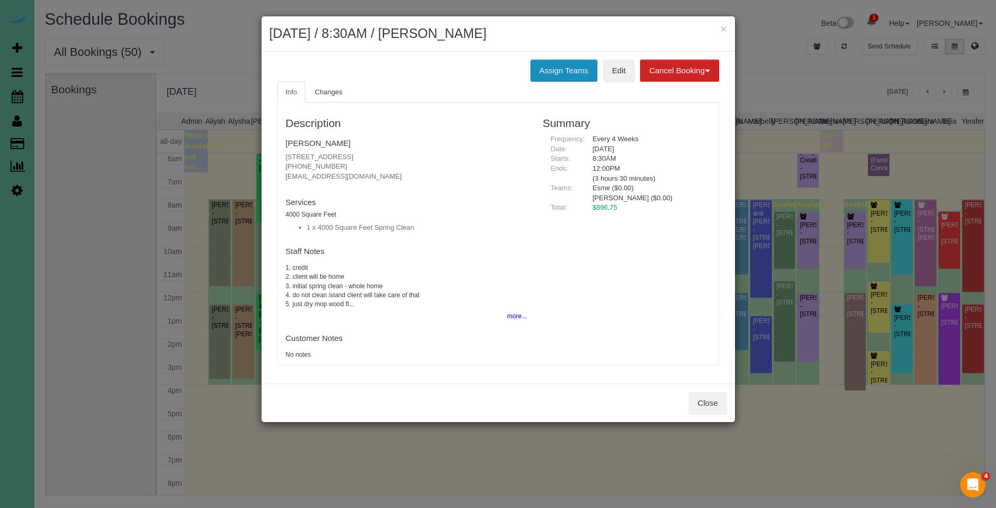
click at [575, 70] on button "Assign Teams" at bounding box center [564, 71] width 67 height 22
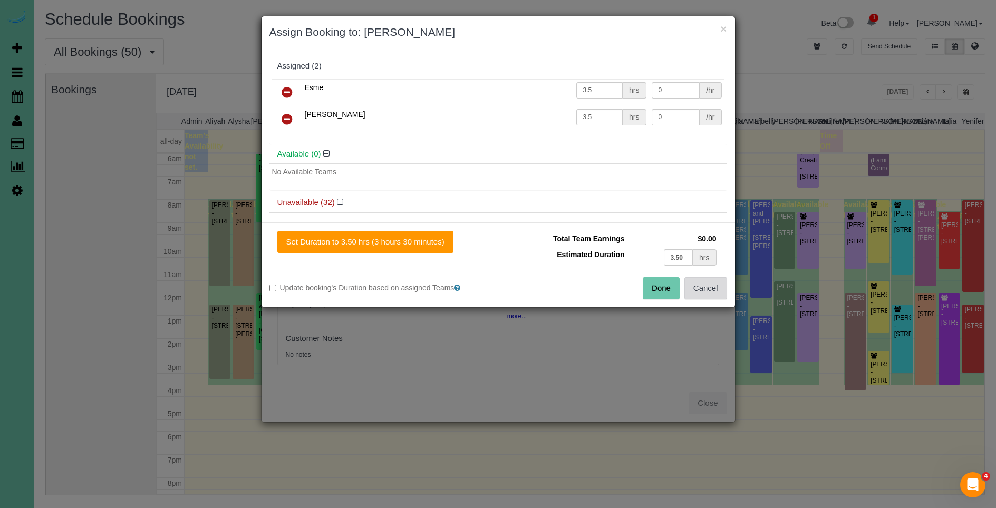
click at [709, 287] on button "Cancel" at bounding box center [706, 288] width 43 height 22
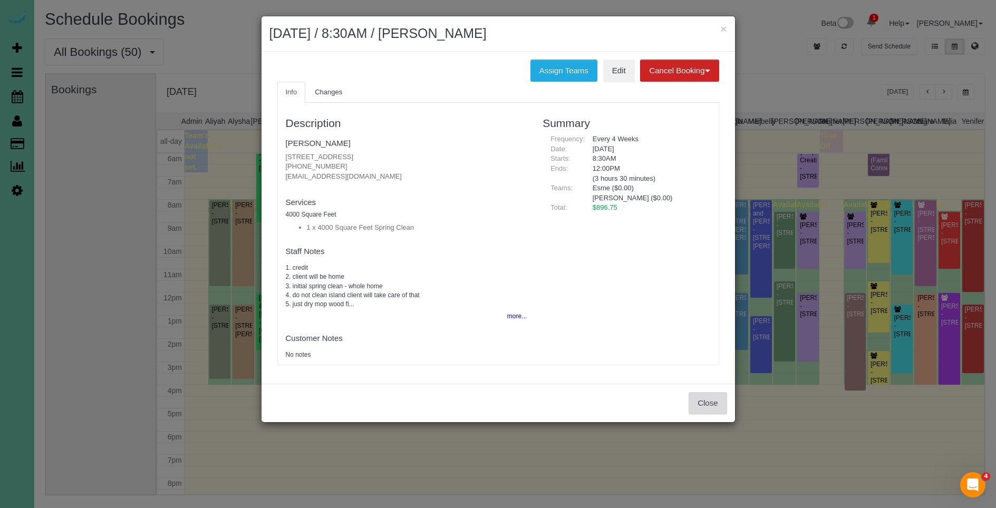
click at [713, 406] on button "Close" at bounding box center [708, 403] width 38 height 22
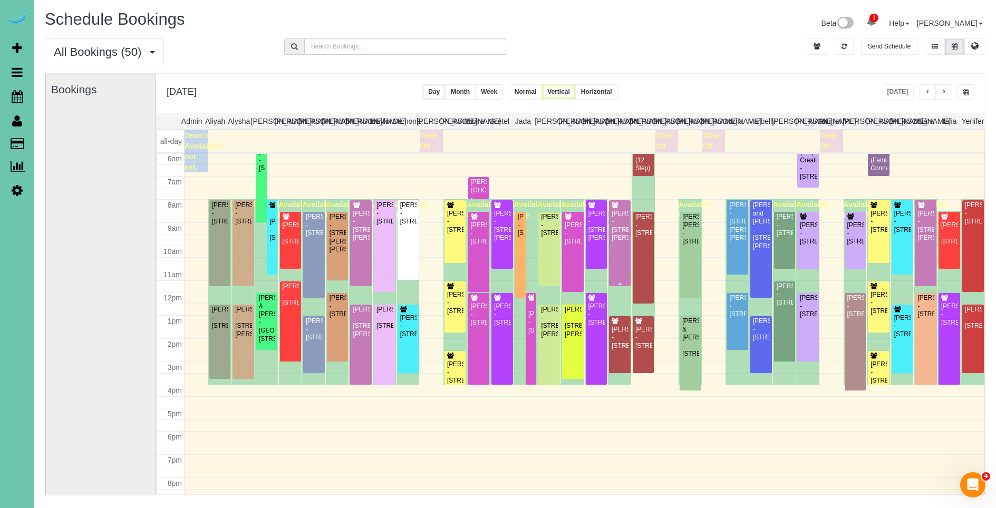
click at [620, 243] on div "[PERSON_NAME] - [STREET_ADDRESS][PERSON_NAME]" at bounding box center [619, 226] width 17 height 33
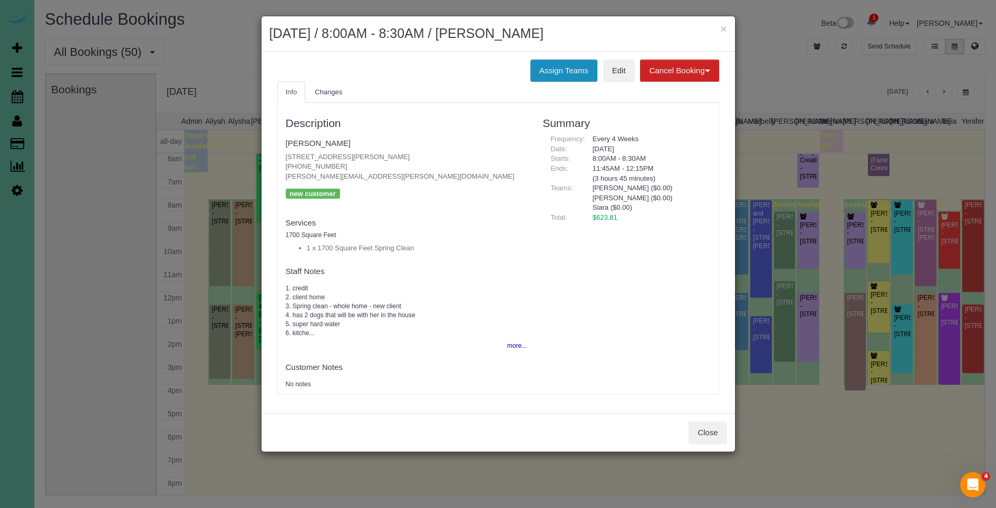
click at [566, 69] on button "Assign Teams" at bounding box center [564, 71] width 67 height 22
click at [562, 69] on button "Assign Teams" at bounding box center [564, 71] width 67 height 22
click at [560, 73] on button "Assign Teams" at bounding box center [564, 71] width 67 height 22
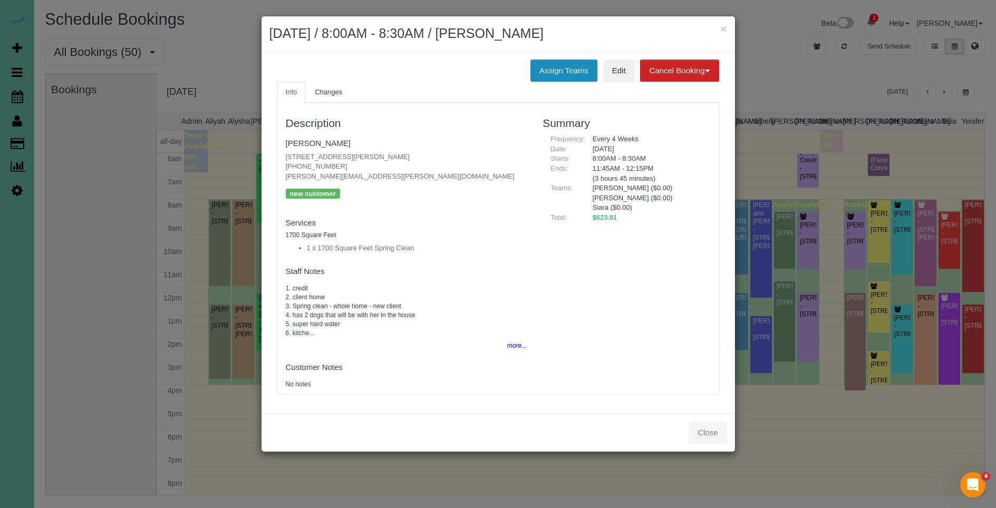
click at [560, 73] on button "Assign Teams" at bounding box center [564, 71] width 67 height 22
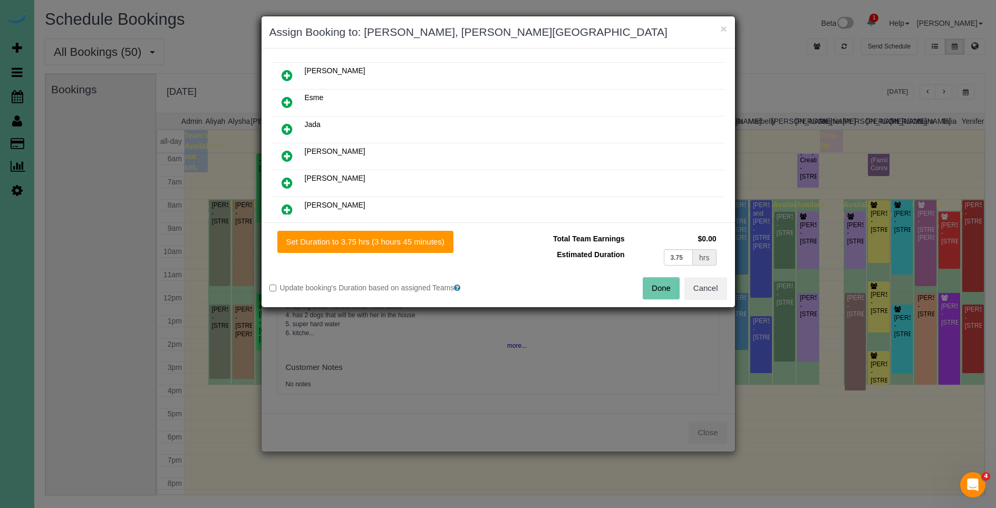
click at [290, 103] on icon at bounding box center [287, 102] width 11 height 13
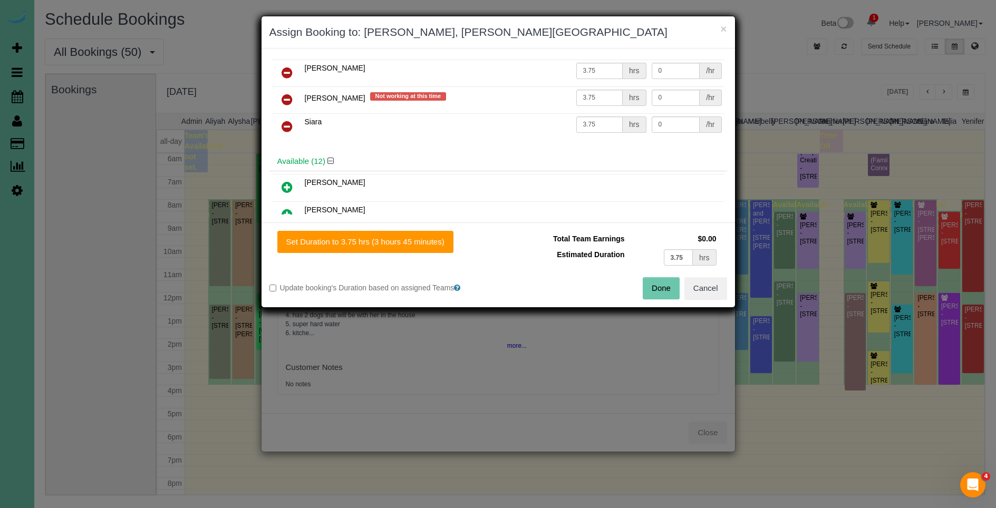
scroll to position [0, 0]
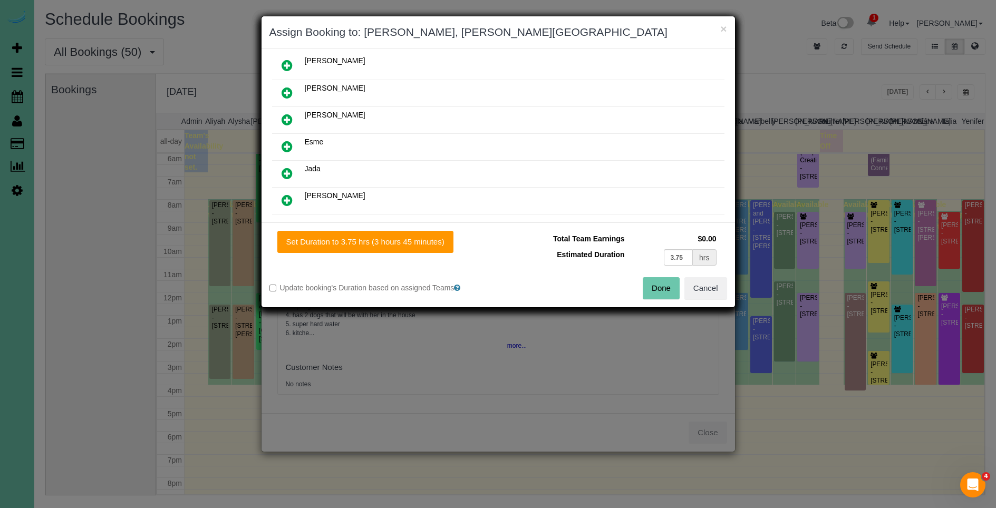
click at [284, 147] on icon at bounding box center [287, 146] width 11 height 13
click at [665, 293] on button "Done" at bounding box center [661, 288] width 37 height 22
click at [707, 288] on button "Cancel" at bounding box center [706, 288] width 43 height 22
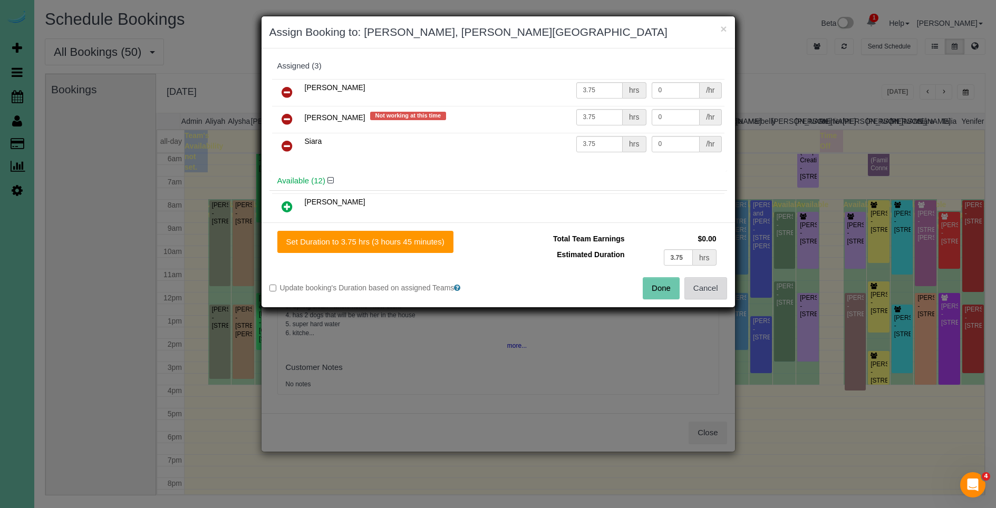
click at [717, 293] on button "Cancel" at bounding box center [706, 288] width 43 height 22
click at [714, 290] on button "Cancel" at bounding box center [706, 288] width 43 height 22
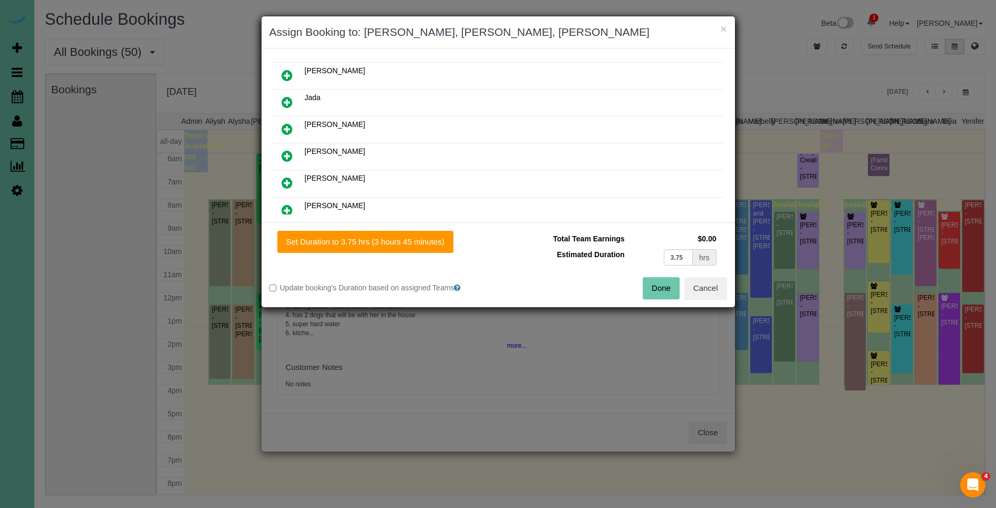
click at [714, 290] on div "× Assign Booking to: Claudia, Julissa, Siara Assigned (3) Claudia 3.75 hrs 0 /h…" at bounding box center [498, 254] width 996 height 508
click at [714, 290] on button "Cancel" at bounding box center [706, 288] width 43 height 22
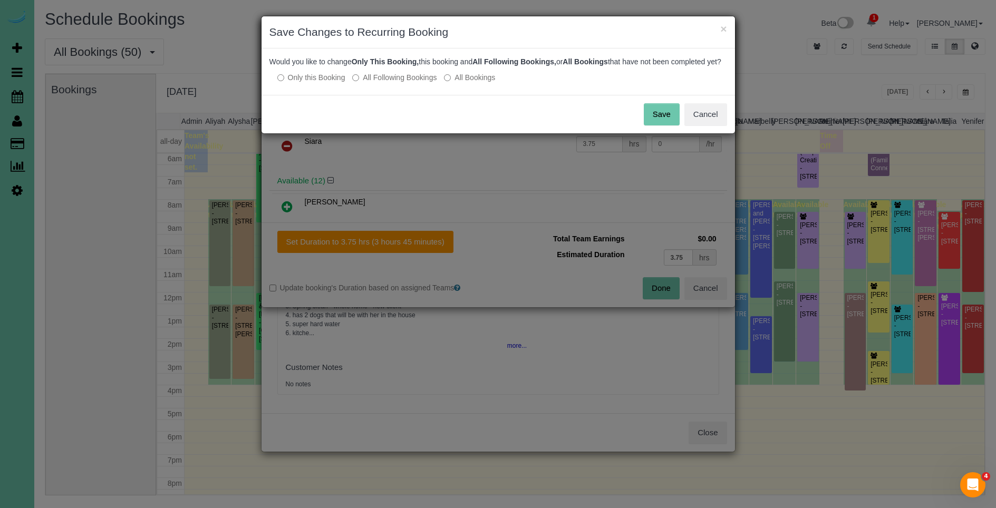
click at [669, 126] on button "Save" at bounding box center [662, 114] width 36 height 22
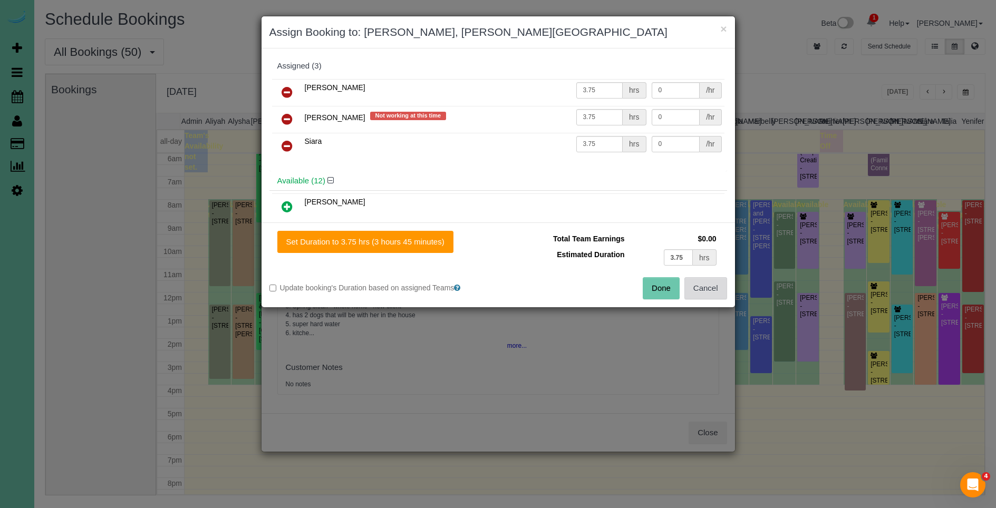
click at [710, 290] on button "Cancel" at bounding box center [706, 288] width 43 height 22
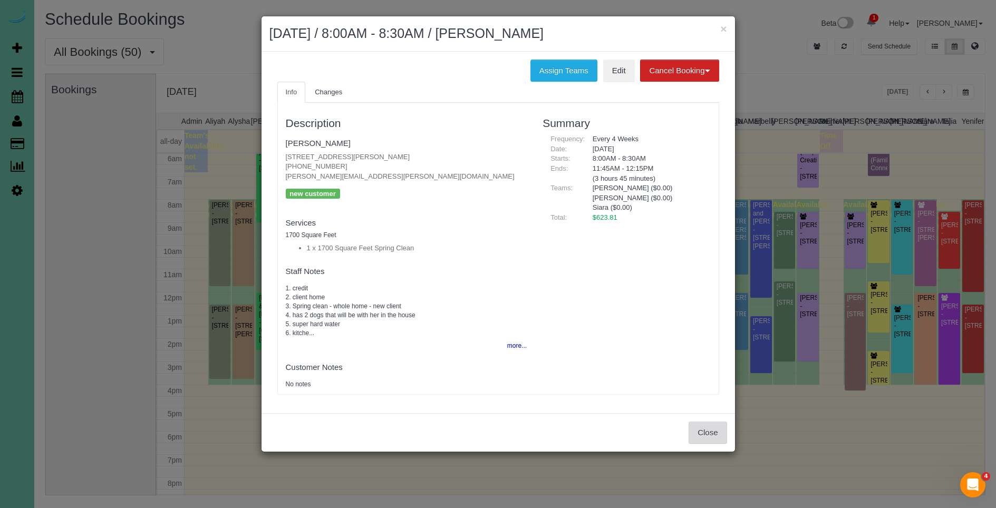
click at [709, 440] on button "Close" at bounding box center [708, 433] width 38 height 22
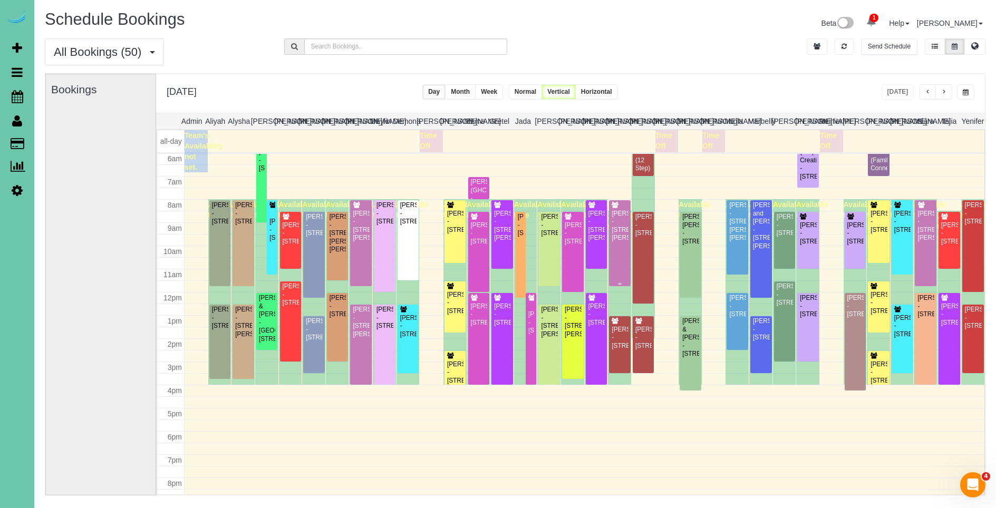
click at [617, 243] on div "[PERSON_NAME] - [STREET_ADDRESS][PERSON_NAME]" at bounding box center [619, 226] width 17 height 33
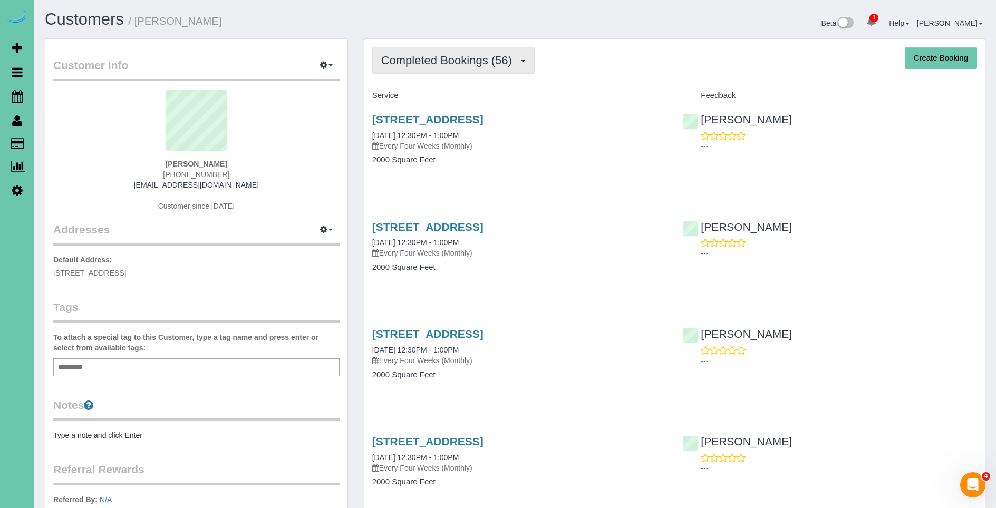
click at [467, 56] on span "Completed Bookings (56)" at bounding box center [449, 60] width 136 height 13
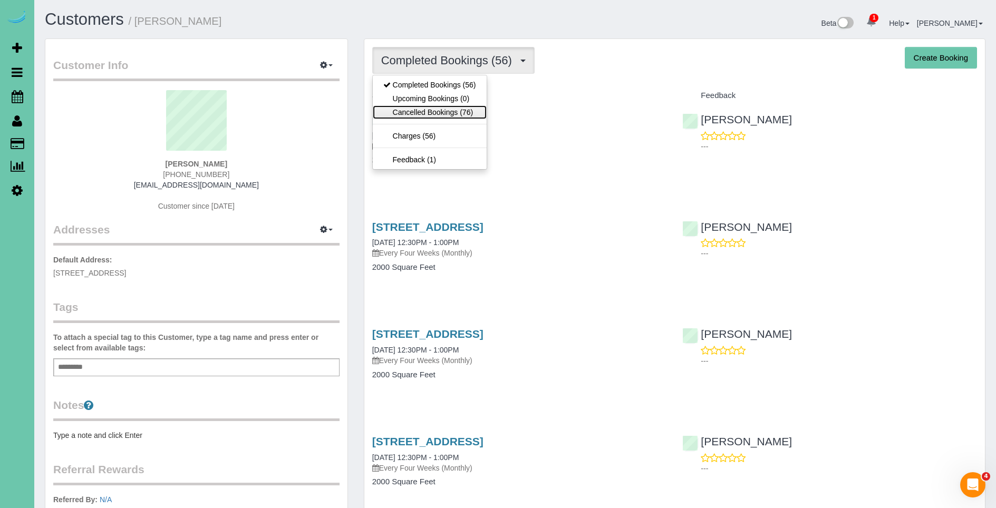
click at [457, 112] on link "Cancelled Bookings (76)" at bounding box center [430, 112] width 114 height 14
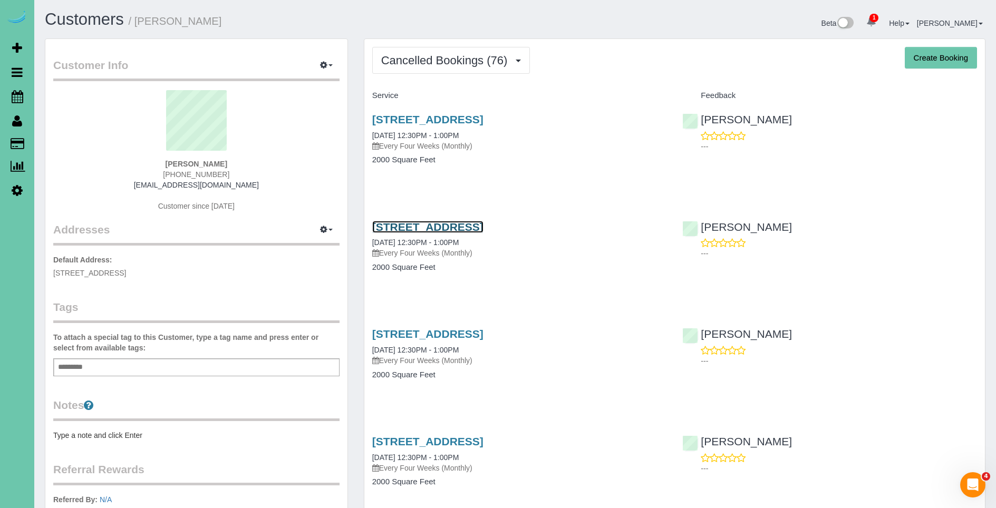
click at [474, 228] on link "[STREET_ADDRESS]" at bounding box center [427, 227] width 111 height 12
click at [439, 62] on span "Cancelled Bookings (76)" at bounding box center [447, 60] width 132 height 13
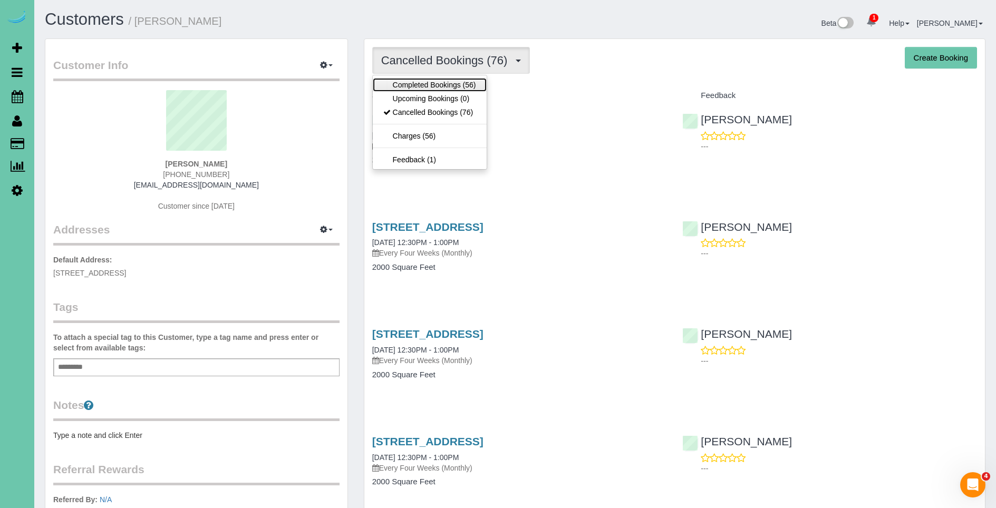
click at [429, 86] on link "Completed Bookings (56)" at bounding box center [430, 85] width 114 height 14
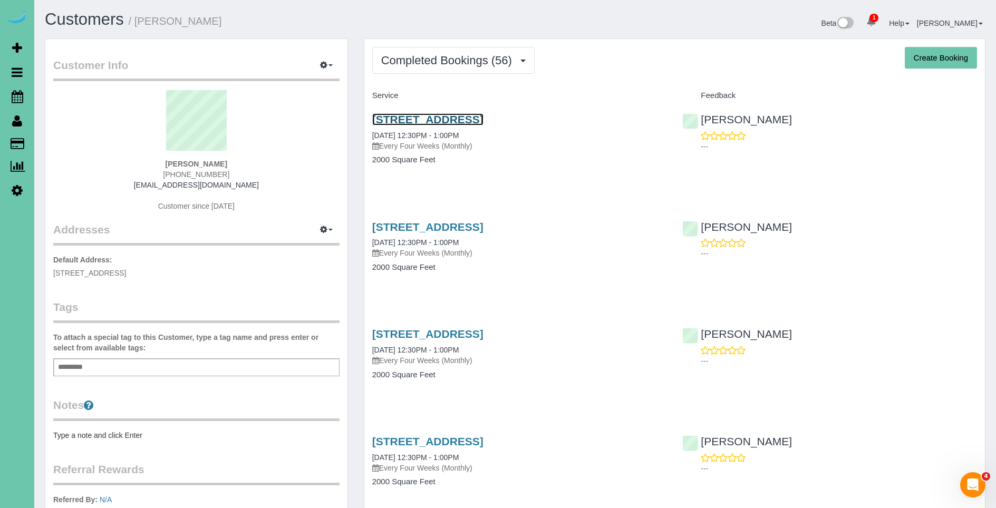
click at [484, 121] on link "[STREET_ADDRESS]" at bounding box center [427, 119] width 111 height 12
click at [484, 116] on link "[STREET_ADDRESS]" at bounding box center [427, 119] width 111 height 12
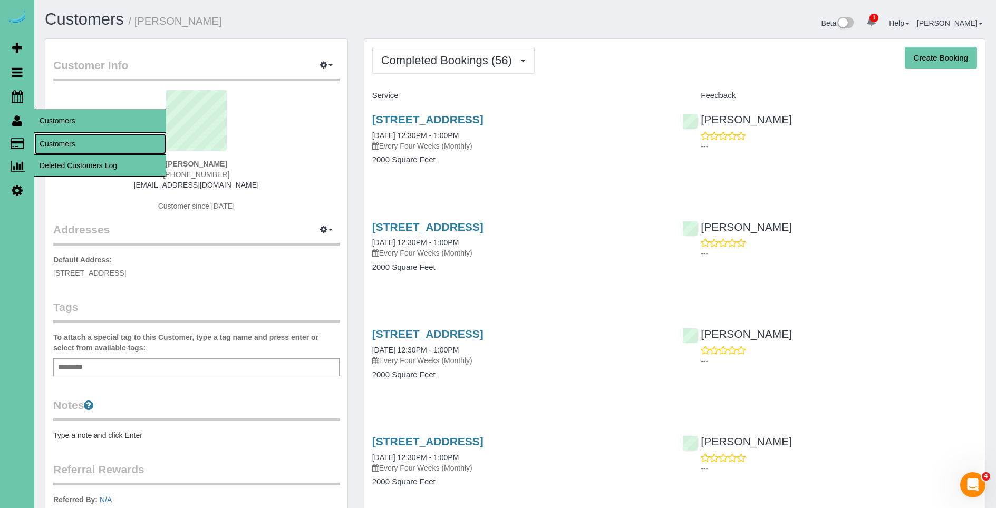
click at [76, 146] on link "Customers" at bounding box center [100, 143] width 132 height 21
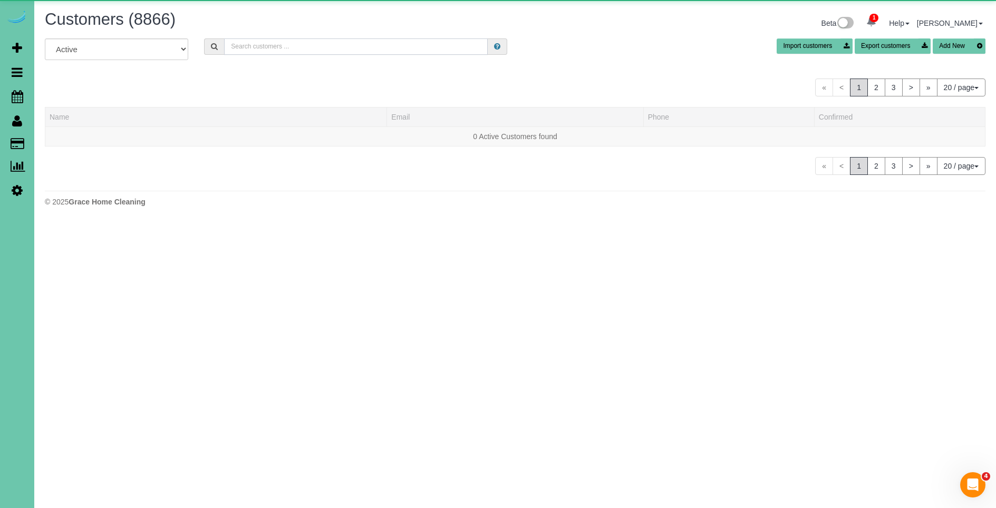
click at [247, 47] on input "text" at bounding box center [356, 47] width 264 height 16
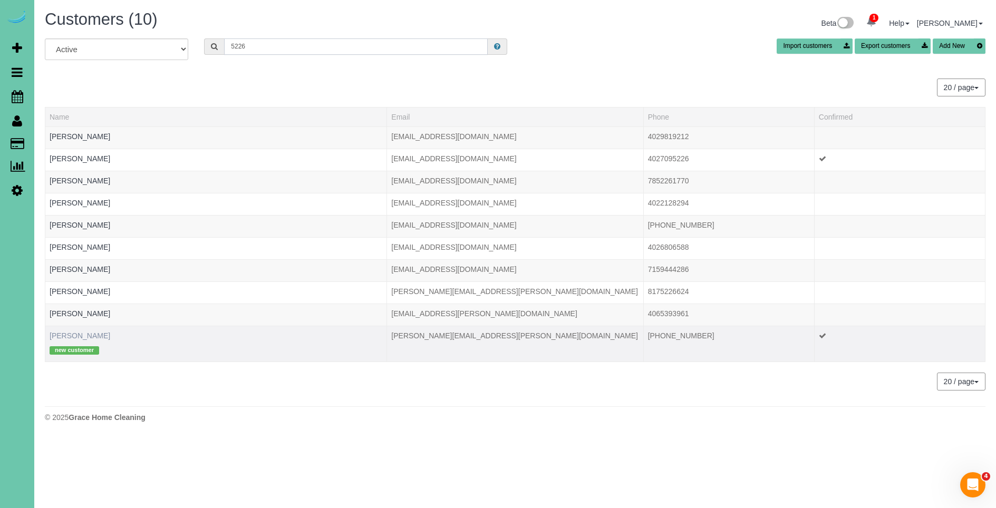
type input "5226"
click at [70, 334] on link "[PERSON_NAME]" at bounding box center [80, 336] width 61 height 8
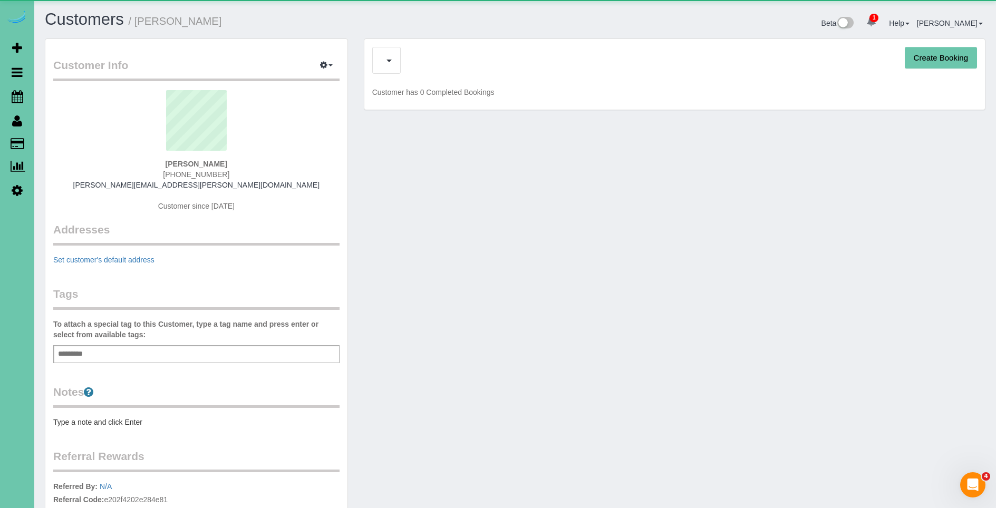
scroll to position [1, 0]
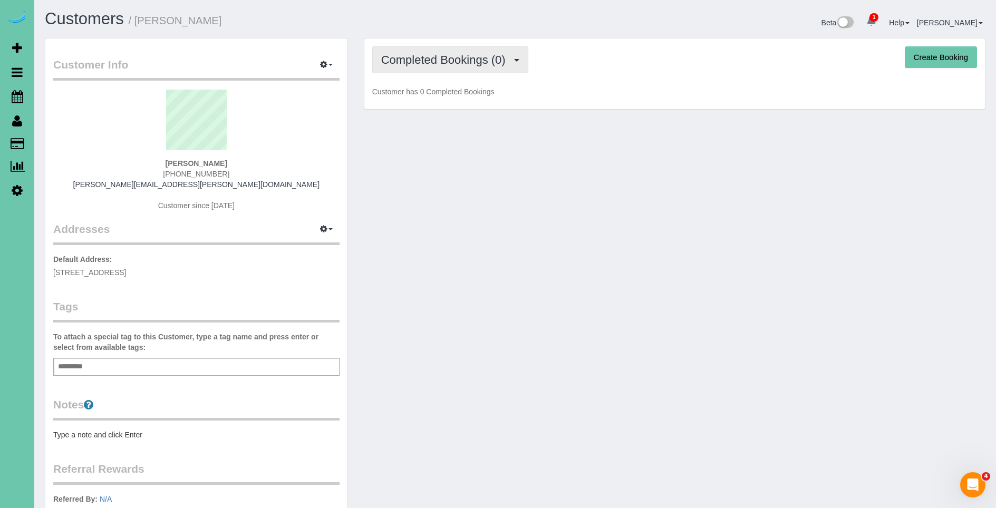
click at [393, 62] on span "Completed Bookings (0)" at bounding box center [446, 59] width 130 height 13
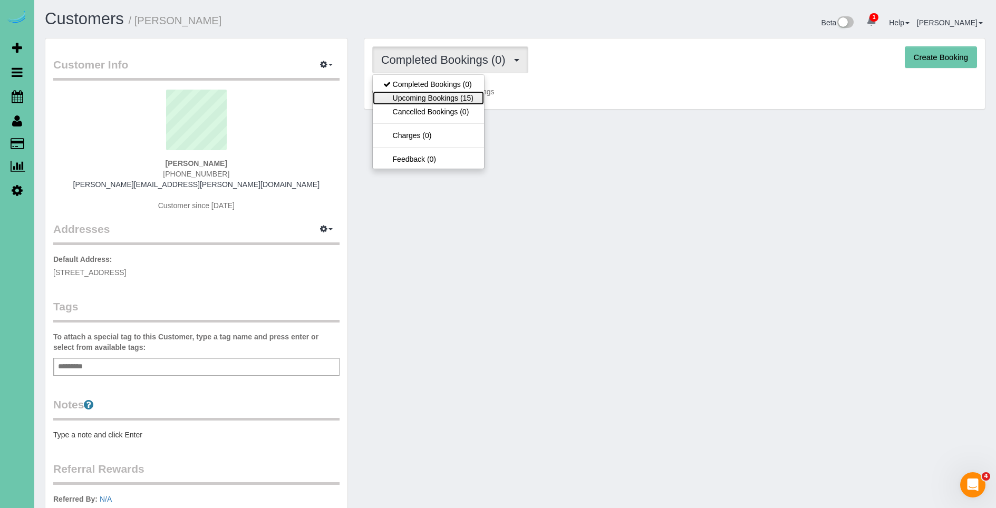
click at [457, 97] on link "Upcoming Bookings (15)" at bounding box center [428, 98] width 111 height 14
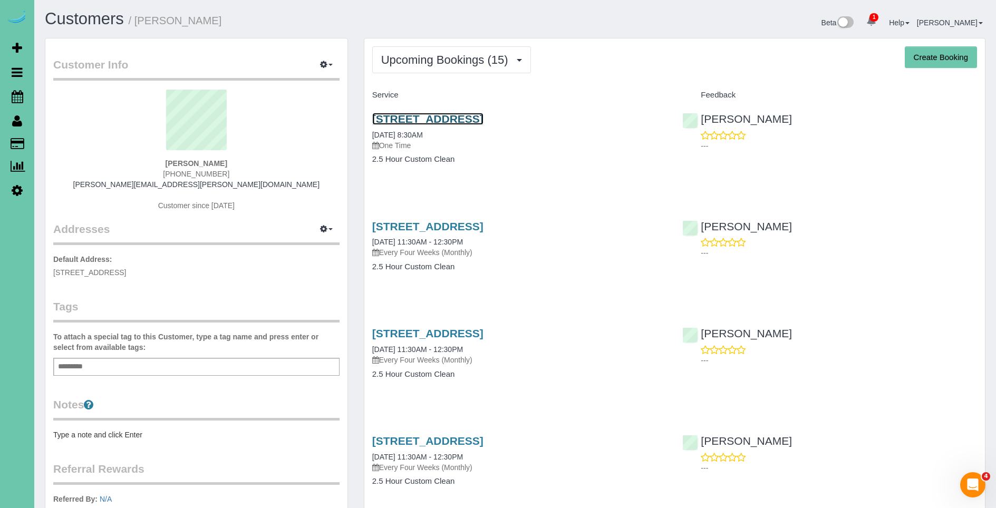
click at [462, 118] on link "[STREET_ADDRESS]" at bounding box center [427, 119] width 111 height 12
click at [460, 227] on link "[STREET_ADDRESS]" at bounding box center [427, 226] width 111 height 12
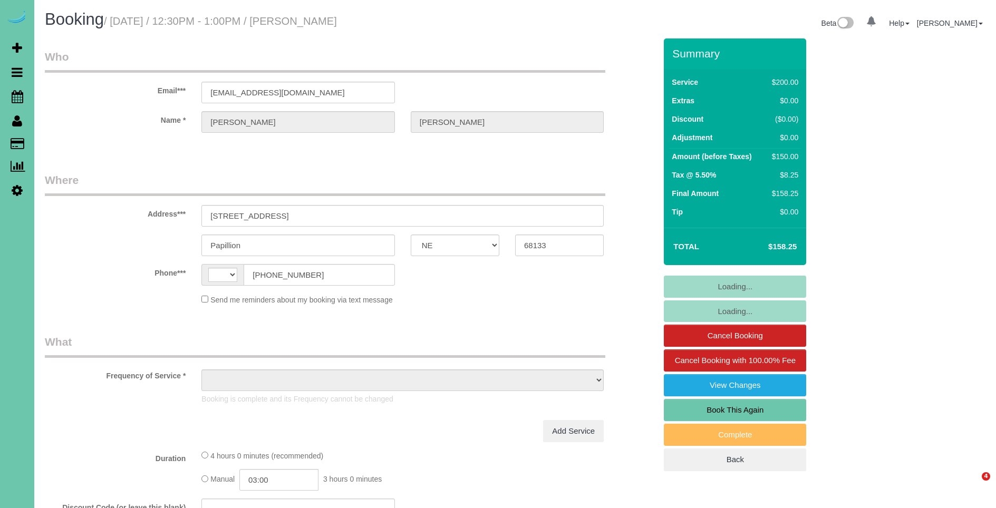
select select "NE"
select select "string:fspay-82b3c51e-b709-4794-96ad-9abe65f385e6"
select select "string:[GEOGRAPHIC_DATA]"
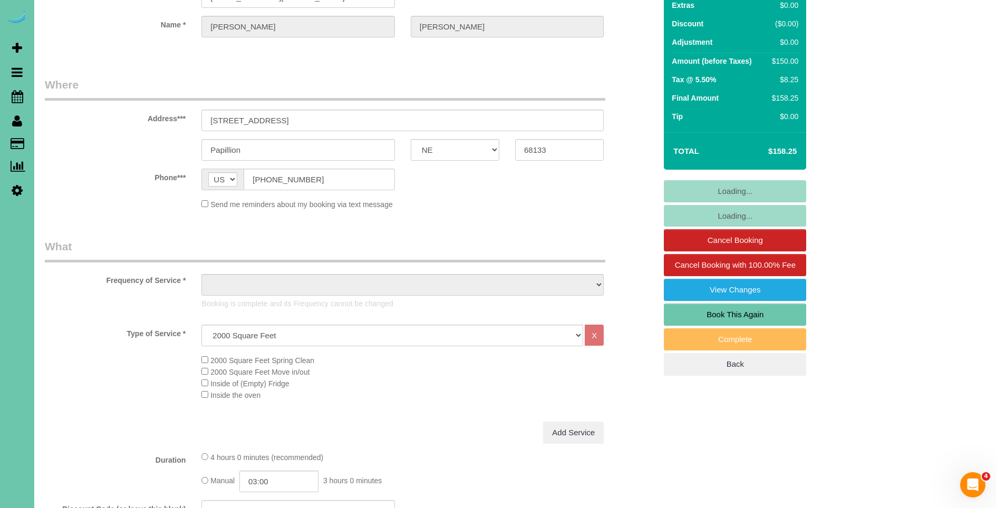
scroll to position [98, 0]
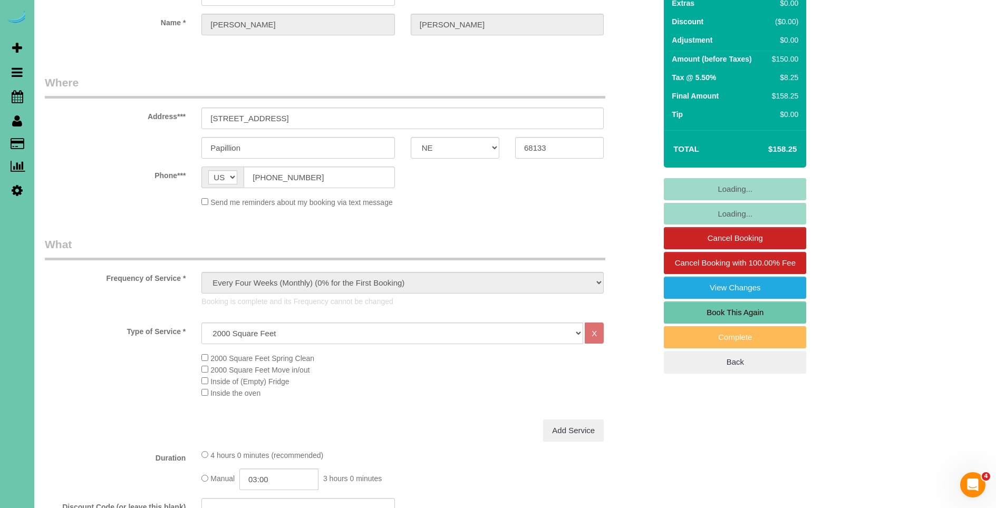
select select "object:922"
click at [765, 313] on link "Book This Again" at bounding box center [735, 313] width 142 height 22
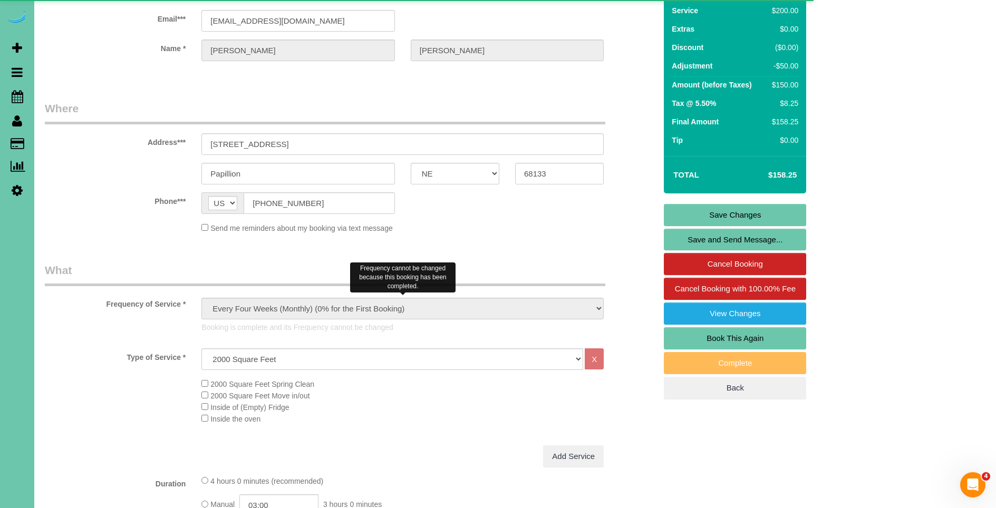
select select "NE"
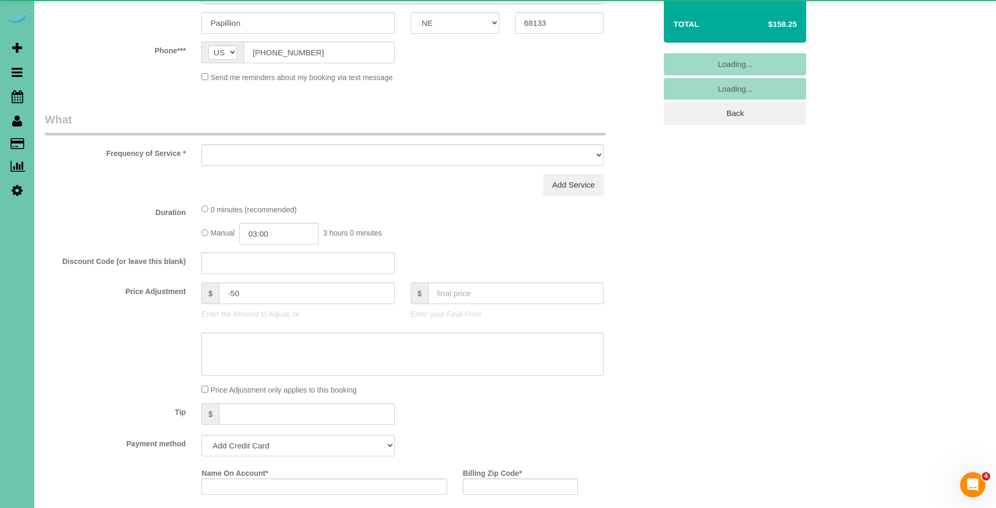
select select "object:1389"
select select "string:fspay-82b3c51e-b709-4794-96ad-9abe65f385e6"
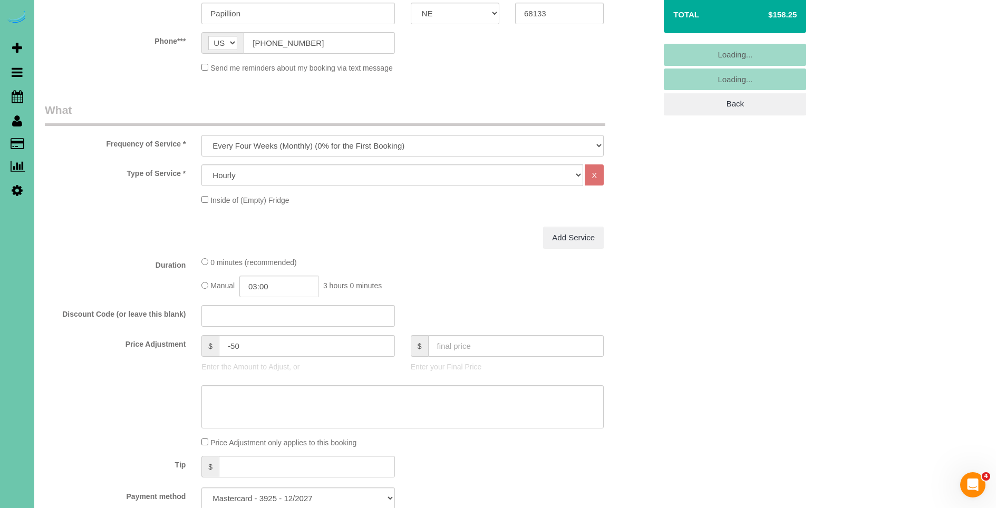
scroll to position [238, 0]
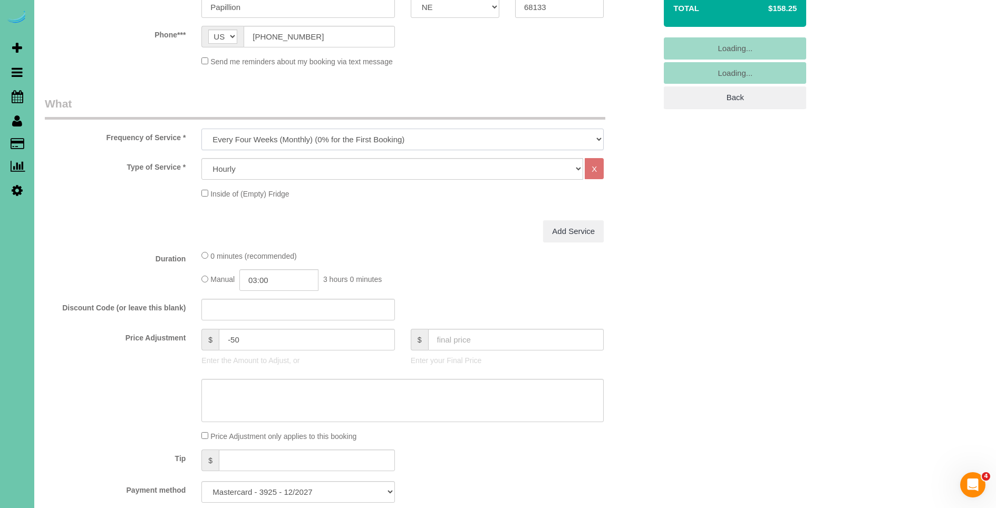
click at [238, 139] on select "One Time Weekly (0% for the First Booking) Bi-Weekly (0% for the First Booking)…" at bounding box center [402, 140] width 402 height 22
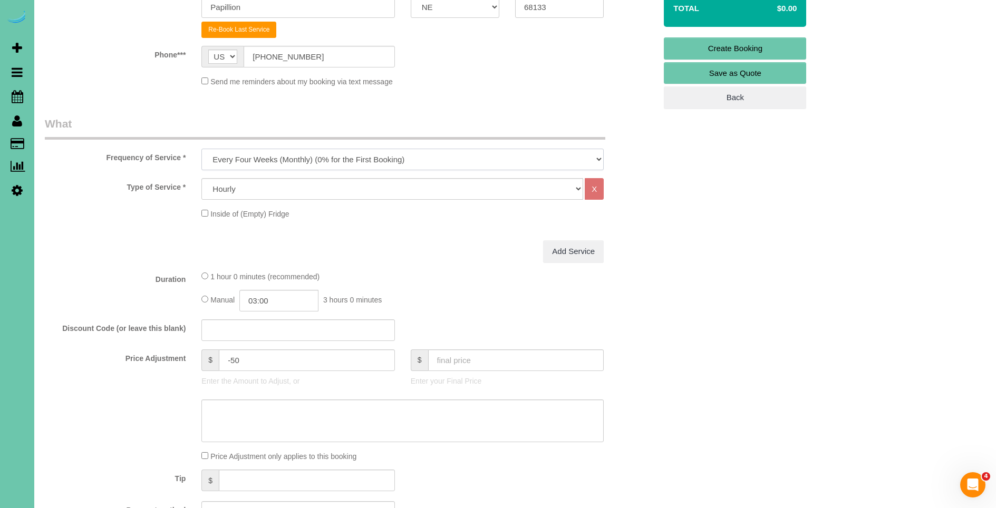
select select "object:1628"
click at [201, 149] on select "One Time Weekly (0% for the First Booking) Bi-Weekly (0% for the First Booking)…" at bounding box center [402, 160] width 402 height 22
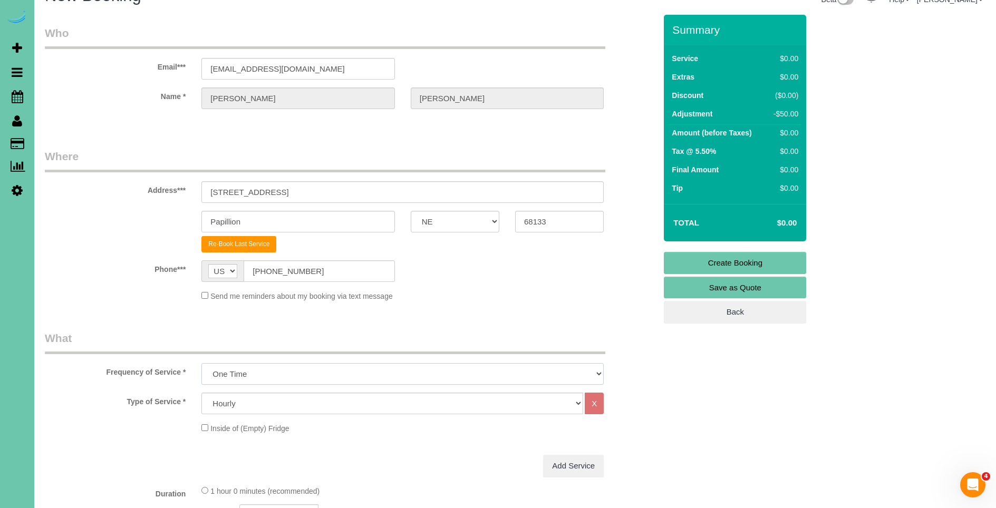
scroll to position [0, 0]
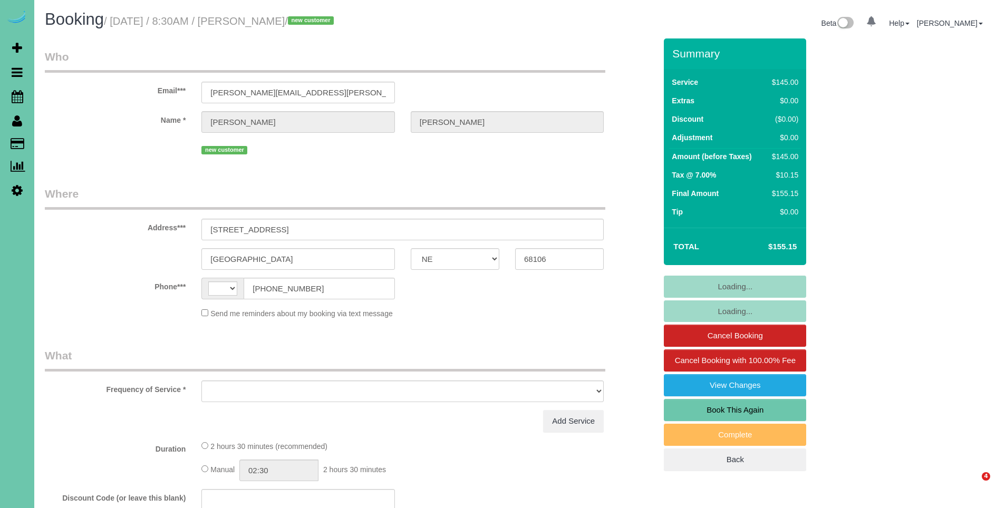
select select "NE"
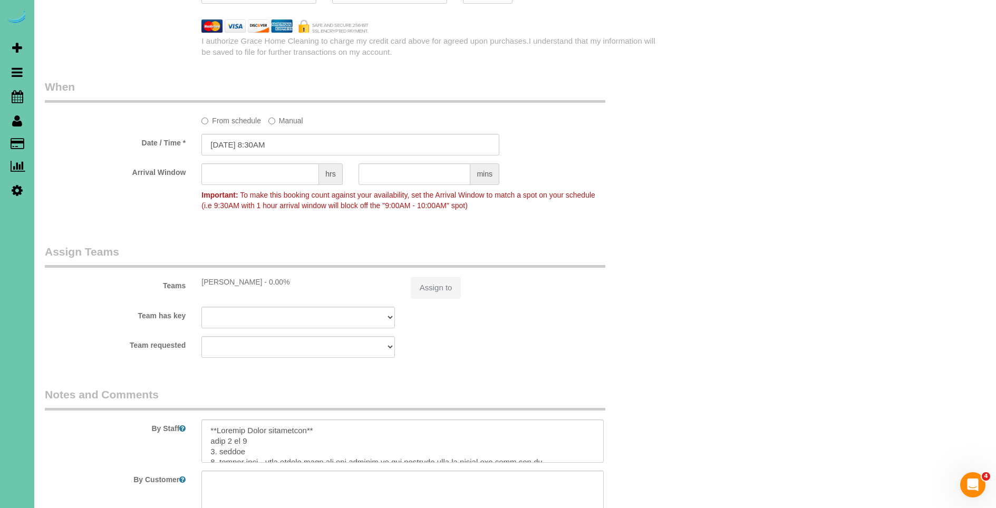
select select "string:[GEOGRAPHIC_DATA]"
select select "string:fspay-1158acaf-077d-4fc2-a0c4-6f03380d07e9"
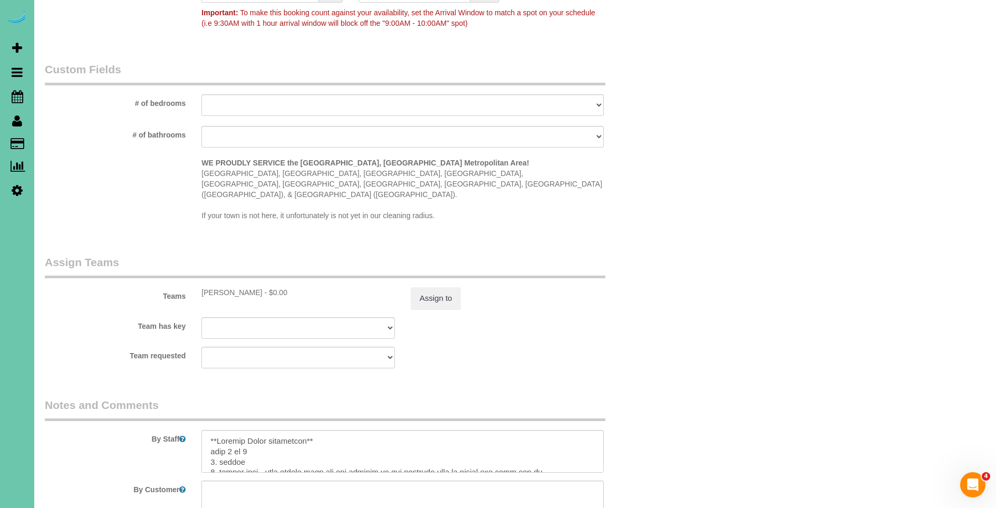
scroll to position [881, 0]
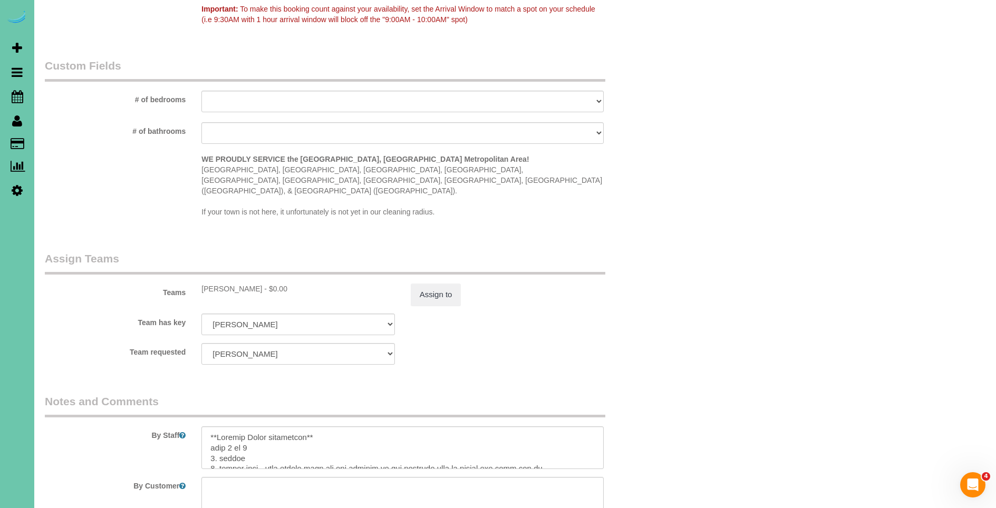
select select "object:1069"
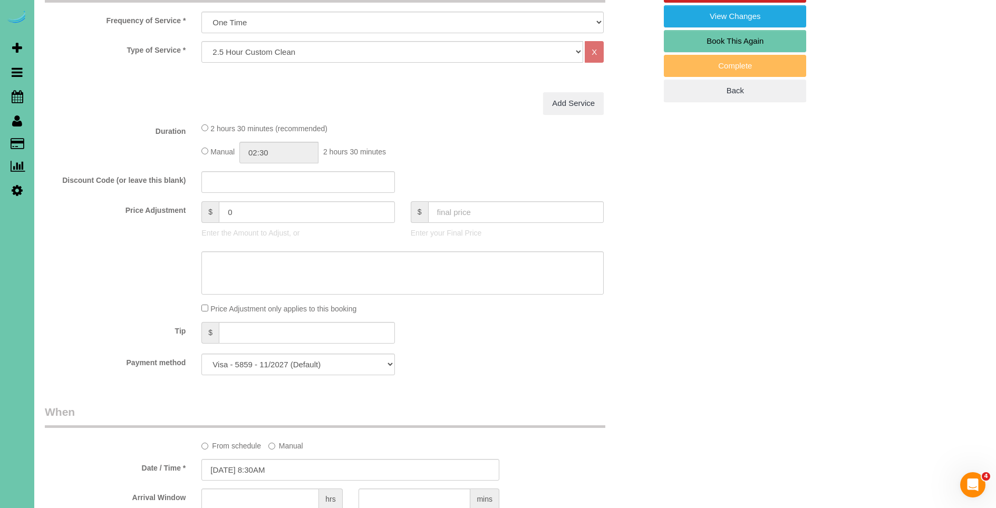
scroll to position [368, 0]
click at [240, 179] on input "text" at bounding box center [297, 184] width 193 height 22
paste input "7B9D-304C-C40B."
click at [434, 157] on div "Manual 02:30 2 hours 30 minutes" at bounding box center [402, 154] width 402 height 22
click at [344, 184] on input "7B9D-304C-C40B." at bounding box center [297, 184] width 193 height 22
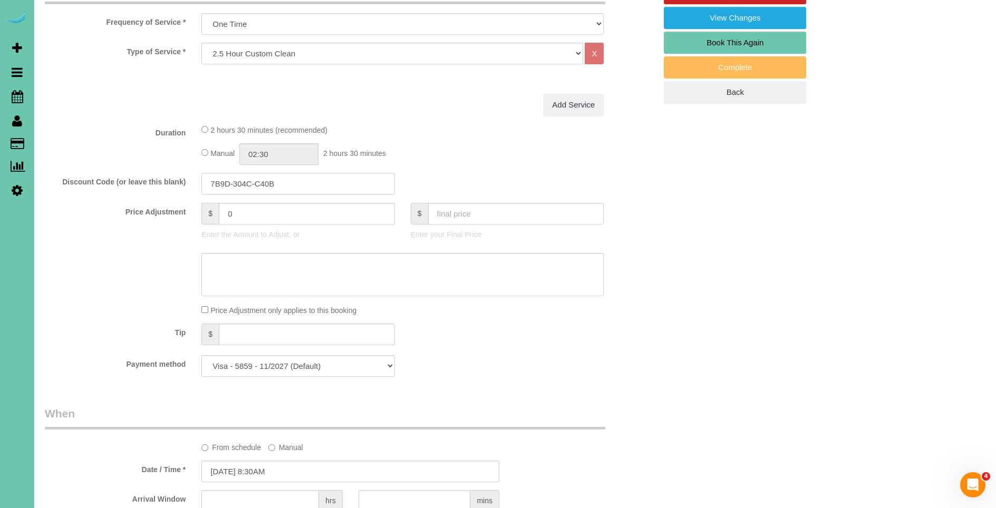
type input "7B9D-304C-C40B"
click at [442, 118] on fieldset "What Frequency of Service * One Time Weekly (0% for the First Booking) Bi-Weekl…" at bounding box center [350, 182] width 611 height 405
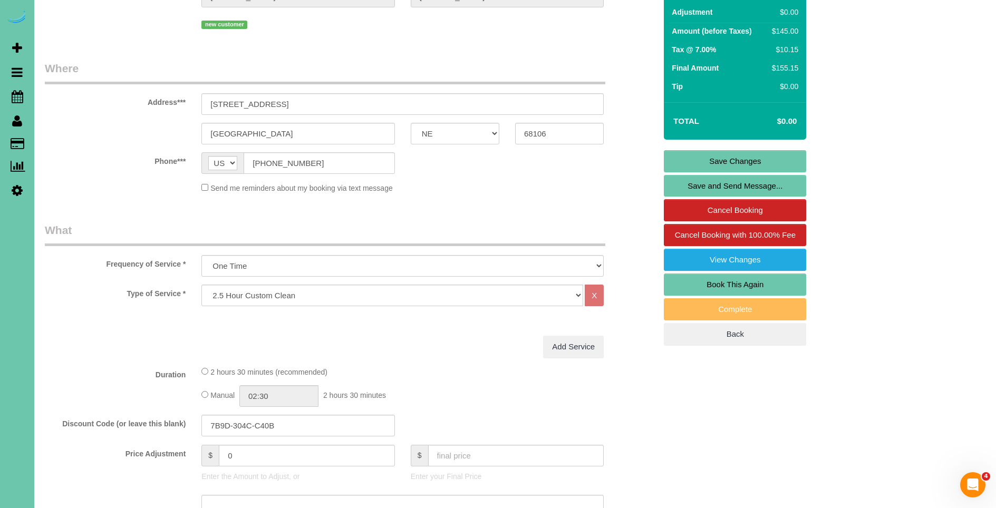
scroll to position [127, 0]
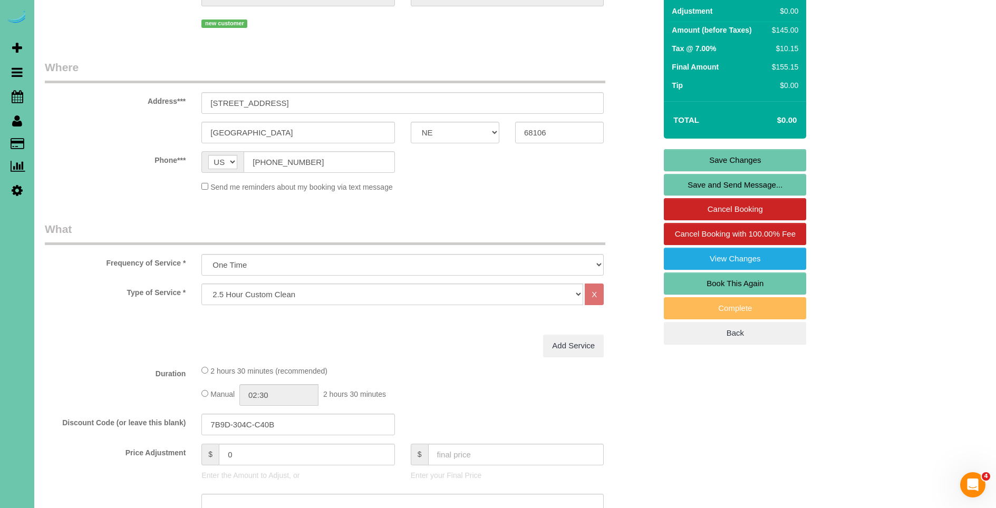
click at [751, 156] on link "Save Changes" at bounding box center [735, 160] width 142 height 22
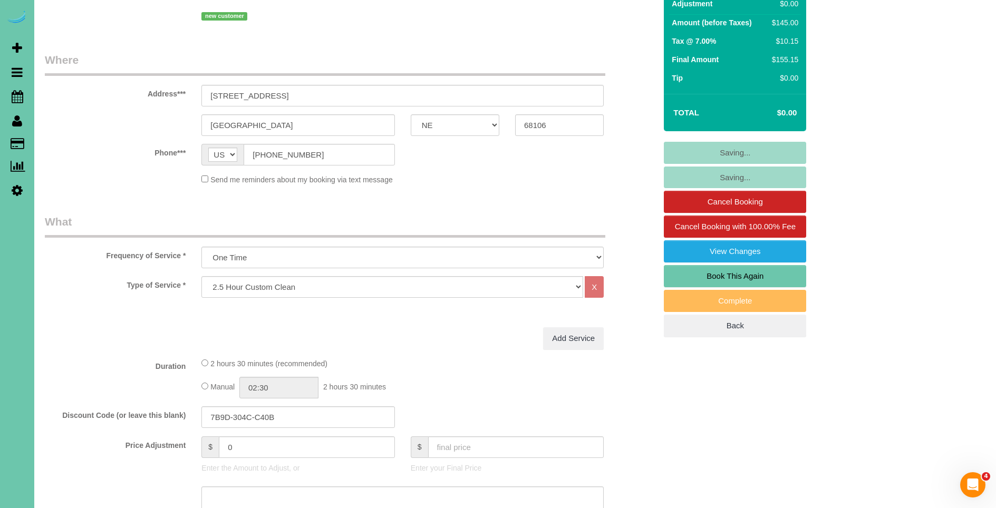
scroll to position [138, 0]
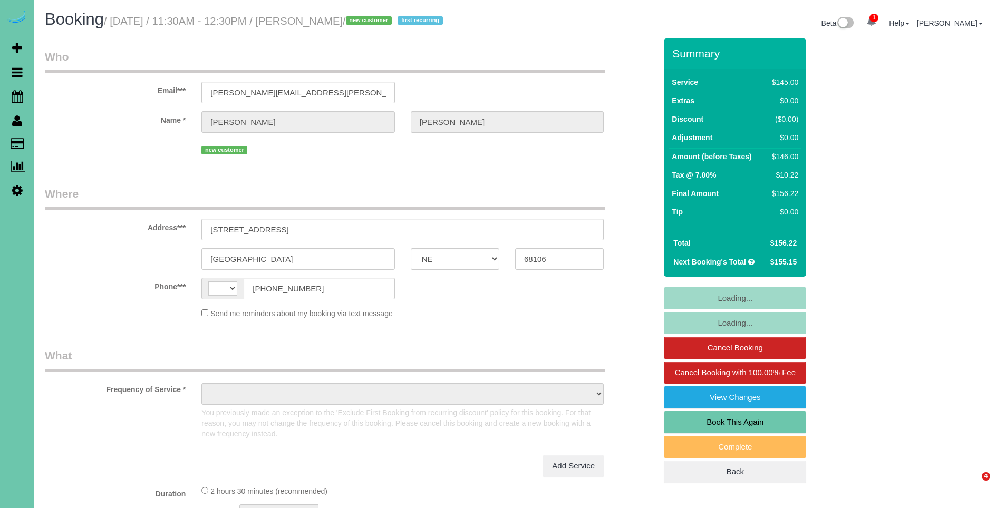
select select "NE"
select select "string:[GEOGRAPHIC_DATA]"
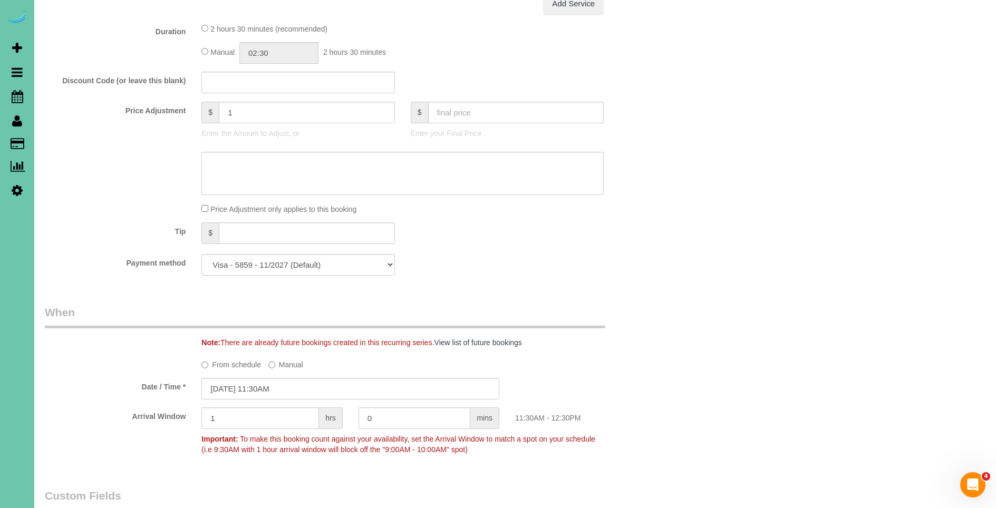
select select "object:919"
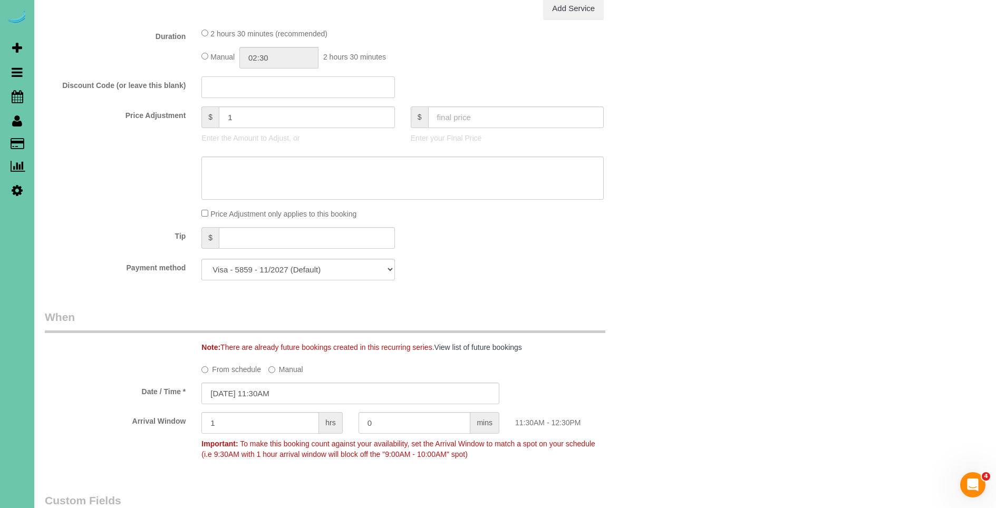
click at [277, 85] on input "text" at bounding box center [297, 87] width 193 height 22
paste input "7B9D-304C-C40B."
type input "7B9D-304C-C40B"
click at [413, 55] on div "Manual 02:30 2 hours 30 minutes" at bounding box center [402, 58] width 402 height 22
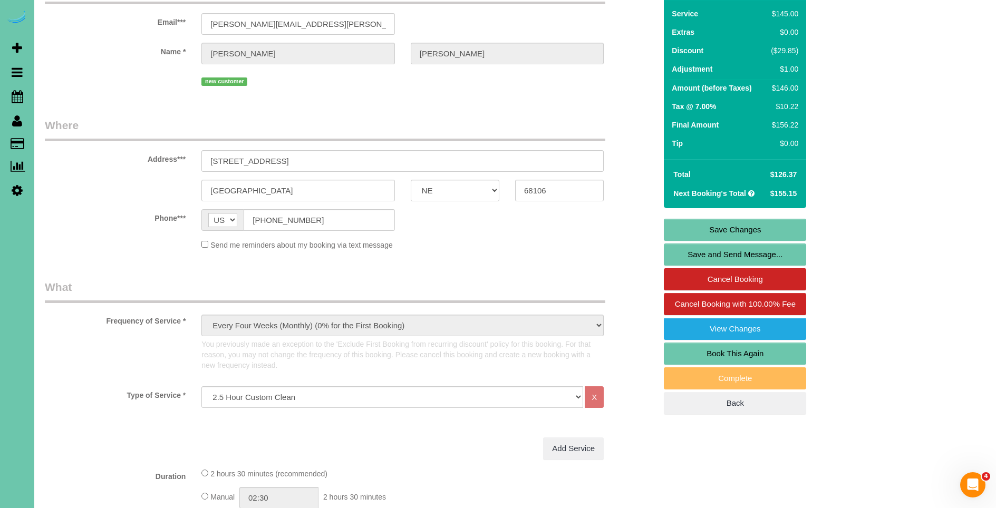
scroll to position [0, 0]
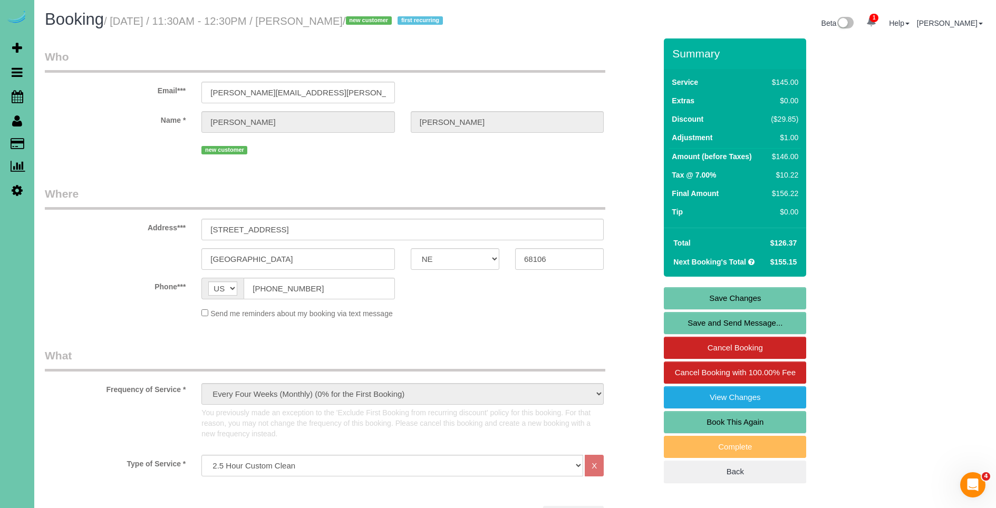
click at [748, 298] on link "Save Changes" at bounding box center [735, 298] width 142 height 22
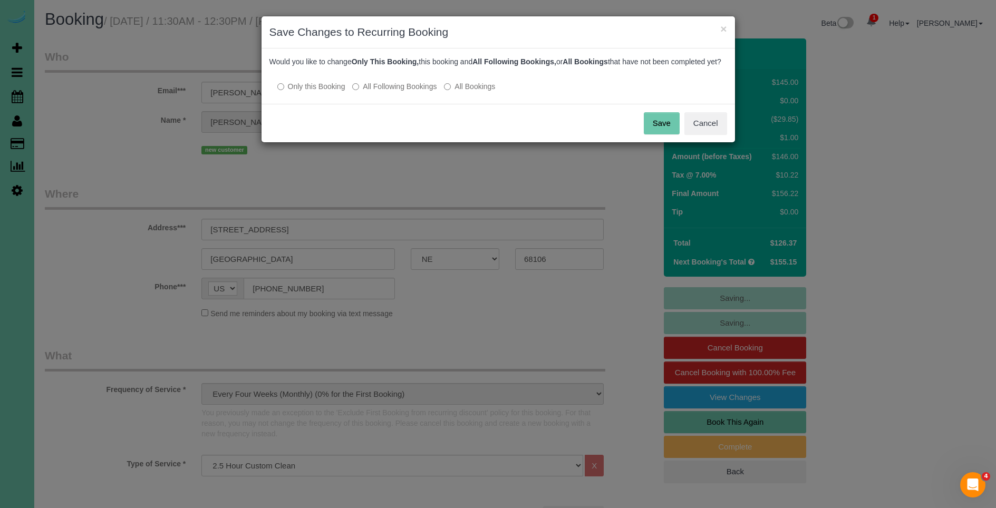
click at [661, 130] on button "Save" at bounding box center [662, 123] width 36 height 22
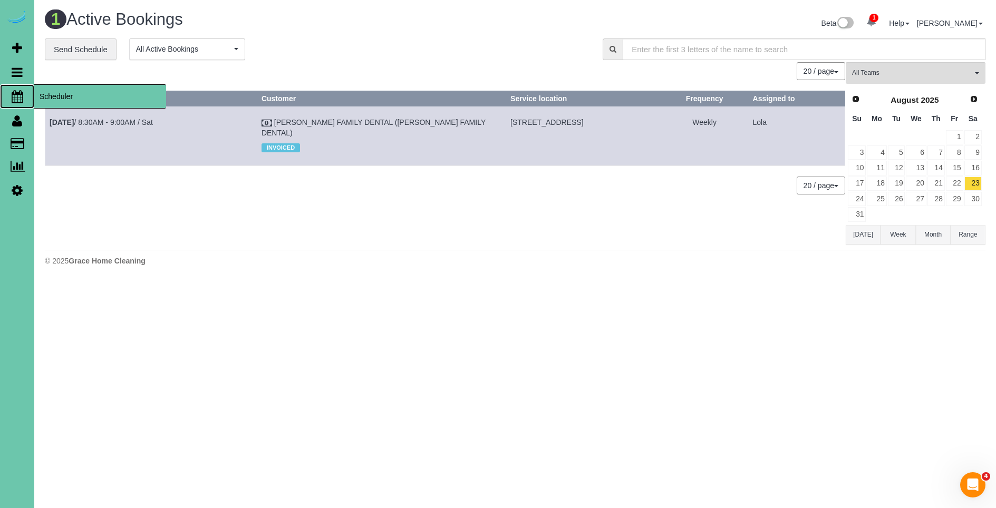
click at [89, 100] on span "Scheduler" at bounding box center [100, 96] width 132 height 24
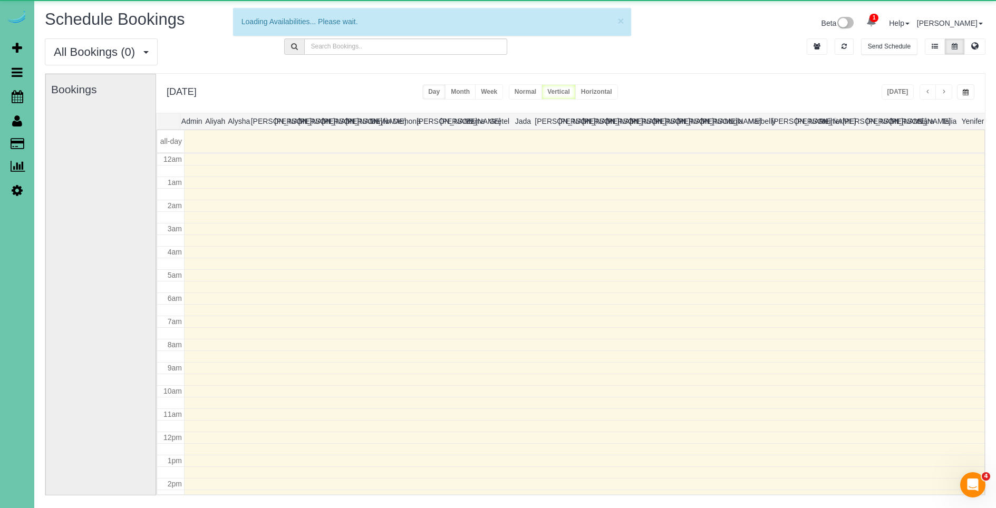
scroll to position [140, 0]
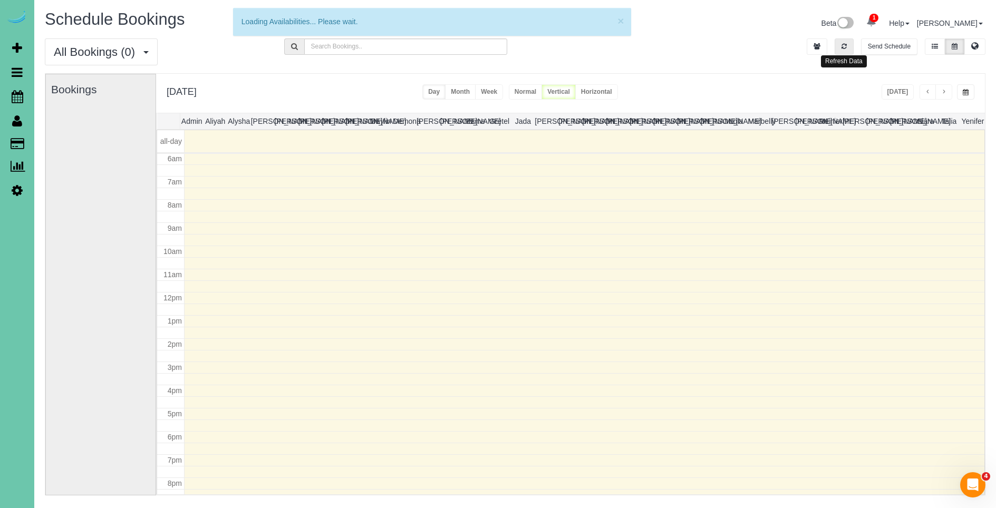
click at [847, 44] on button "button" at bounding box center [844, 47] width 19 height 16
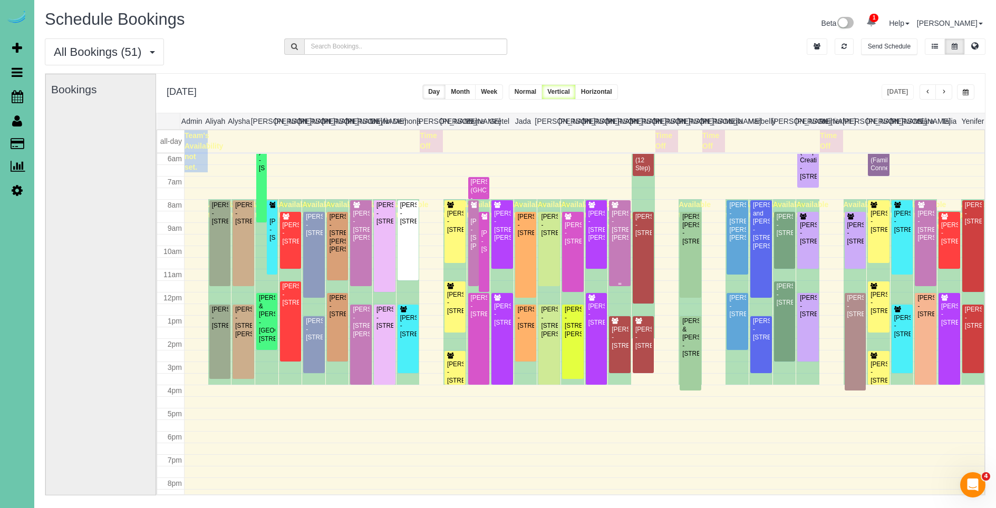
click at [620, 243] on div "[PERSON_NAME] - [STREET_ADDRESS][PERSON_NAME]" at bounding box center [619, 226] width 17 height 33
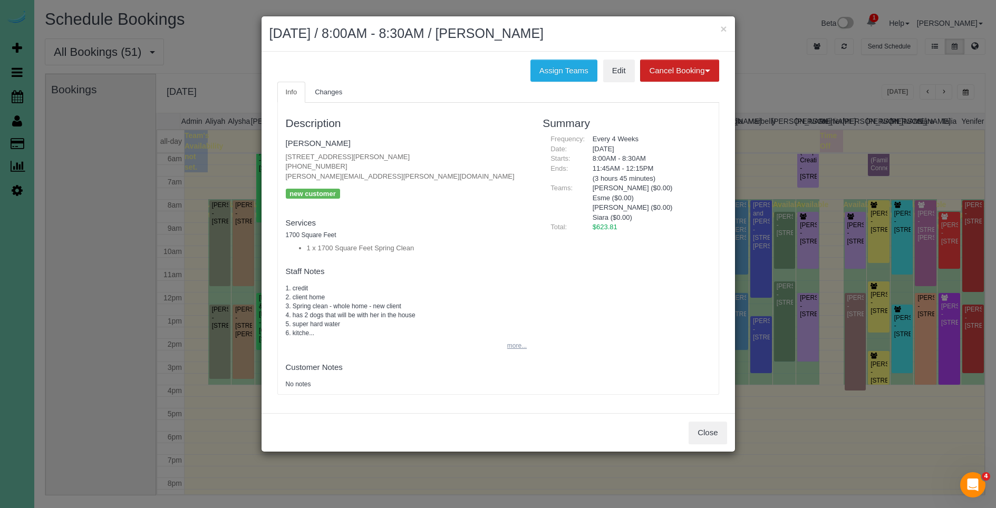
click at [513, 344] on button "more..." at bounding box center [514, 346] width 26 height 15
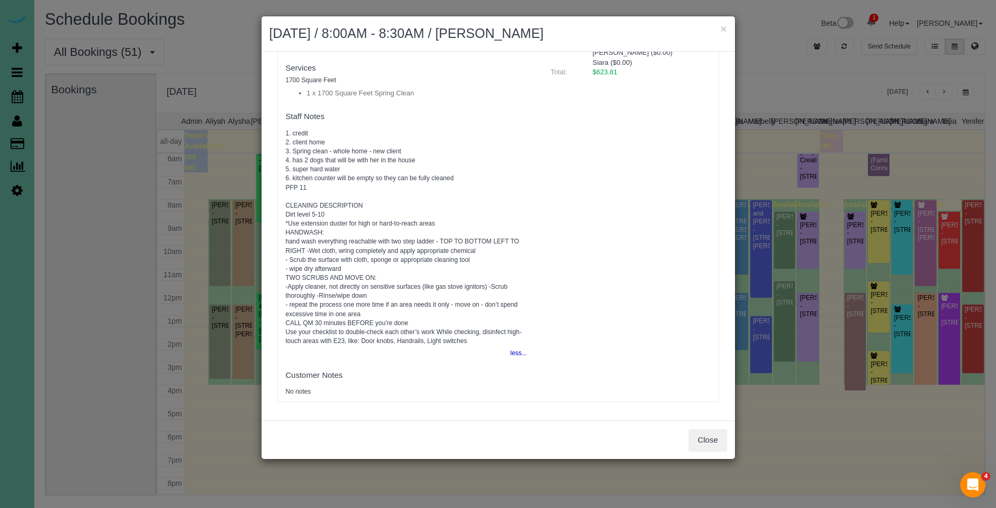
scroll to position [0, 0]
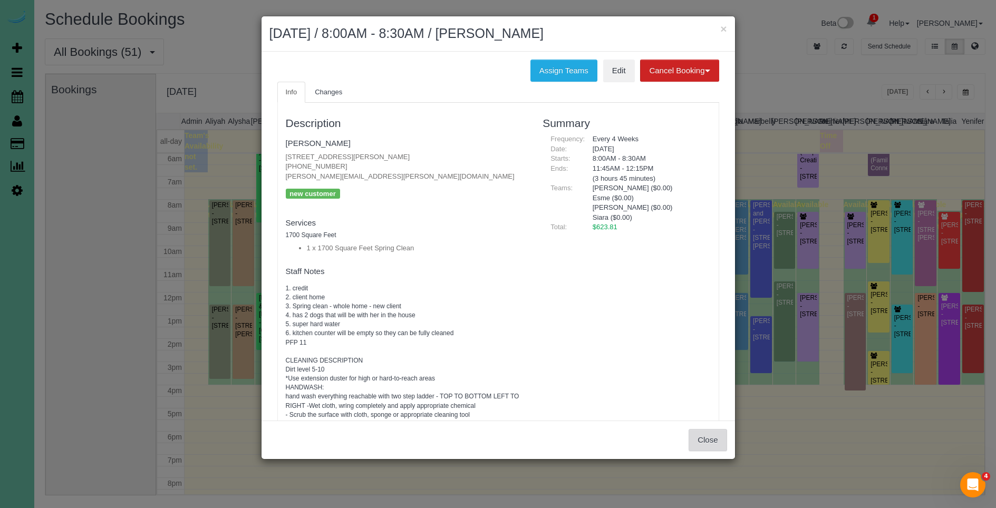
click at [709, 444] on button "Close" at bounding box center [708, 440] width 38 height 22
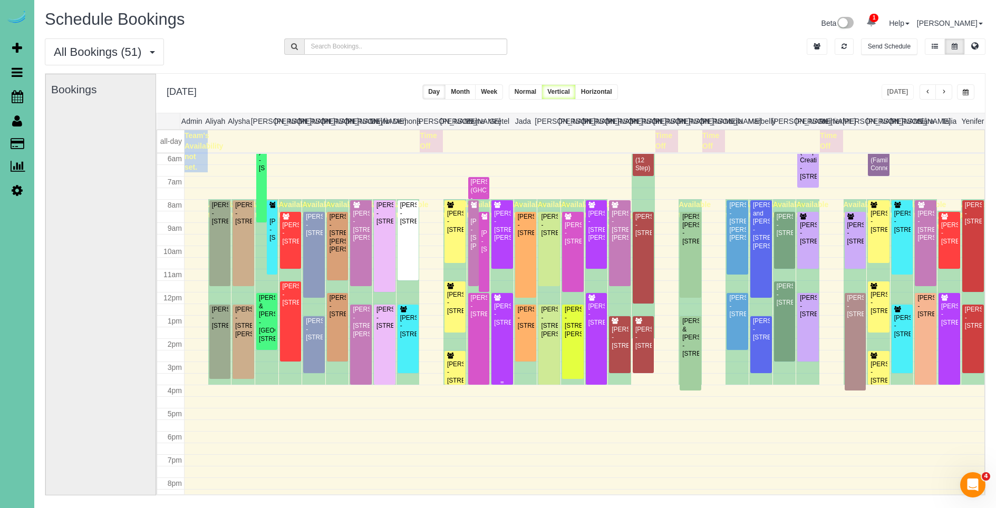
click at [501, 326] on div "[PERSON_NAME] - [STREET_ADDRESS]" at bounding box center [502, 315] width 17 height 24
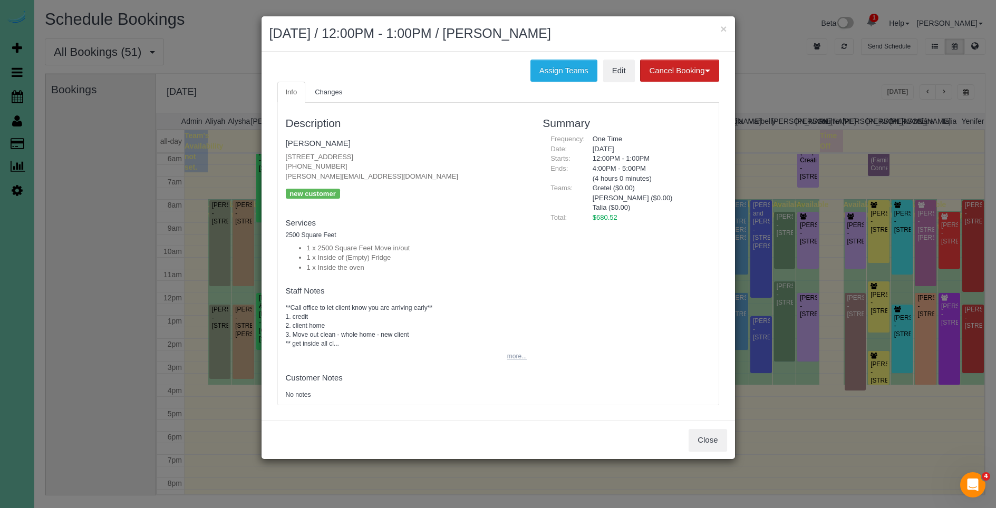
click at [512, 353] on button "more..." at bounding box center [514, 356] width 26 height 15
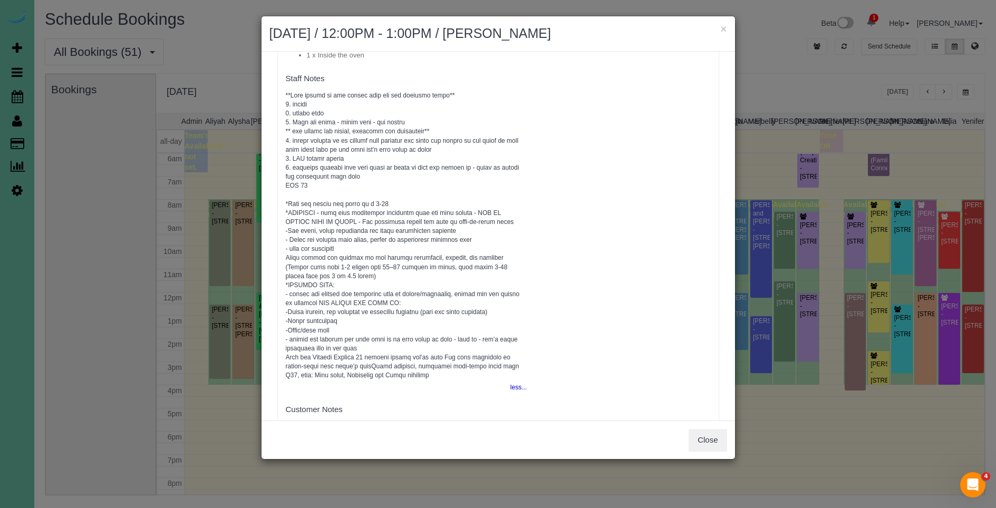
scroll to position [213, 0]
click at [719, 438] on button "Close" at bounding box center [708, 440] width 38 height 22
